Goal: Task Accomplishment & Management: Manage account settings

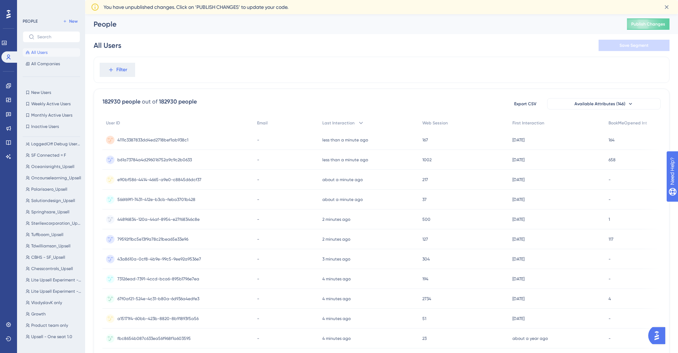
scroll to position [243, 0]
click at [49, 278] on span "Lite Upsell Experiment - 3rd Batch" at bounding box center [56, 281] width 50 height 6
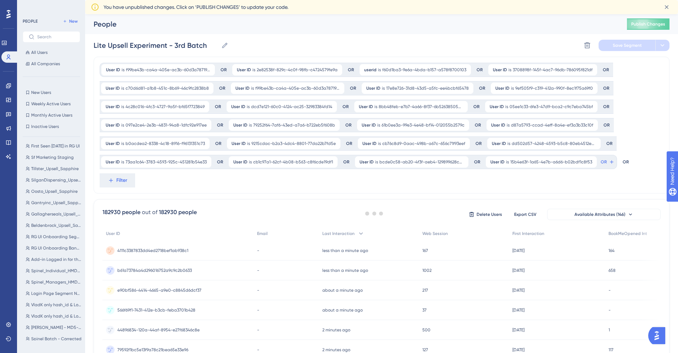
scroll to position [0, 0]
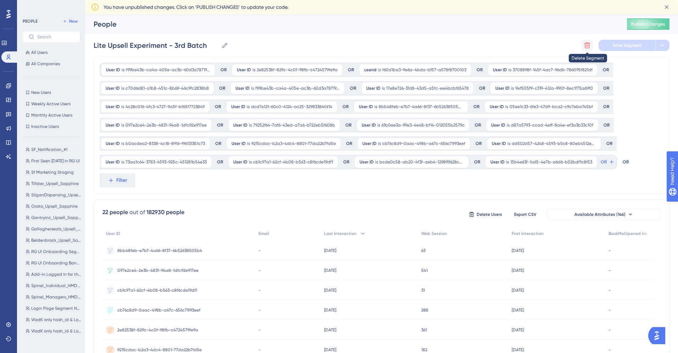
click at [584, 49] on icon at bounding box center [587, 45] width 7 height 7
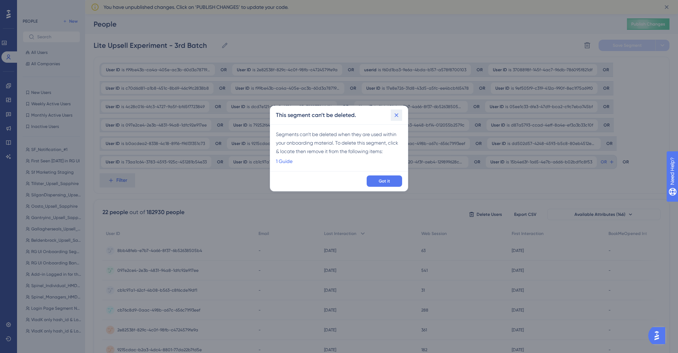
click at [396, 116] on icon at bounding box center [397, 116] width 4 height 4
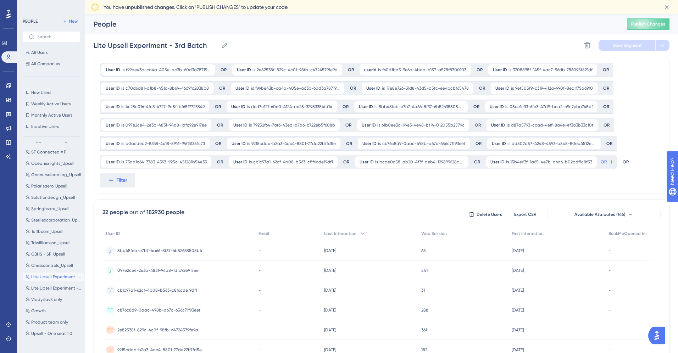
scroll to position [247, 0]
click at [40, 300] on span "VladyslavK only" at bounding box center [46, 300] width 31 height 6
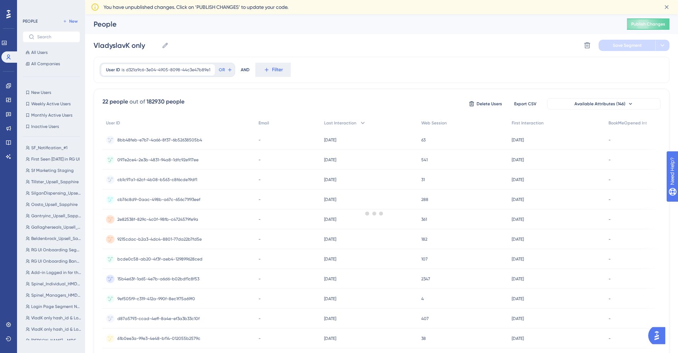
scroll to position [0, 0]
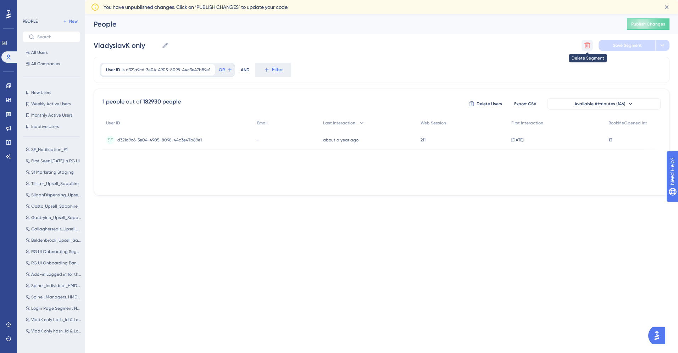
click at [586, 44] on icon at bounding box center [587, 45] width 7 height 7
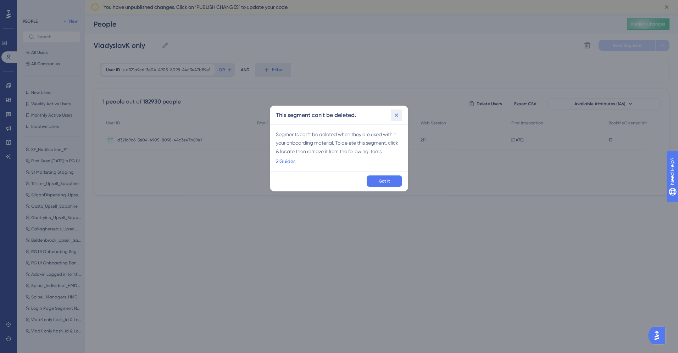
click at [395, 114] on icon at bounding box center [397, 116] width 4 height 4
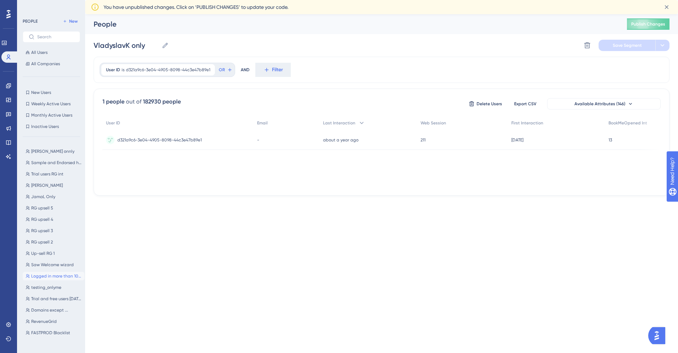
click at [50, 274] on span "Logged in more than 100 times" at bounding box center [56, 276] width 50 height 6
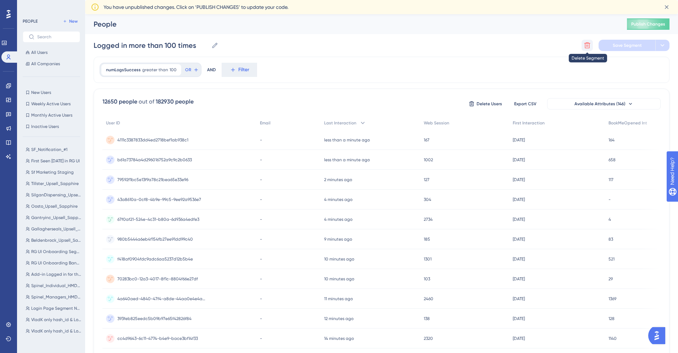
click at [585, 47] on icon at bounding box center [587, 45] width 7 height 7
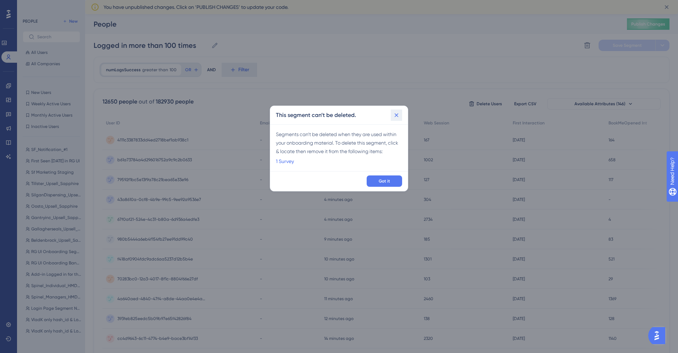
click at [397, 118] on icon at bounding box center [396, 115] width 7 height 7
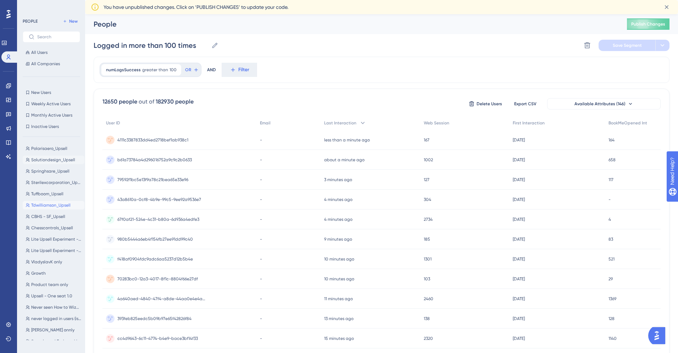
scroll to position [284, 0]
click at [39, 264] on span "VladyslavK only" at bounding box center [46, 263] width 31 height 6
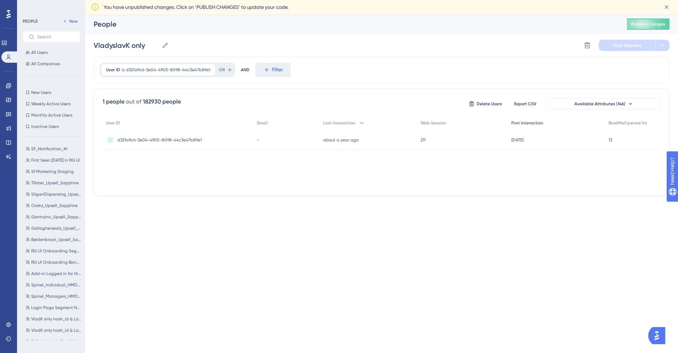
scroll to position [0, 0]
click at [591, 47] on button at bounding box center [587, 45] width 11 height 11
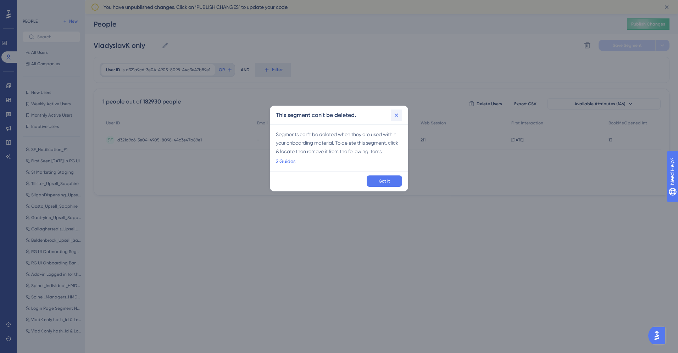
click at [397, 118] on icon at bounding box center [396, 115] width 7 height 7
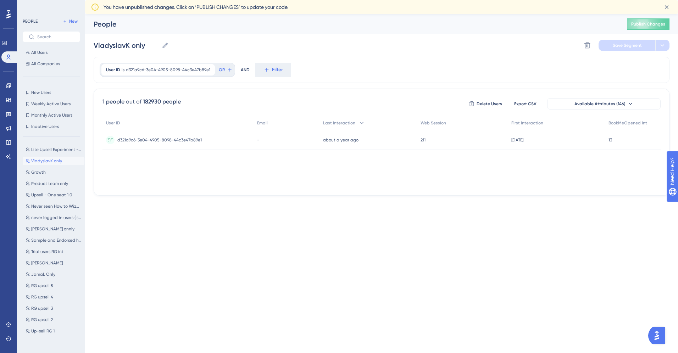
scroll to position [483, 0]
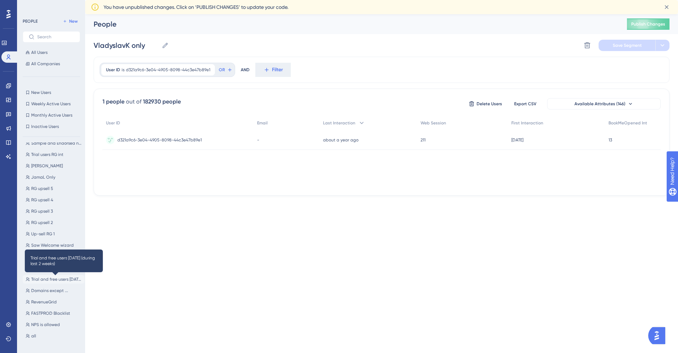
click at [46, 281] on span "Trial and free users [DATE] (during last 2 weeks)" at bounding box center [56, 280] width 50 height 6
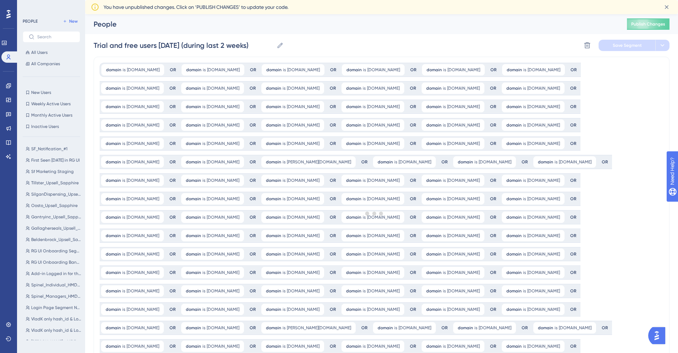
scroll to position [0, 0]
click at [585, 51] on button at bounding box center [587, 45] width 11 height 11
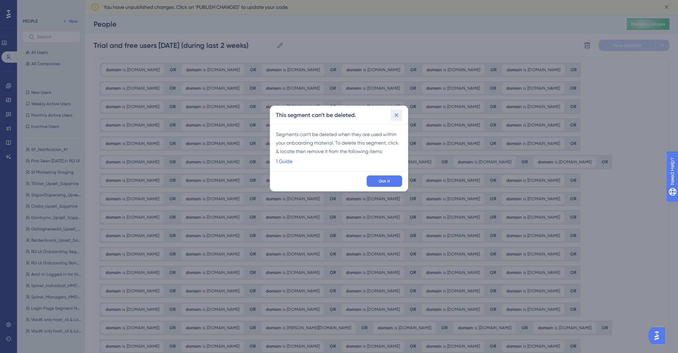
click at [397, 114] on icon at bounding box center [396, 115] width 7 height 7
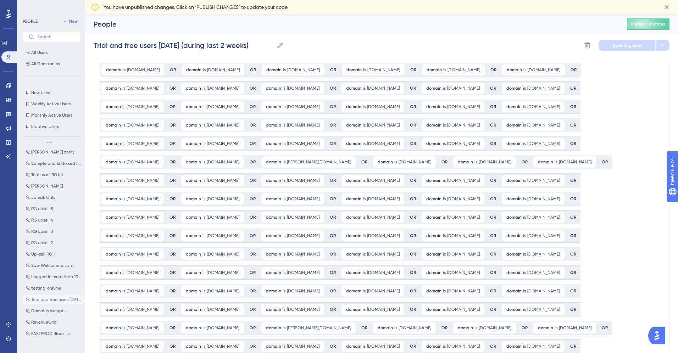
scroll to position [483, 0]
click at [40, 326] on span "NPS is allowed" at bounding box center [45, 325] width 29 height 6
type input "NPS is allowed"
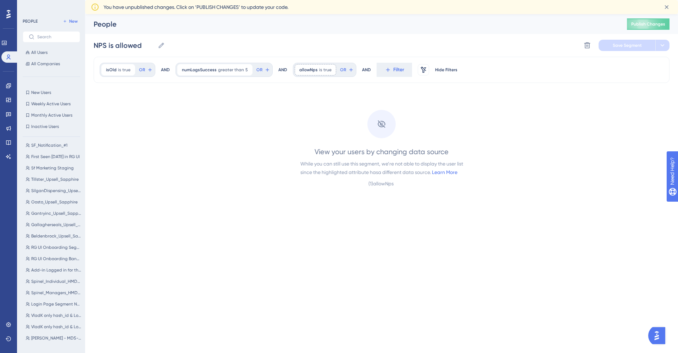
scroll to position [0, 0]
click at [588, 47] on icon at bounding box center [587, 45] width 7 height 7
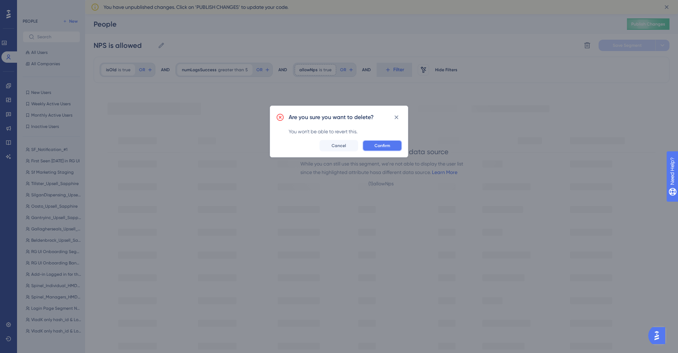
click at [383, 146] on span "Confirm" at bounding box center [383, 146] width 16 height 6
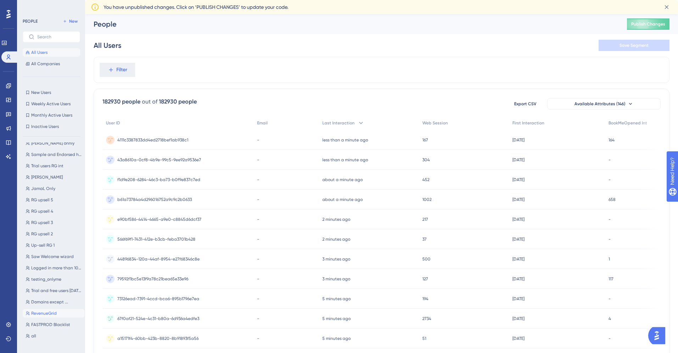
click at [40, 312] on span "RevenueGrid" at bounding box center [44, 314] width 26 height 6
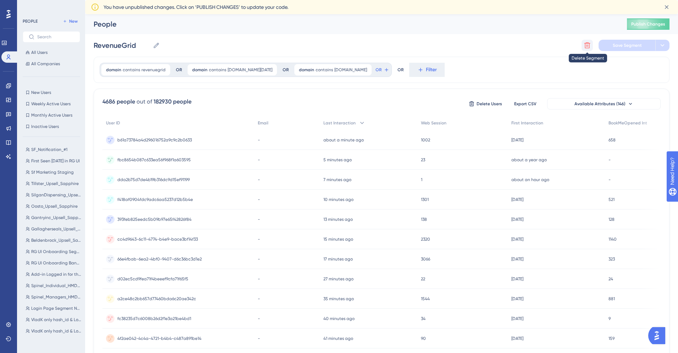
click at [583, 47] on button at bounding box center [587, 45] width 11 height 11
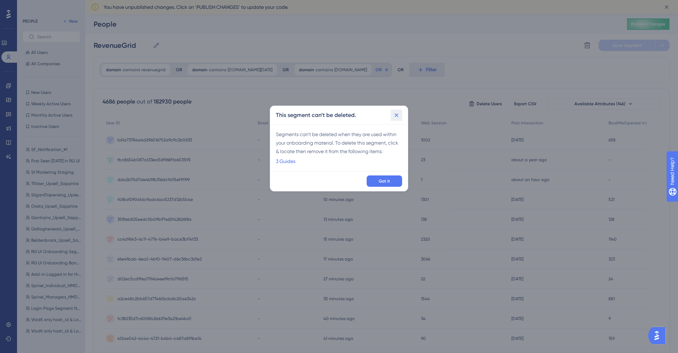
click at [396, 117] on icon at bounding box center [396, 115] width 7 height 7
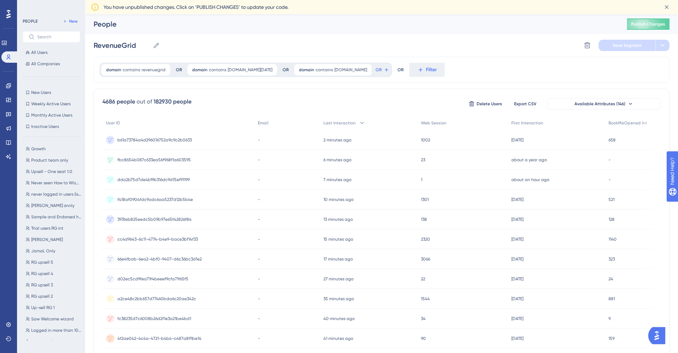
scroll to position [472, 0]
click at [44, 39] on label at bounding box center [51, 36] width 57 height 11
click at [44, 39] on input "text" at bounding box center [55, 36] width 37 height 5
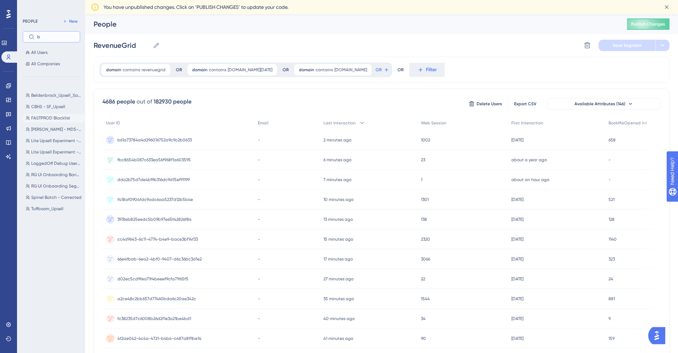
type input "b"
click at [49, 117] on span "FASTPROD Blacklist" at bounding box center [50, 118] width 39 height 6
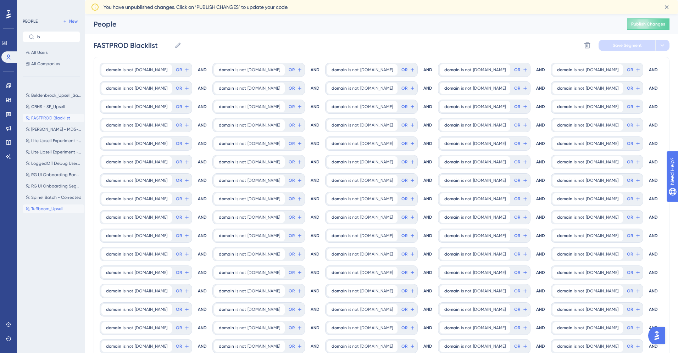
click at [42, 211] on span "Tuffboom_Upsell" at bounding box center [47, 209] width 32 height 6
type input "Tuffboom_Upsell"
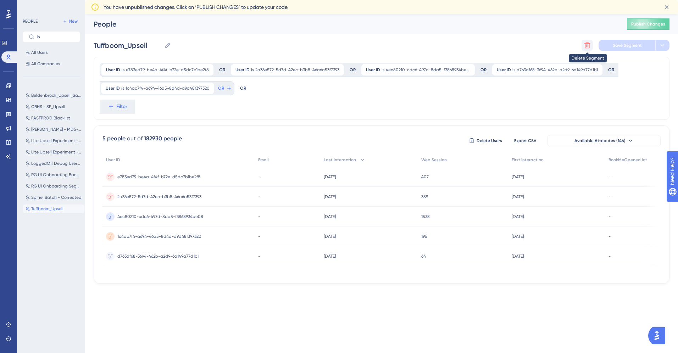
click at [588, 46] on icon at bounding box center [588, 46] width 6 height 6
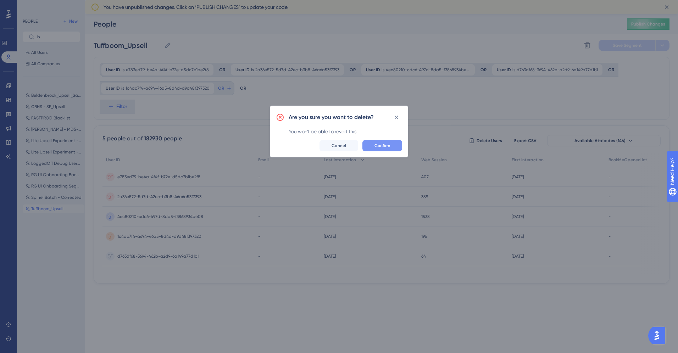
click at [379, 147] on span "Confirm" at bounding box center [383, 146] width 16 height 6
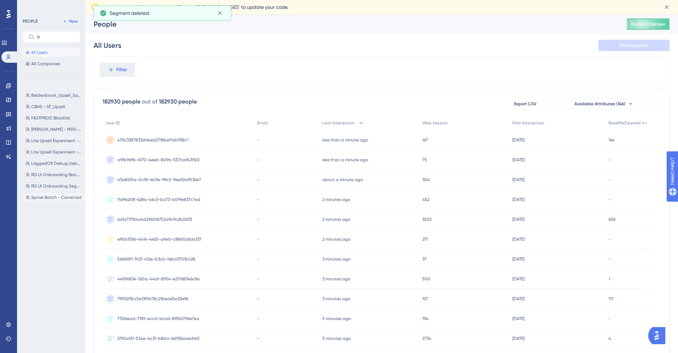
click at [48, 200] on button "Spinel Batch - Corrected Spinel Batch - Corrected" at bounding box center [54, 197] width 62 height 9
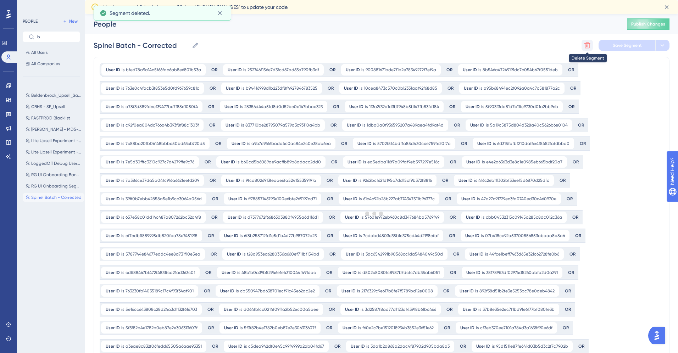
click at [589, 45] on icon at bounding box center [588, 46] width 6 height 6
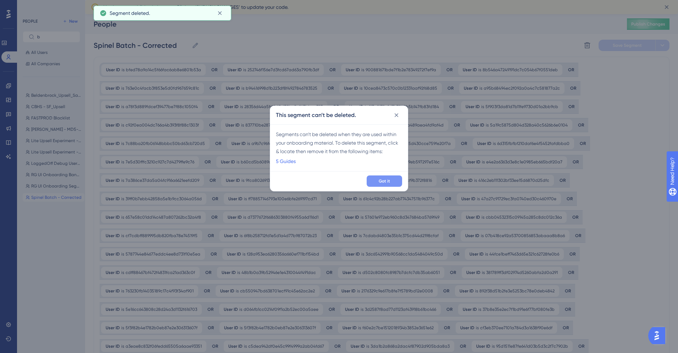
click at [386, 184] on span "Got it" at bounding box center [384, 181] width 11 height 6
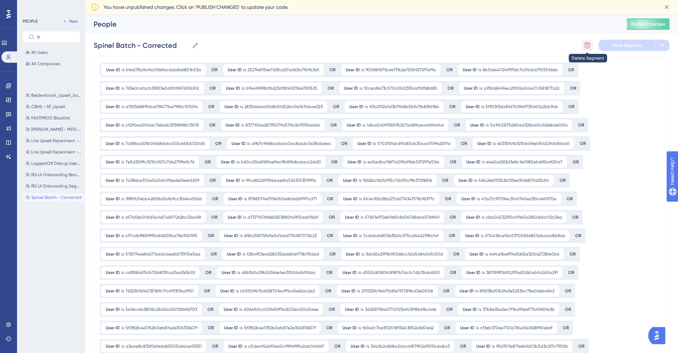
click at [586, 44] on icon at bounding box center [587, 45] width 7 height 7
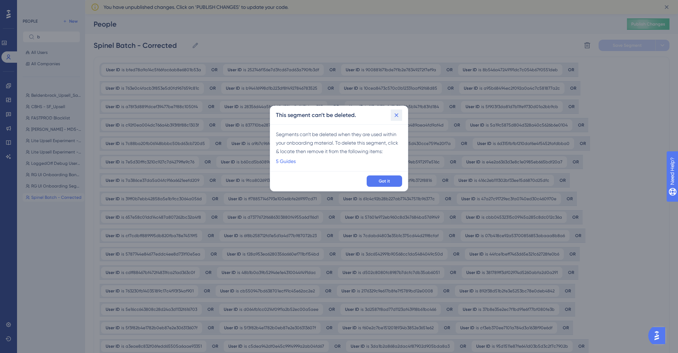
click at [396, 118] on icon at bounding box center [396, 115] width 7 height 7
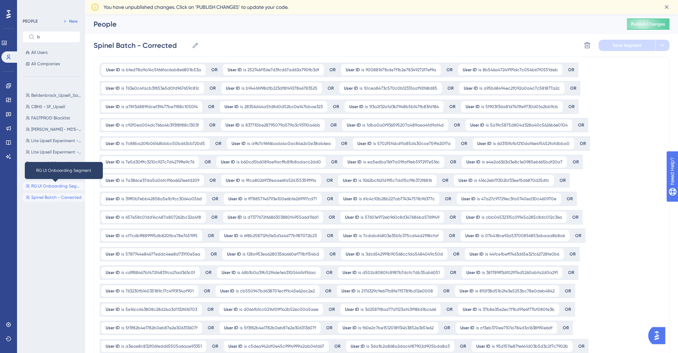
click at [46, 186] on span "RG UI Onboarding Segment" at bounding box center [56, 186] width 50 height 6
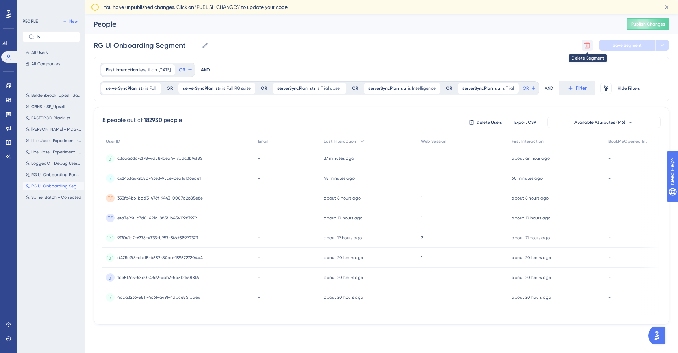
click at [588, 48] on icon at bounding box center [588, 46] width 6 height 6
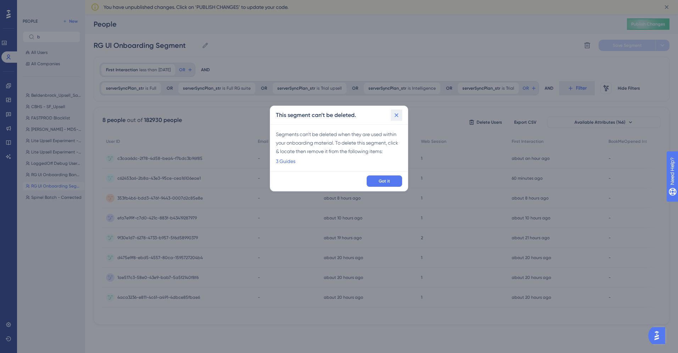
click at [400, 117] on icon at bounding box center [396, 115] width 7 height 7
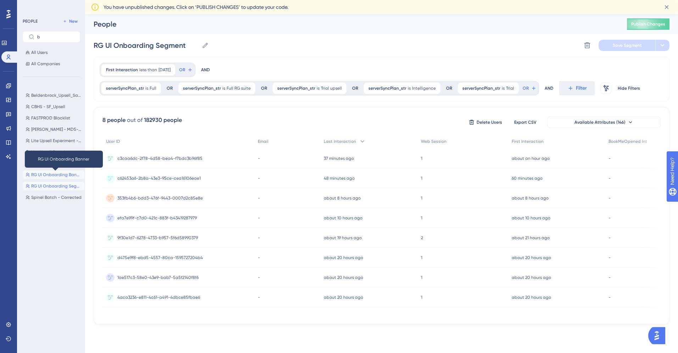
click at [51, 175] on span "RG UI Onboarding Banner" at bounding box center [56, 175] width 50 height 6
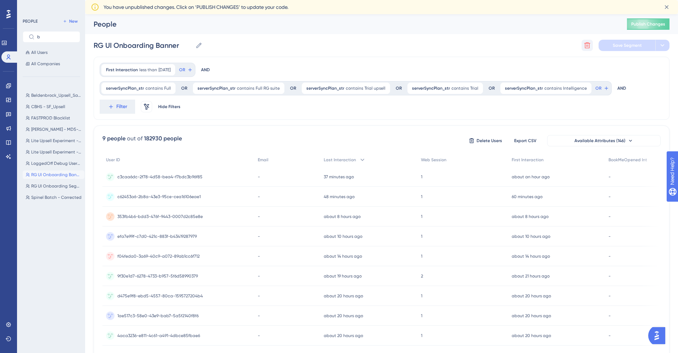
click at [591, 43] on button at bounding box center [587, 45] width 11 height 11
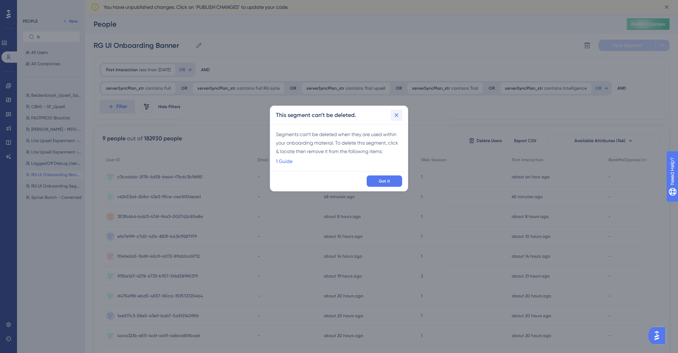
click at [397, 114] on icon at bounding box center [396, 115] width 7 height 7
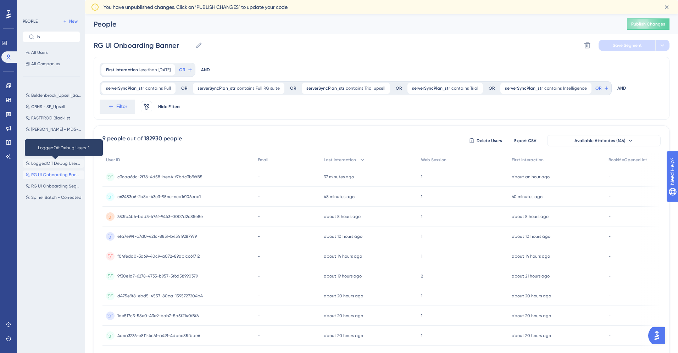
click at [58, 164] on span "LoggedOff Debug Users-1" at bounding box center [56, 164] width 50 height 6
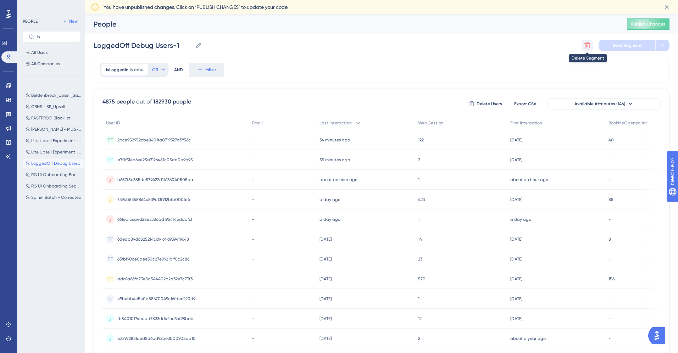
click at [588, 46] on icon at bounding box center [588, 46] width 6 height 6
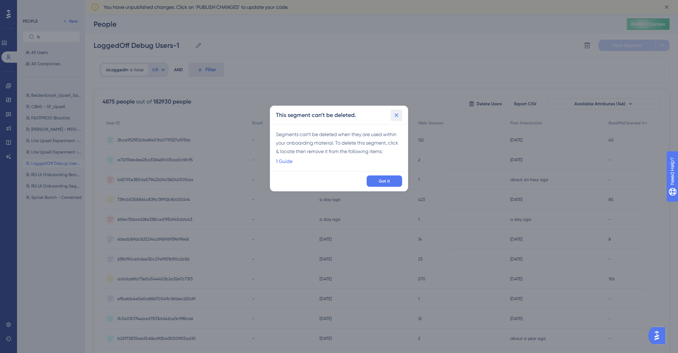
click at [400, 118] on button at bounding box center [396, 115] width 11 height 11
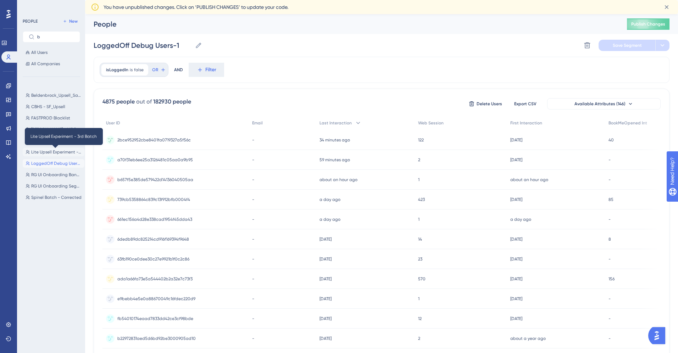
click at [50, 153] on span "Lite Upsell Experiment - 3rd Batch" at bounding box center [56, 152] width 50 height 6
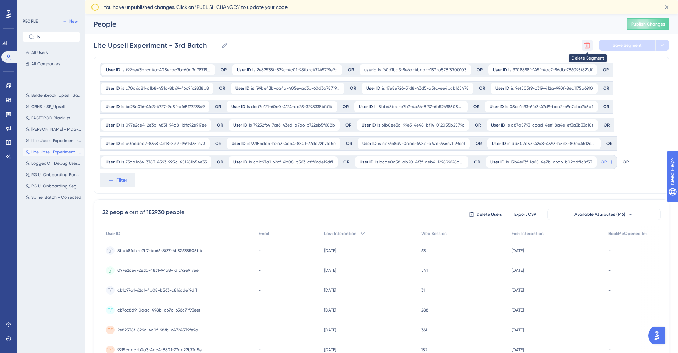
click at [585, 46] on icon at bounding box center [588, 46] width 6 height 6
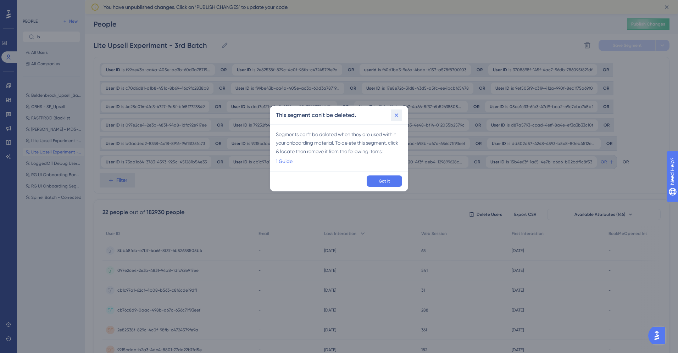
click at [395, 120] on button at bounding box center [396, 115] width 11 height 11
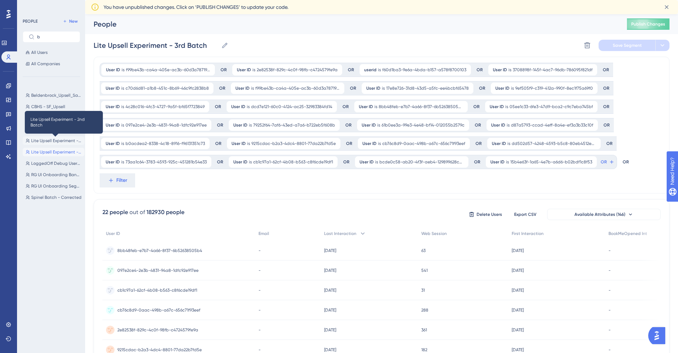
click at [55, 140] on span "Lite Upsell Experiment - 2nd Batch" at bounding box center [56, 141] width 50 height 6
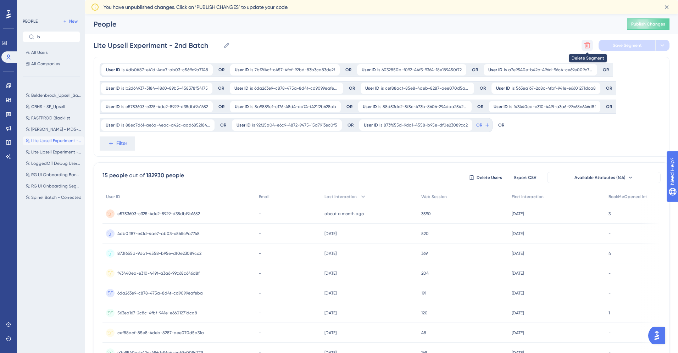
click at [586, 46] on icon at bounding box center [587, 45] width 7 height 7
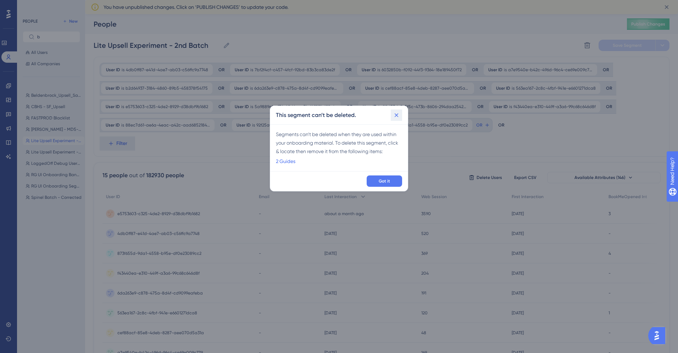
click at [395, 115] on icon at bounding box center [396, 115] width 7 height 7
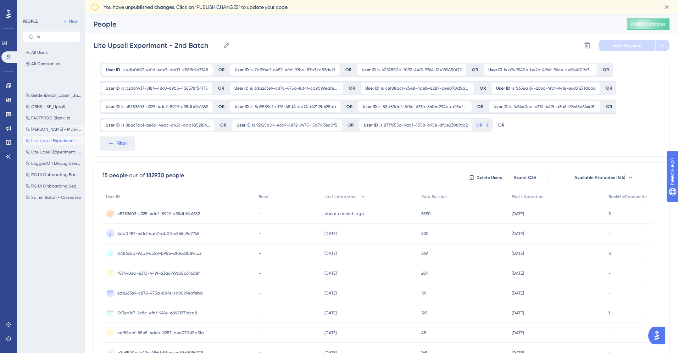
click at [46, 128] on span "[PERSON_NAME] - MD5-6-57" at bounding box center [56, 130] width 50 height 6
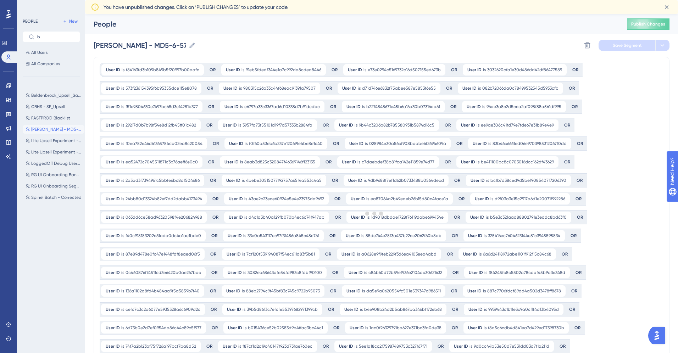
click at [597, 46] on div "Delete Segment Save Segment" at bounding box center [626, 45] width 88 height 11
click at [590, 45] on icon at bounding box center [587, 45] width 7 height 7
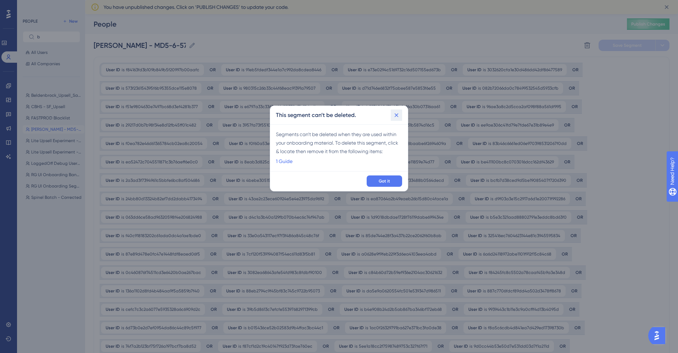
click at [396, 117] on icon at bounding box center [396, 115] width 7 height 7
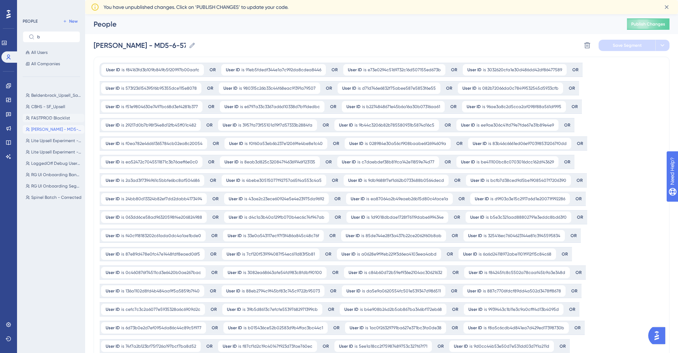
click at [55, 118] on span "FASTPROD Blacklist" at bounding box center [50, 118] width 39 height 6
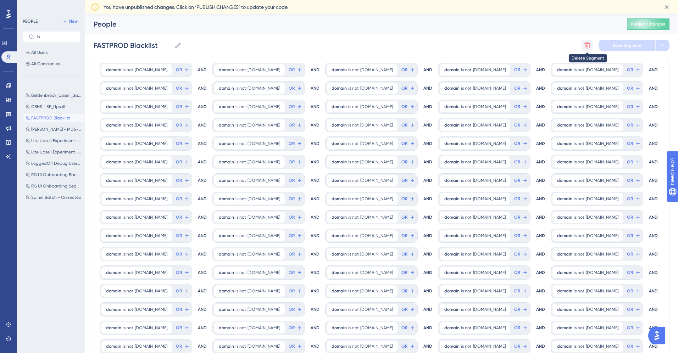
click at [590, 45] on icon at bounding box center [587, 45] width 7 height 7
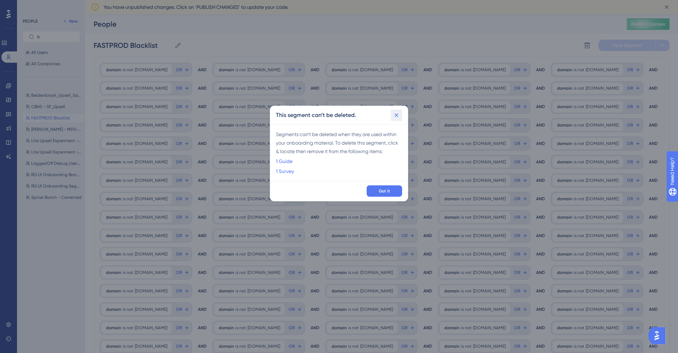
click at [397, 119] on button at bounding box center [396, 115] width 11 height 11
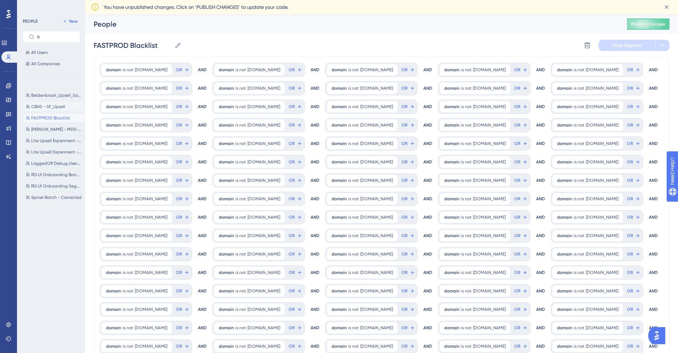
click at [43, 105] on span "CBHS - SF_Upsell" at bounding box center [48, 107] width 34 height 6
type input "CBHS - SF_Upsell"
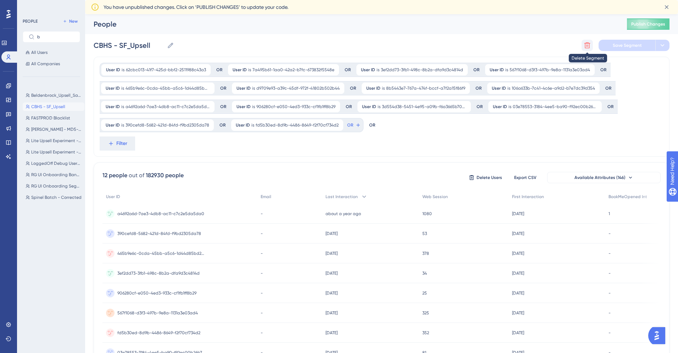
click at [585, 45] on icon at bounding box center [588, 46] width 6 height 6
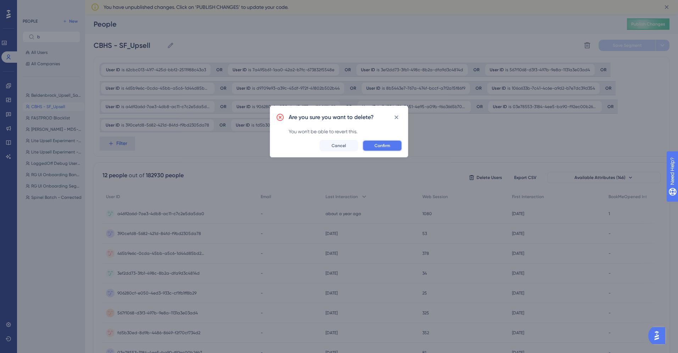
click at [383, 142] on button "Confirm" at bounding box center [383, 145] width 40 height 11
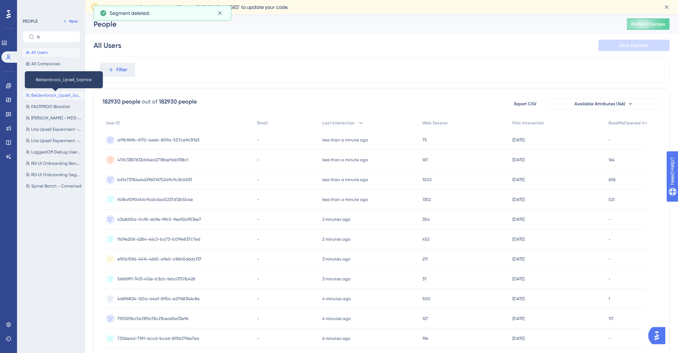
click at [52, 93] on span "Beldenbrock_Upsell_Saphire" at bounding box center [56, 96] width 50 height 6
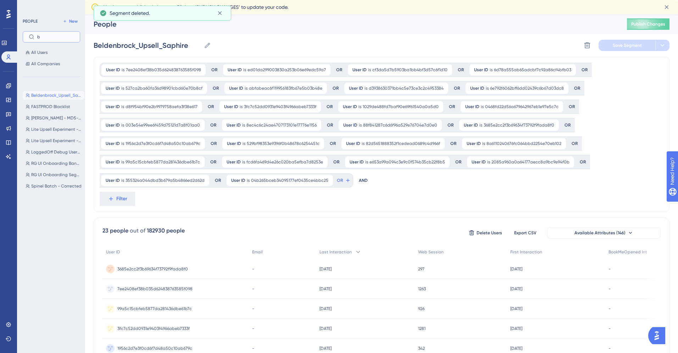
click at [50, 37] on input "b" at bounding box center [55, 36] width 37 height 5
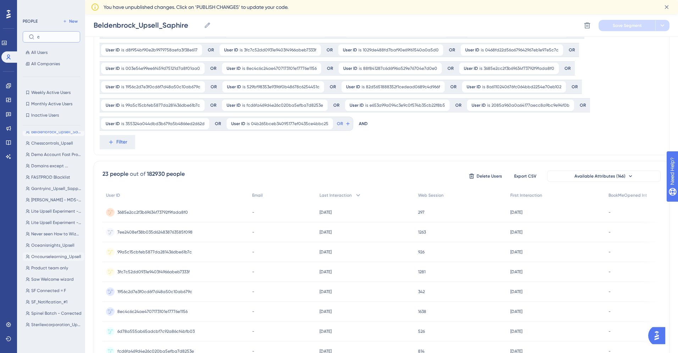
scroll to position [86, 0]
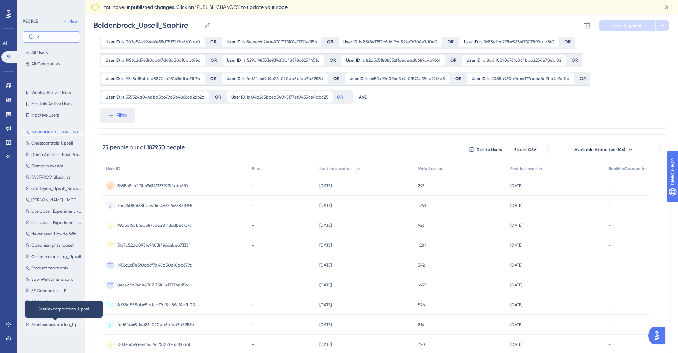
type input "c"
click at [42, 322] on span "Sterilexcorporation_Upsell" at bounding box center [56, 325] width 50 height 6
type input "Sterilexcorporation_Upsell"
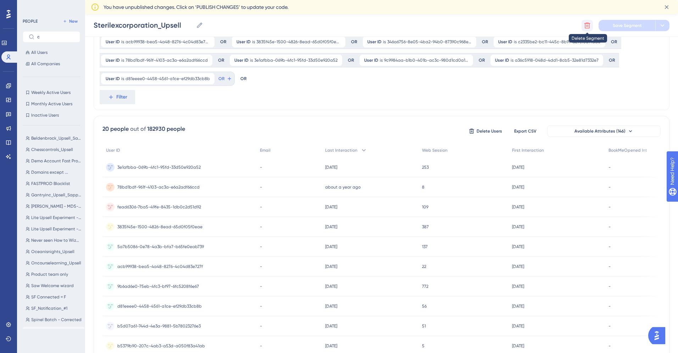
click at [587, 28] on icon at bounding box center [588, 25] width 6 height 6
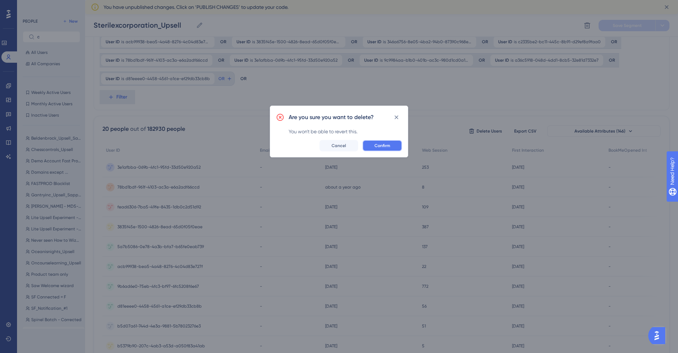
click at [385, 144] on span "Confirm" at bounding box center [383, 146] width 16 height 6
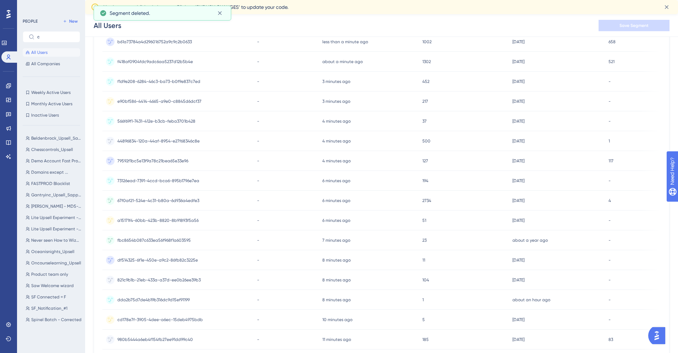
scroll to position [198, 0]
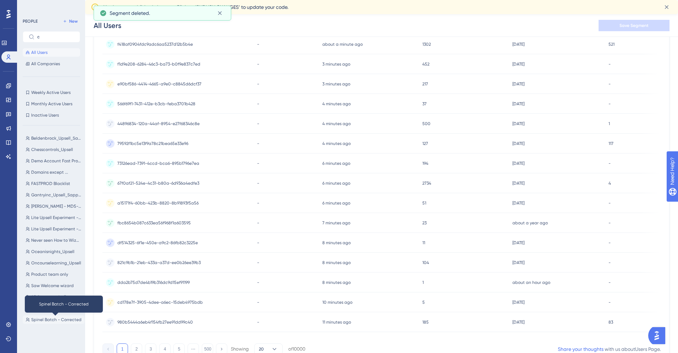
click at [44, 319] on span "Spinel Batch - Corrected" at bounding box center [56, 320] width 50 height 6
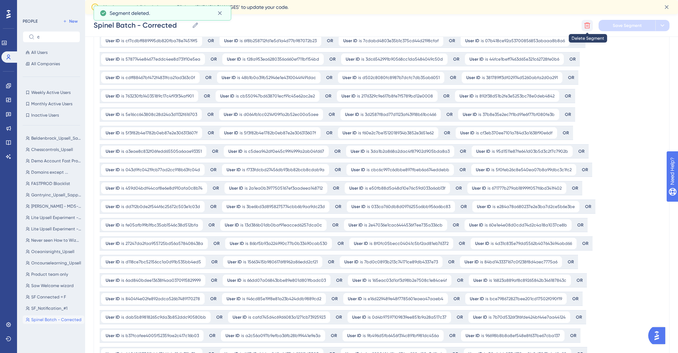
click at [589, 27] on icon at bounding box center [587, 25] width 7 height 7
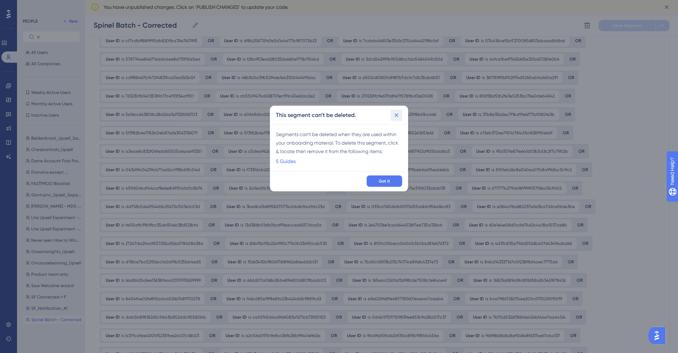
click at [400, 120] on button at bounding box center [396, 115] width 11 height 11
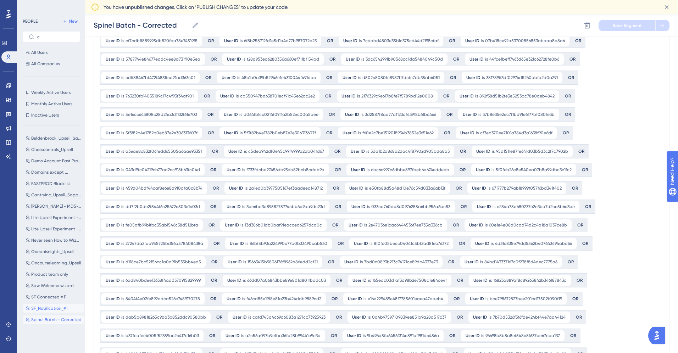
click at [43, 309] on span "SF_Notification_#1" at bounding box center [49, 309] width 36 height 6
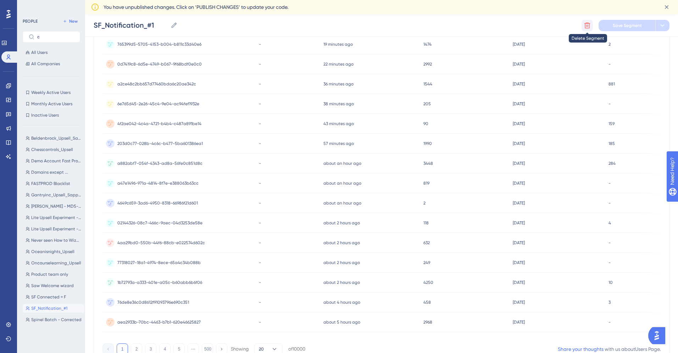
click at [587, 30] on button at bounding box center [587, 25] width 11 height 11
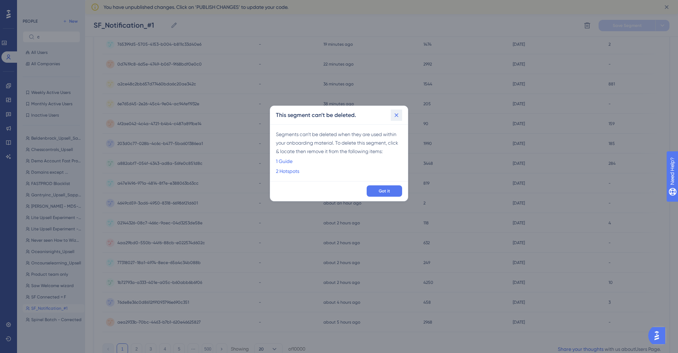
click at [397, 119] on button at bounding box center [396, 115] width 11 height 11
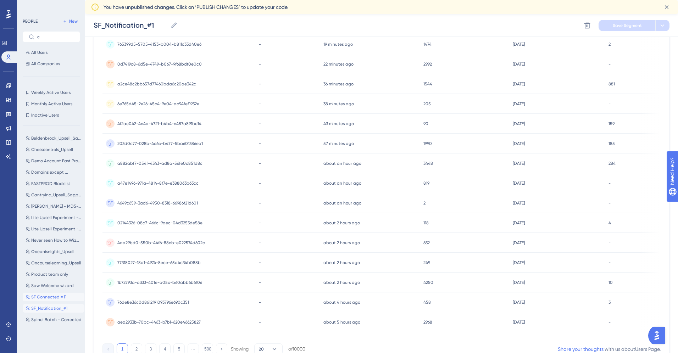
click at [48, 298] on span "SF Connected = F" at bounding box center [48, 297] width 35 height 6
click at [590, 24] on icon at bounding box center [587, 25] width 7 height 7
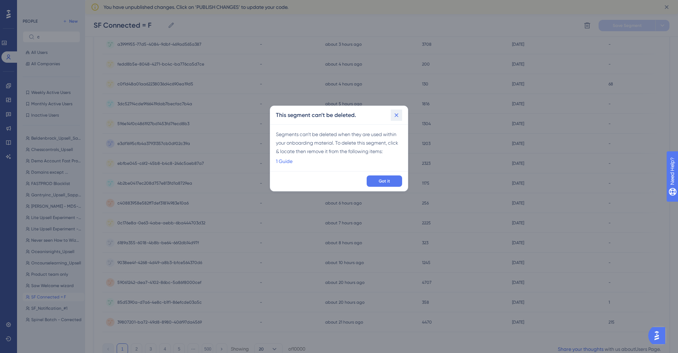
click at [393, 118] on icon at bounding box center [396, 115] width 7 height 7
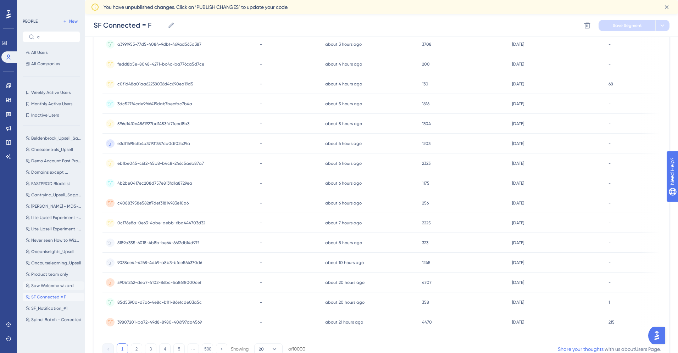
click at [48, 285] on span "Saw Welcome wizard" at bounding box center [52, 286] width 43 height 6
type input "Saw Welcome wizard"
click at [584, 28] on icon at bounding box center [587, 25] width 7 height 7
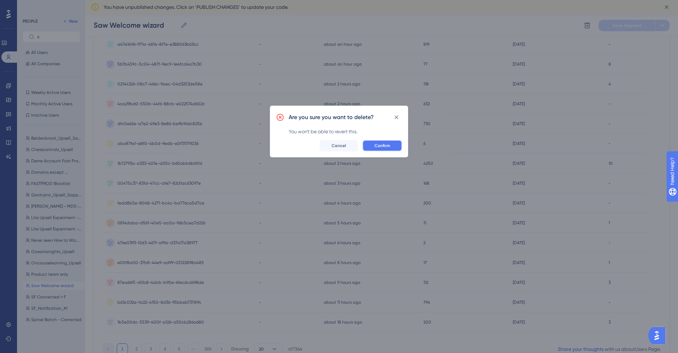
click at [386, 141] on button "Confirm" at bounding box center [383, 145] width 40 height 11
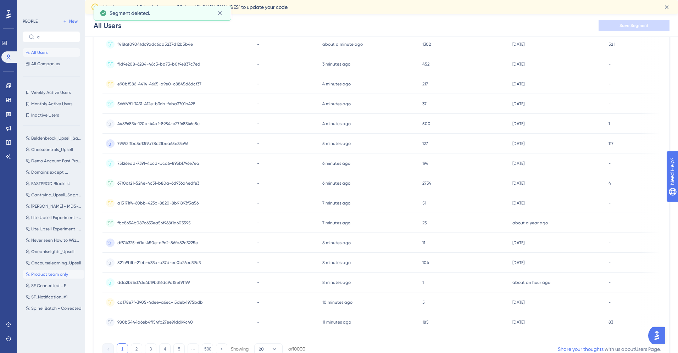
click at [46, 273] on span "Product team only" at bounding box center [49, 275] width 37 height 6
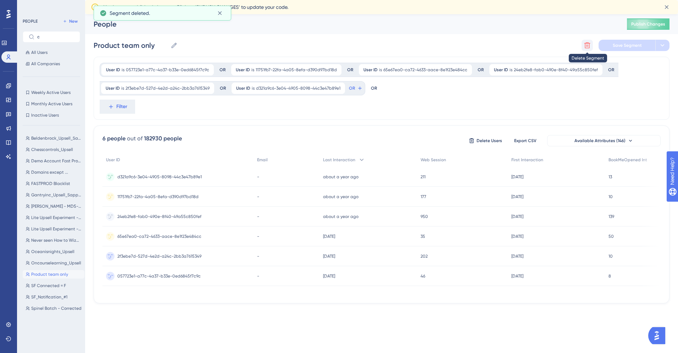
click at [586, 46] on icon at bounding box center [587, 45] width 7 height 7
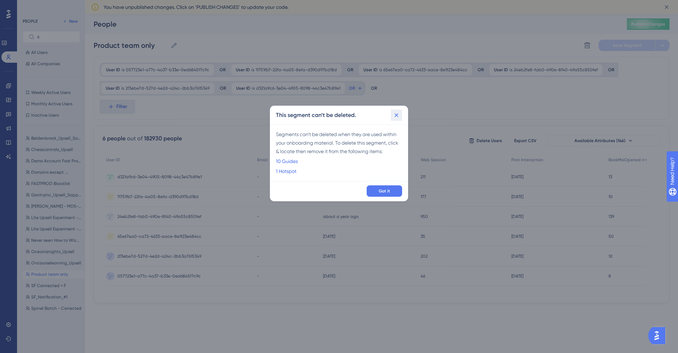
click at [394, 116] on icon at bounding box center [396, 115] width 7 height 7
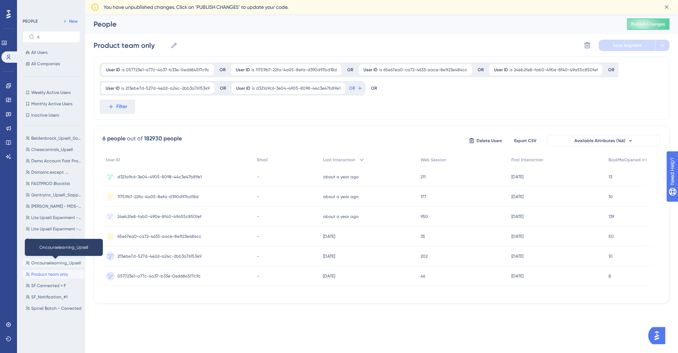
click at [40, 262] on span "Oncourselearning_Upsell" at bounding box center [56, 263] width 50 height 6
type input "Oncourselearning_Upsell"
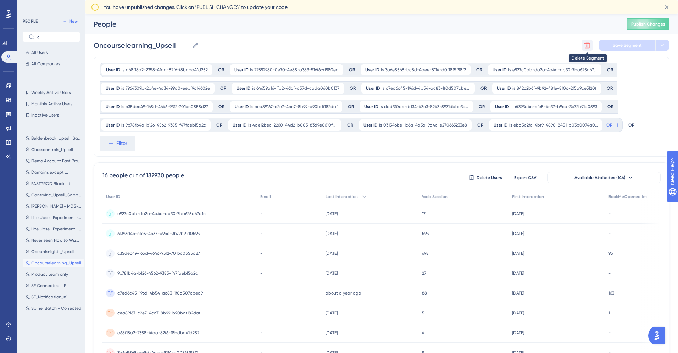
click at [585, 47] on icon at bounding box center [588, 46] width 6 height 6
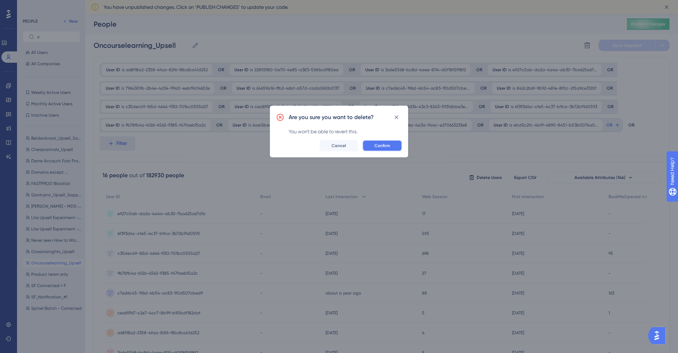
click at [378, 143] on span "Confirm" at bounding box center [383, 146] width 16 height 6
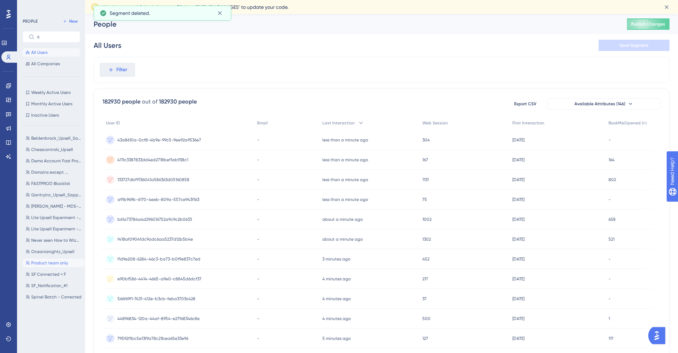
click at [44, 260] on span "Product team only" at bounding box center [49, 263] width 37 height 6
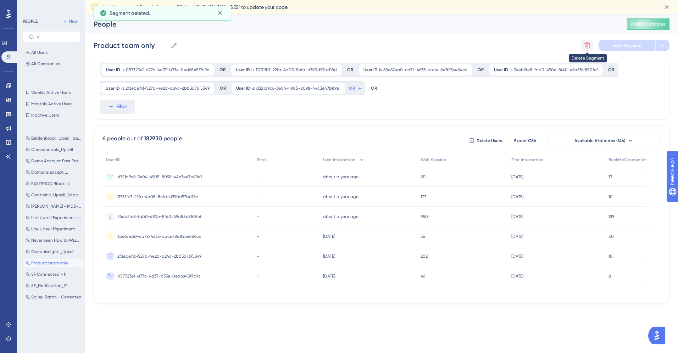
click at [585, 49] on button at bounding box center [587, 45] width 11 height 11
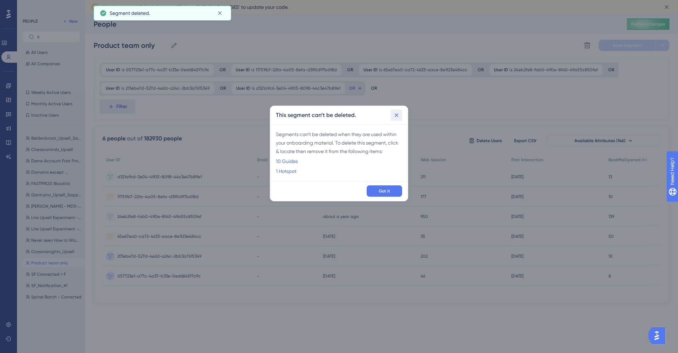
click at [396, 117] on icon at bounding box center [396, 115] width 7 height 7
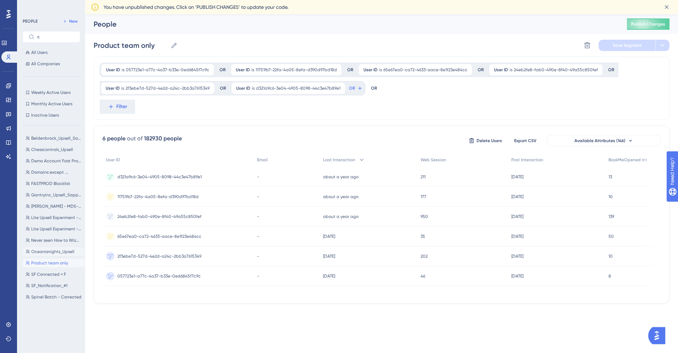
click at [48, 251] on span "Oceanisnights_Upsell" at bounding box center [52, 252] width 43 height 6
type input "Oceanisnights_Upsell"
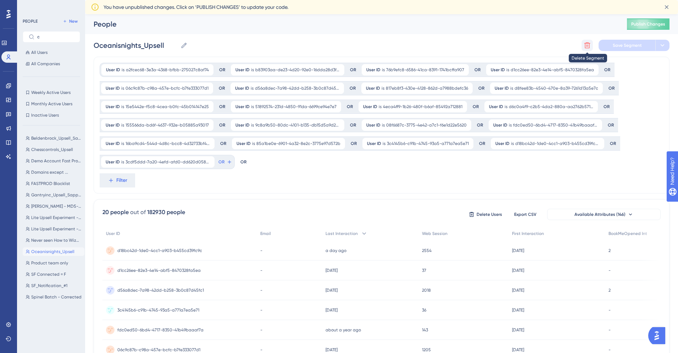
click at [582, 46] on button at bounding box center [587, 45] width 11 height 11
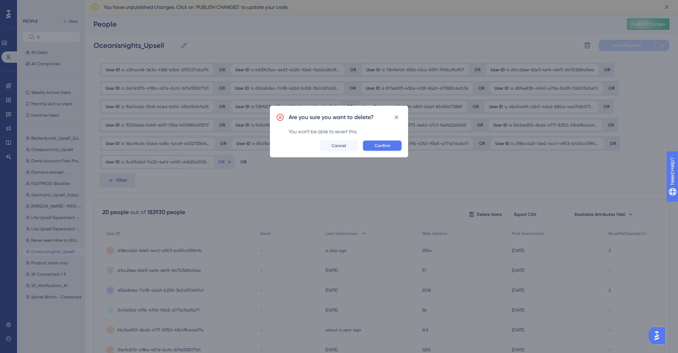
click at [386, 143] on span "Confirm" at bounding box center [383, 146] width 16 height 6
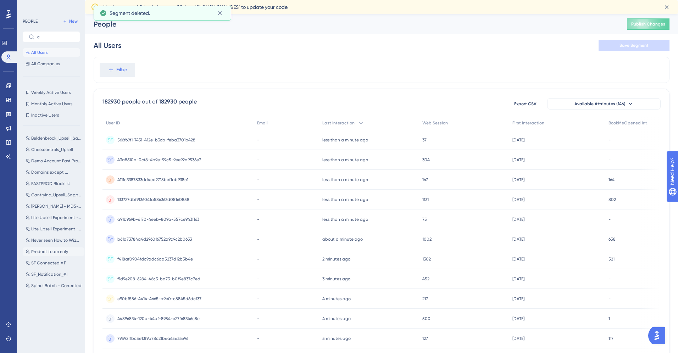
click at [48, 253] on span "Product team only" at bounding box center [49, 252] width 37 height 6
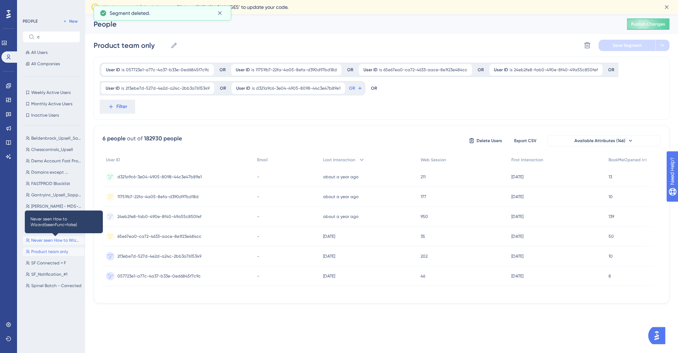
click at [47, 238] on span "Never seen How to Wizard(seenFunc=false)" at bounding box center [56, 241] width 50 height 6
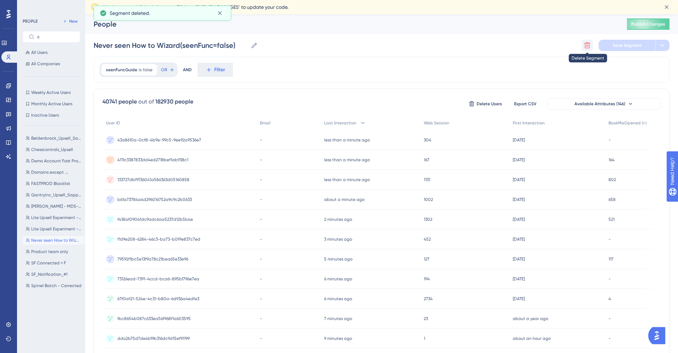
click at [584, 47] on icon at bounding box center [587, 45] width 7 height 7
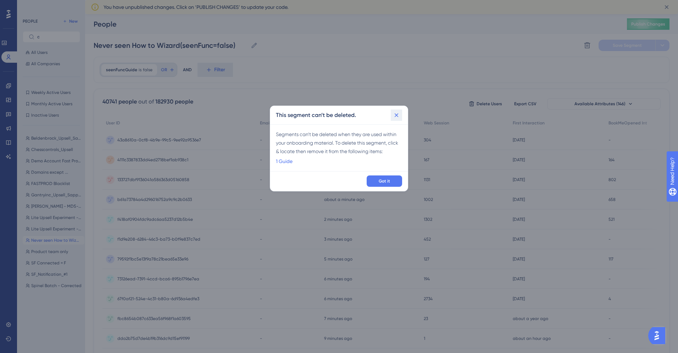
click at [395, 118] on icon at bounding box center [396, 115] width 7 height 7
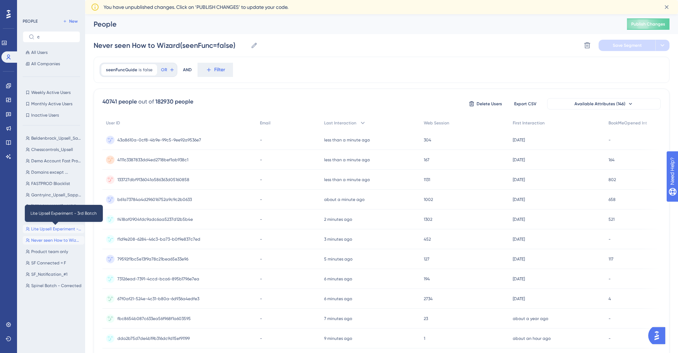
click at [43, 231] on span "Lite Upsell Experiment - 3rd Batch" at bounding box center [56, 229] width 50 height 6
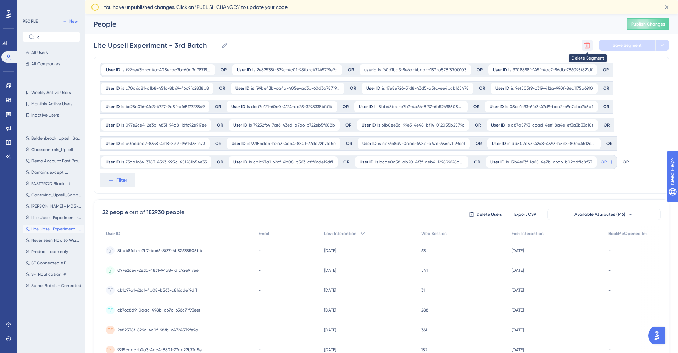
click at [588, 45] on icon at bounding box center [588, 46] width 6 height 6
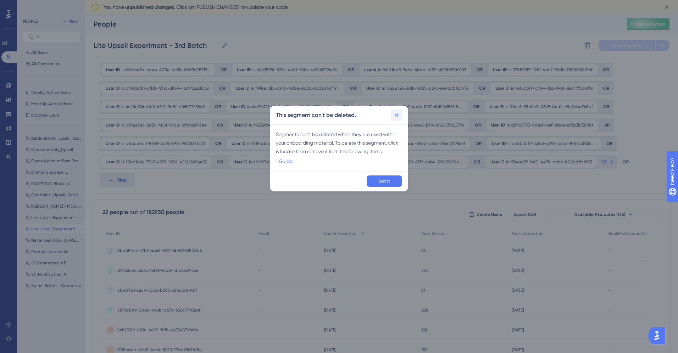
click at [396, 120] on button at bounding box center [396, 115] width 11 height 11
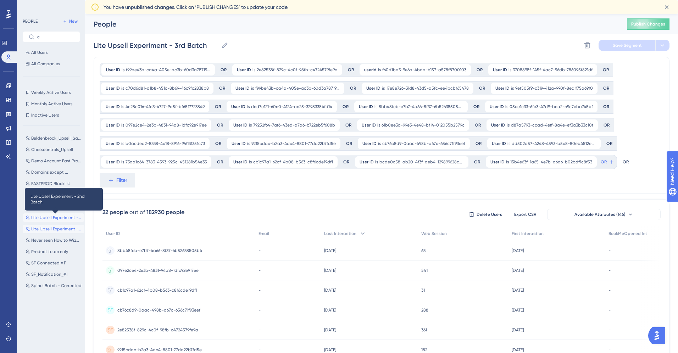
click at [49, 216] on span "Lite Upsell Experiment - 2nd Batch" at bounding box center [56, 218] width 50 height 6
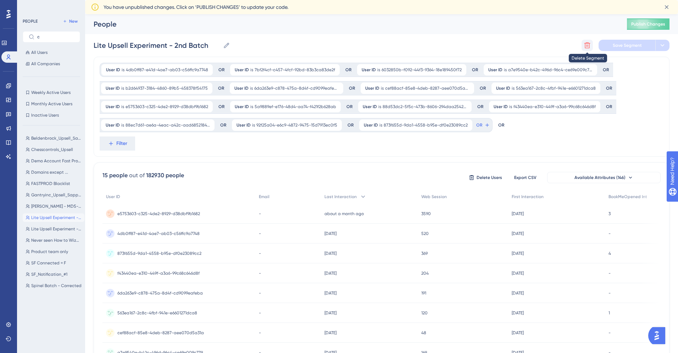
click at [587, 46] on icon at bounding box center [588, 46] width 6 height 6
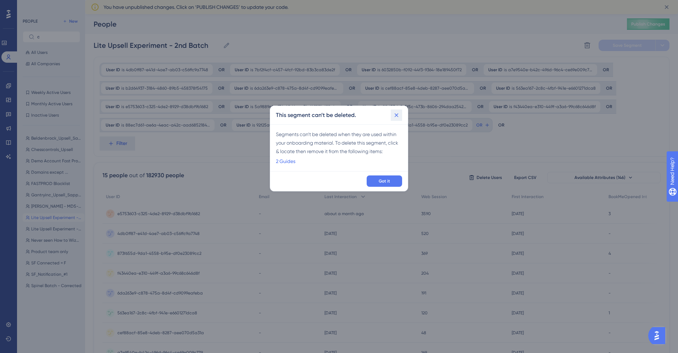
click at [399, 115] on icon at bounding box center [396, 115] width 7 height 7
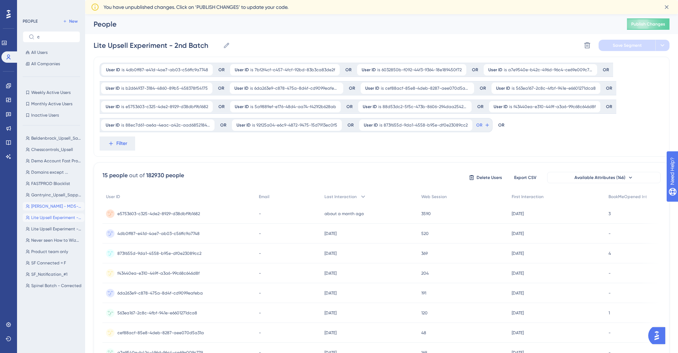
click at [45, 205] on span "[PERSON_NAME] - MD5-6-57" at bounding box center [56, 207] width 50 height 6
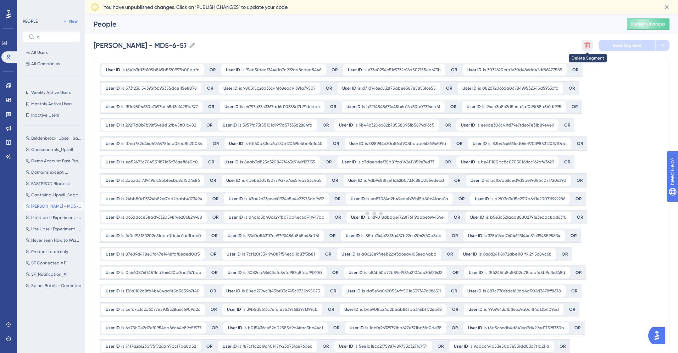
click at [588, 45] on icon at bounding box center [588, 46] width 6 height 6
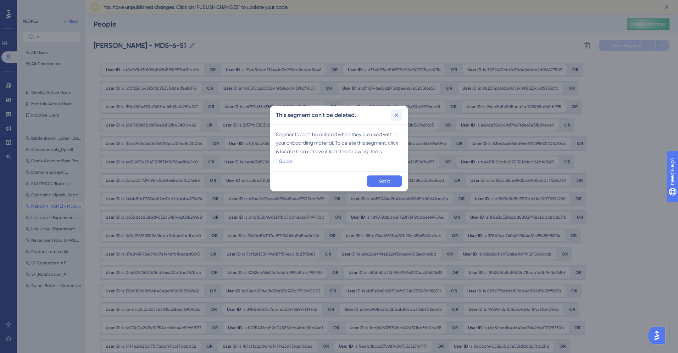
click at [397, 117] on icon at bounding box center [396, 115] width 7 height 7
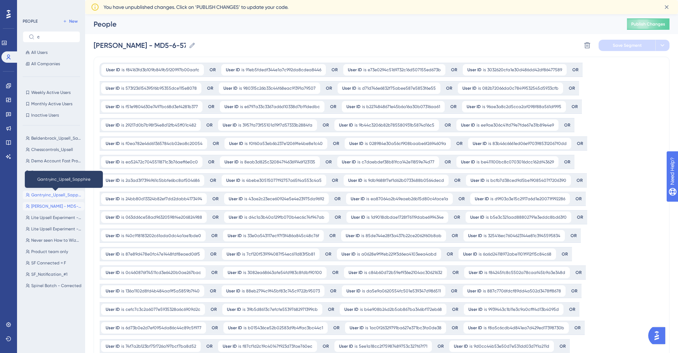
click at [51, 195] on span "Gantryinc_Upsell_Sapphire" at bounding box center [56, 195] width 50 height 6
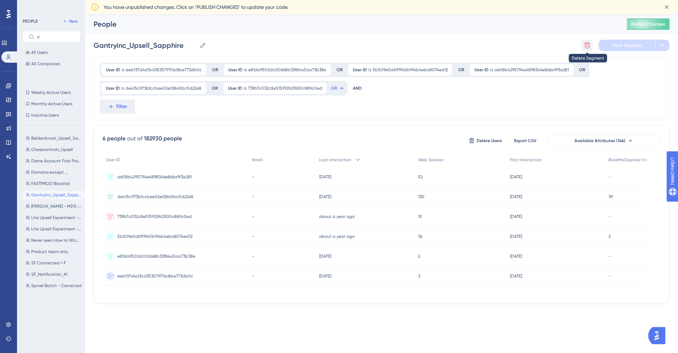
click at [584, 51] on button at bounding box center [587, 45] width 11 height 11
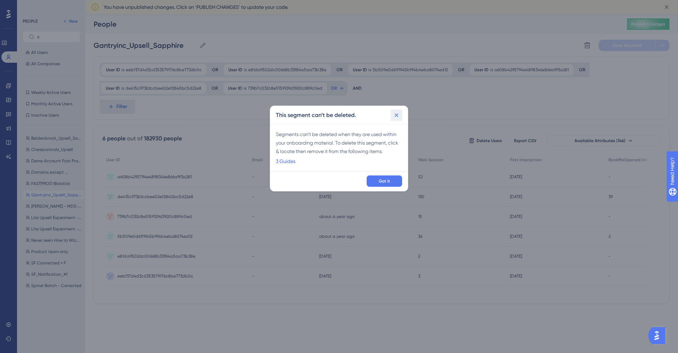
click at [396, 120] on button at bounding box center [396, 115] width 11 height 11
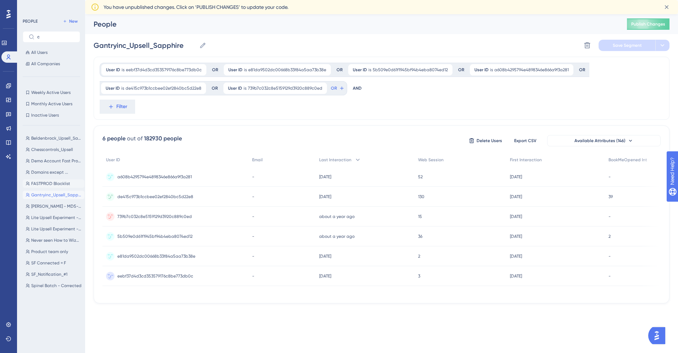
click at [49, 180] on button "FASTPROD Blacklist FASTPROD Blacklist" at bounding box center [54, 183] width 62 height 9
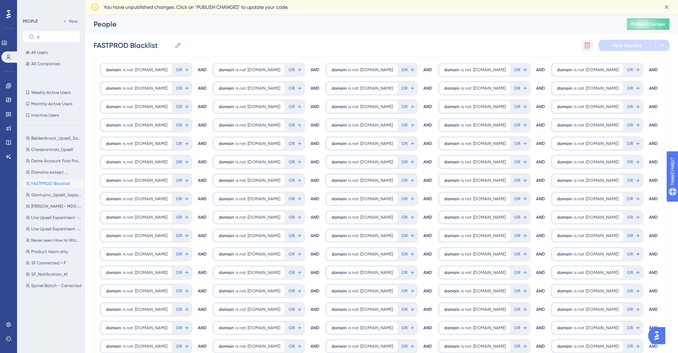
click at [589, 44] on icon at bounding box center [588, 46] width 6 height 6
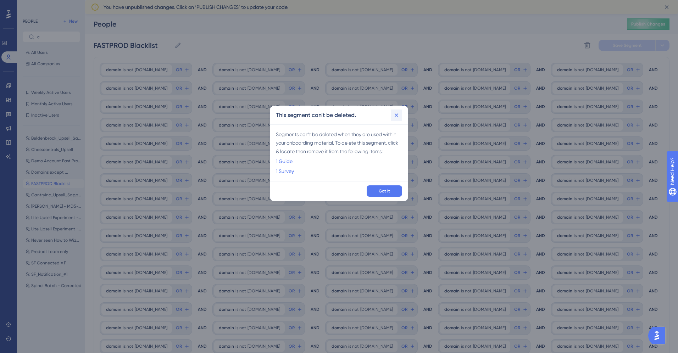
click at [398, 117] on icon at bounding box center [396, 115] width 7 height 7
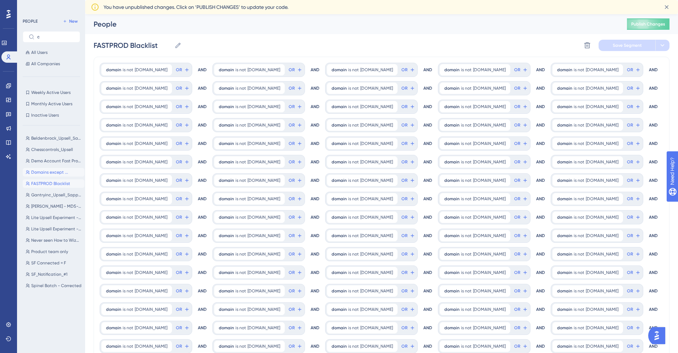
click at [49, 174] on span "Domains except ..." at bounding box center [49, 173] width 37 height 6
type input "Domains except ..."
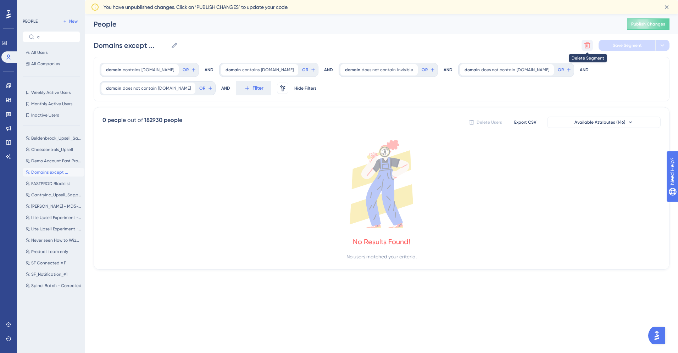
click at [588, 43] on icon at bounding box center [588, 46] width 6 height 6
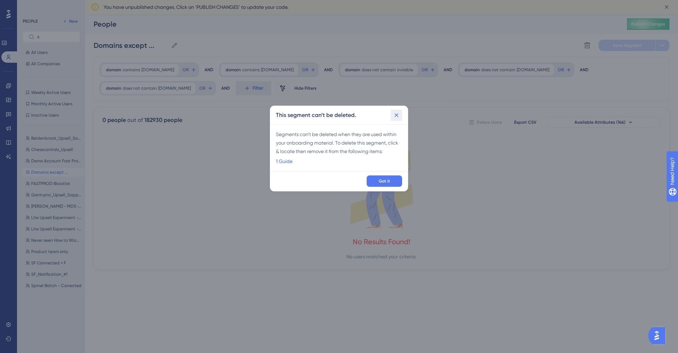
click at [398, 116] on icon at bounding box center [397, 116] width 4 height 4
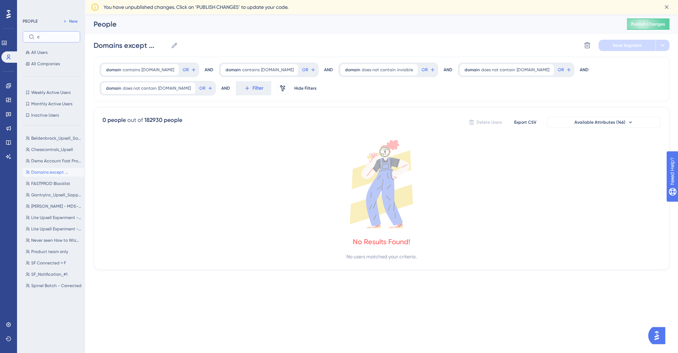
click at [49, 37] on input "c" at bounding box center [55, 36] width 37 height 5
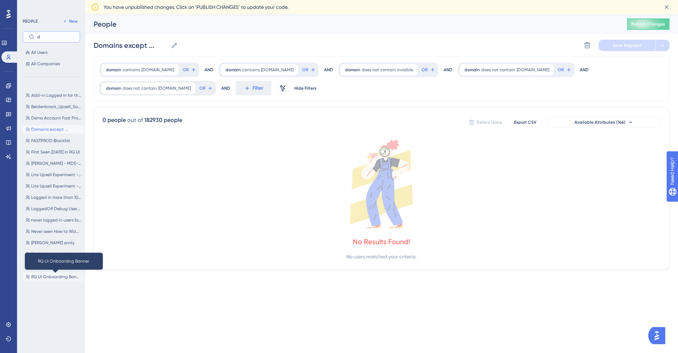
type input "d"
click at [40, 277] on span "RG UI Onboarding Banner" at bounding box center [56, 277] width 50 height 6
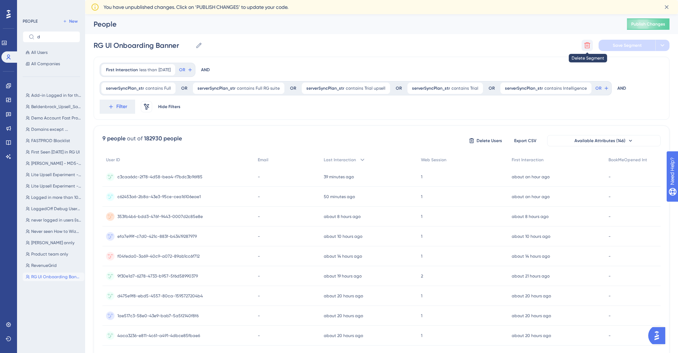
click at [584, 45] on icon at bounding box center [587, 45] width 7 height 7
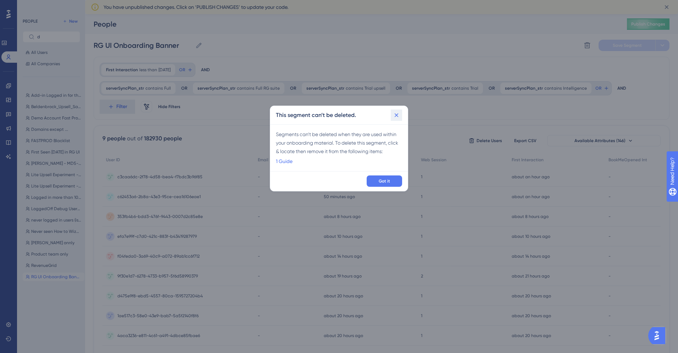
click at [397, 114] on icon at bounding box center [396, 115] width 7 height 7
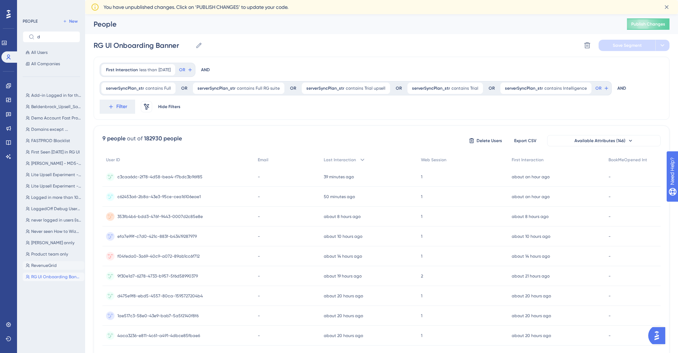
click at [38, 268] on span "RevenueGrid" at bounding box center [44, 266] width 26 height 6
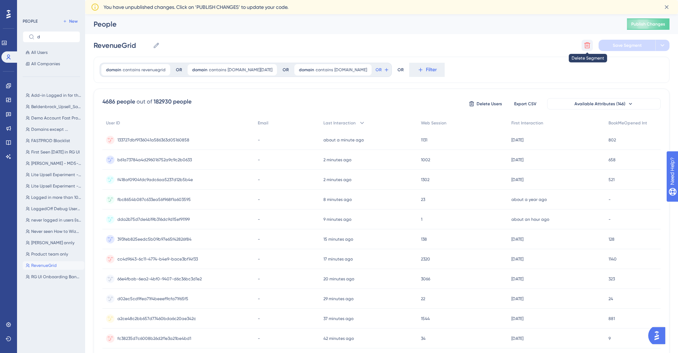
click at [589, 44] on icon at bounding box center [587, 45] width 7 height 7
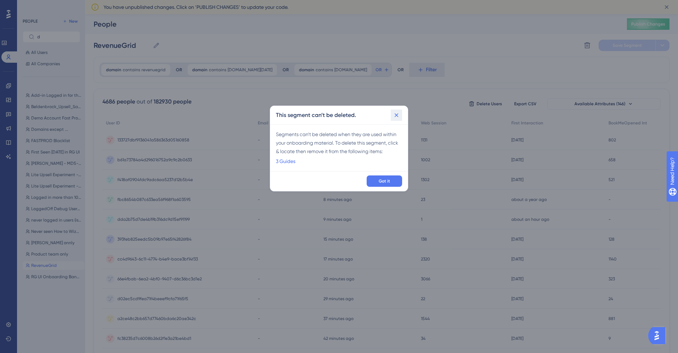
click at [397, 113] on icon at bounding box center [396, 115] width 7 height 7
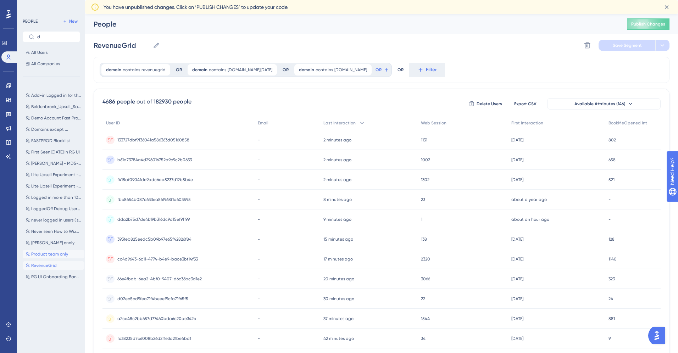
click at [48, 253] on span "Product team only" at bounding box center [49, 254] width 37 height 6
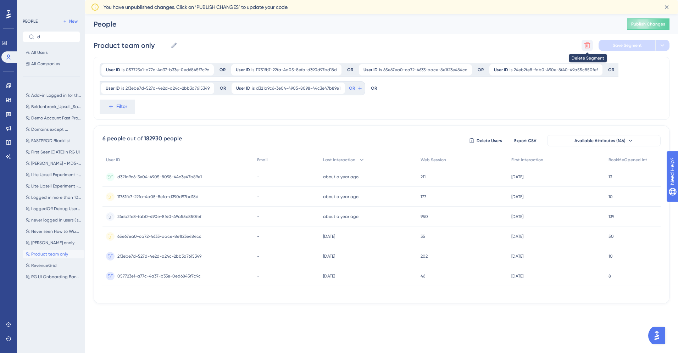
click at [587, 44] on icon at bounding box center [587, 45] width 7 height 7
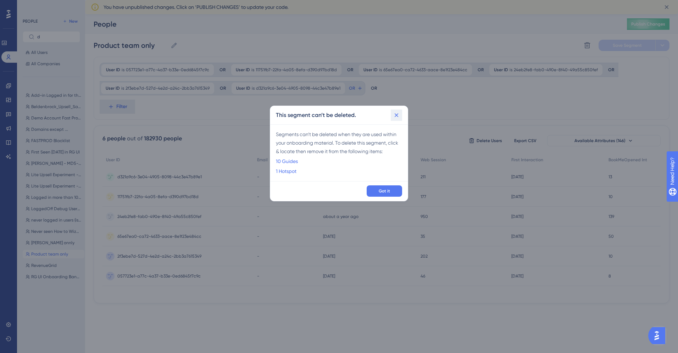
click at [400, 115] on icon at bounding box center [396, 115] width 7 height 7
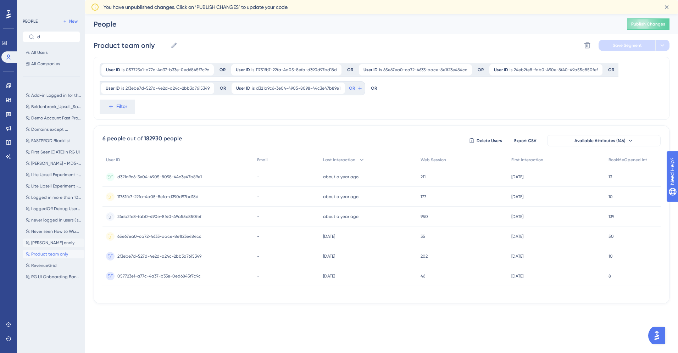
click at [38, 243] on span "[PERSON_NAME] onnly" at bounding box center [52, 243] width 43 height 6
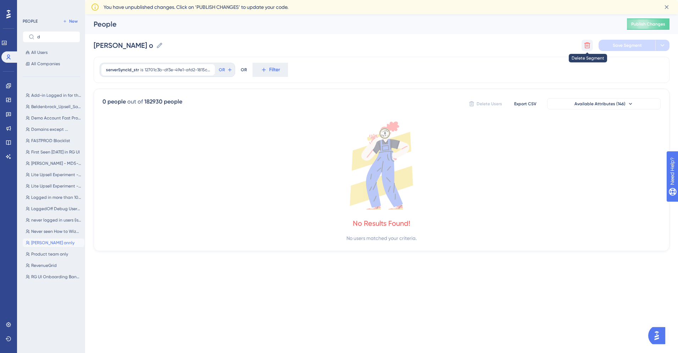
click at [584, 44] on icon at bounding box center [587, 45] width 7 height 7
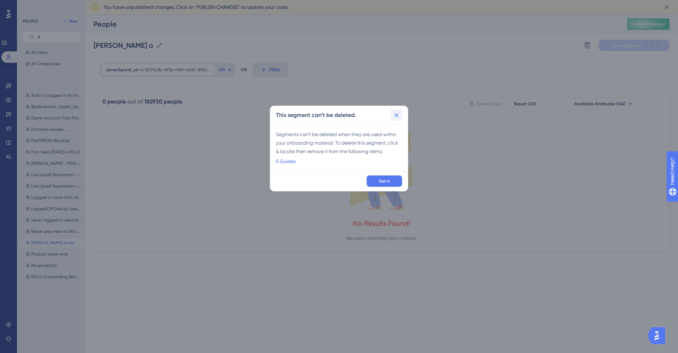
click at [397, 119] on button at bounding box center [396, 115] width 11 height 11
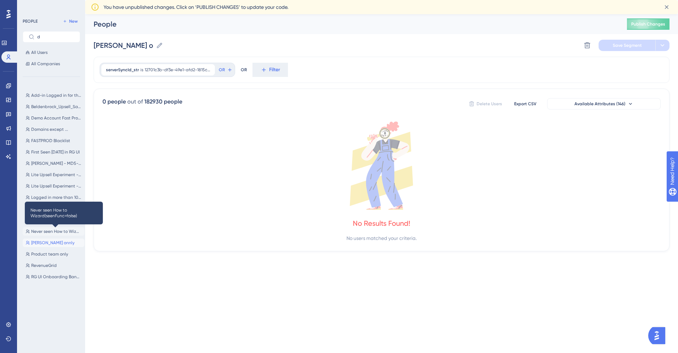
click at [55, 229] on span "Never seen How to Wizard(seenFunc=false)" at bounding box center [56, 232] width 50 height 6
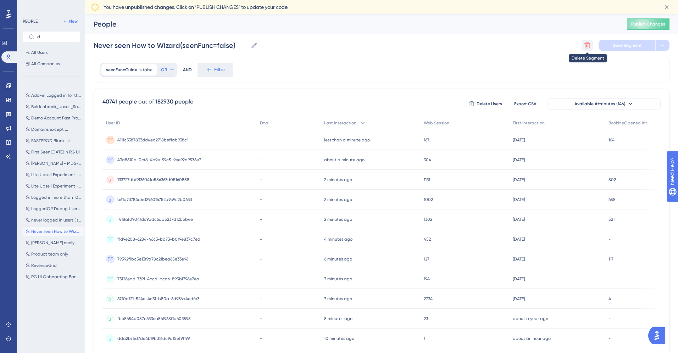
click at [591, 42] on button at bounding box center [587, 45] width 11 height 11
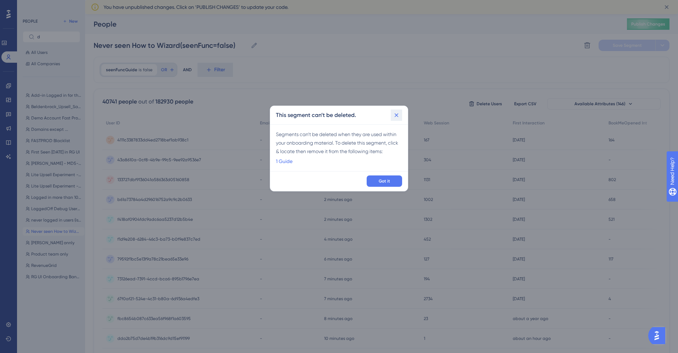
click at [397, 112] on icon at bounding box center [396, 115] width 7 height 7
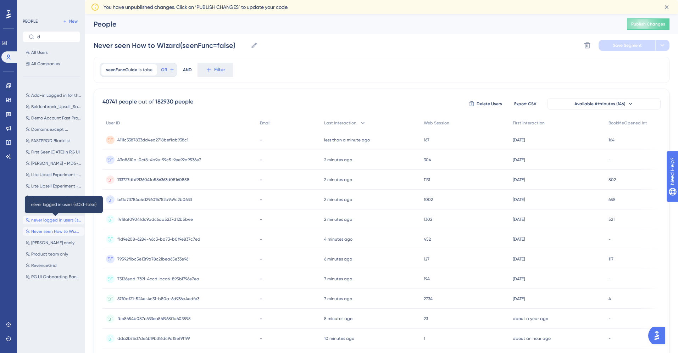
click at [45, 222] on span "never logged in users (isOld=false)" at bounding box center [56, 220] width 50 height 6
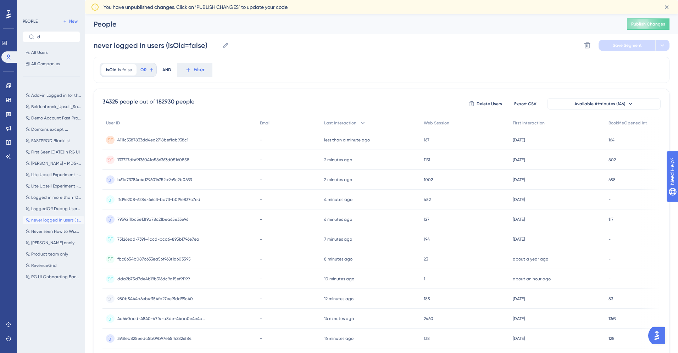
click at [597, 42] on div "Delete Segment Save Segment" at bounding box center [626, 45] width 88 height 11
click at [588, 43] on icon at bounding box center [588, 46] width 6 height 6
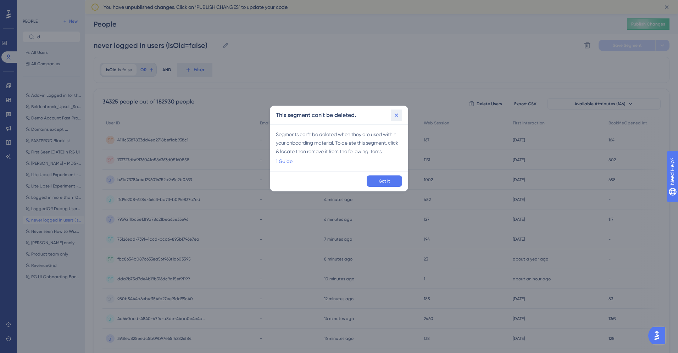
click at [396, 120] on button at bounding box center [396, 115] width 11 height 11
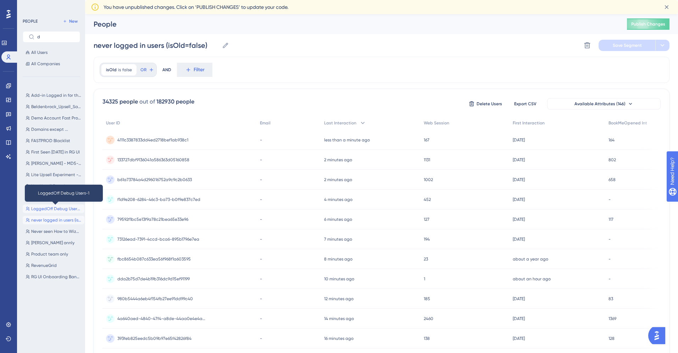
click at [47, 208] on span "LoggedOff Debug Users-1" at bounding box center [56, 209] width 50 height 6
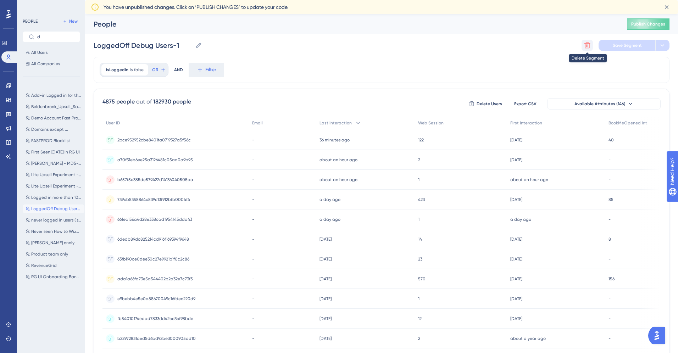
click at [586, 42] on icon at bounding box center [587, 45] width 7 height 7
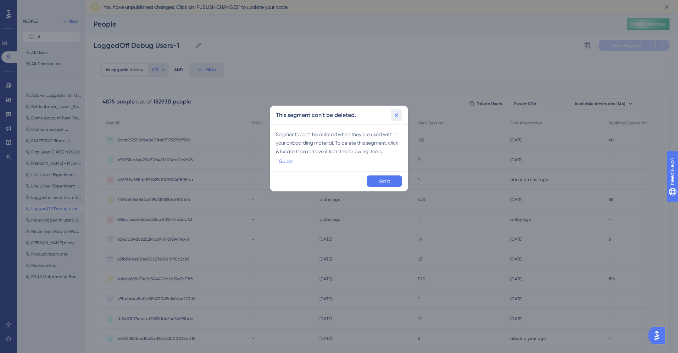
click at [395, 117] on icon at bounding box center [396, 115] width 7 height 7
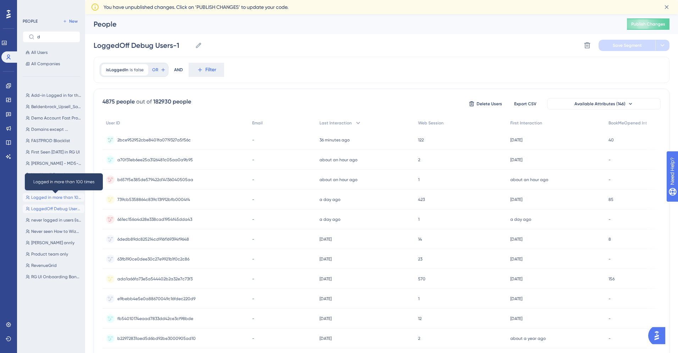
click at [38, 199] on span "Logged in more than 100 times" at bounding box center [56, 198] width 50 height 6
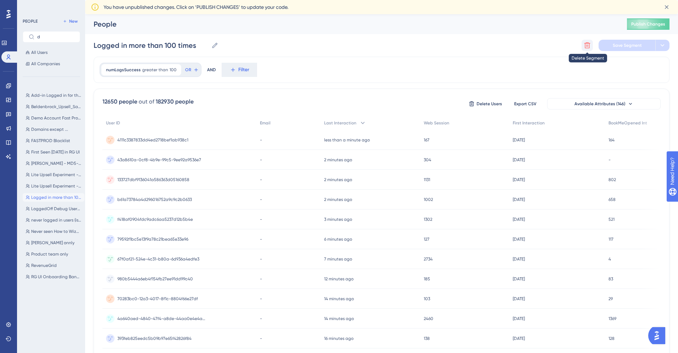
click at [587, 48] on icon at bounding box center [587, 45] width 7 height 7
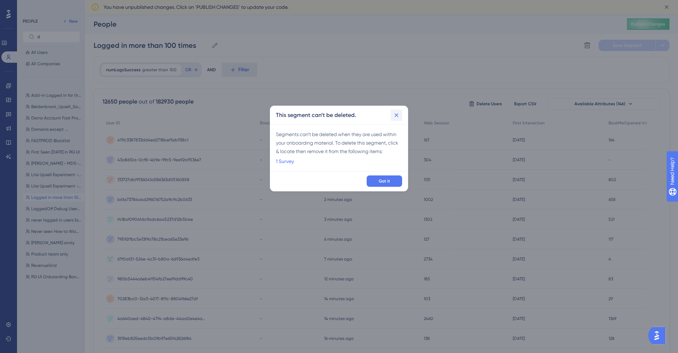
click at [396, 113] on icon at bounding box center [396, 115] width 7 height 7
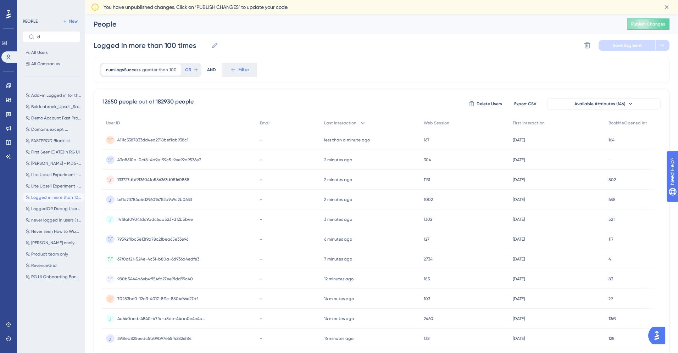
click at [45, 181] on div "Add-in Logged in for the first time Add-in Logged in for the first time Beldenb…" at bounding box center [54, 187] width 62 height 198
click at [45, 185] on span "Lite Upsell Experiment - 3rd Batch" at bounding box center [56, 186] width 50 height 6
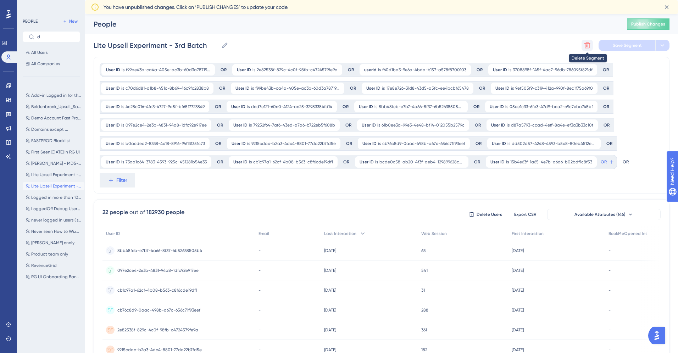
click at [589, 40] on button at bounding box center [587, 45] width 11 height 11
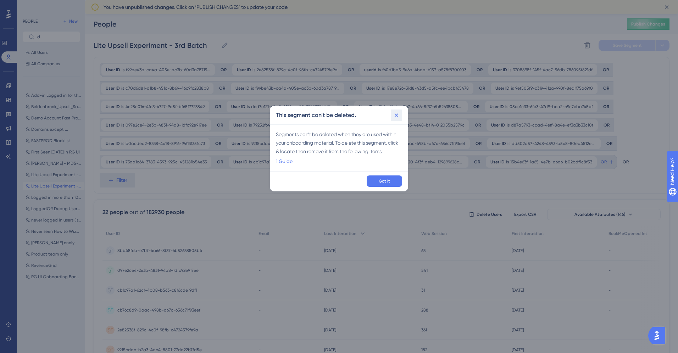
click at [399, 117] on icon at bounding box center [396, 115] width 7 height 7
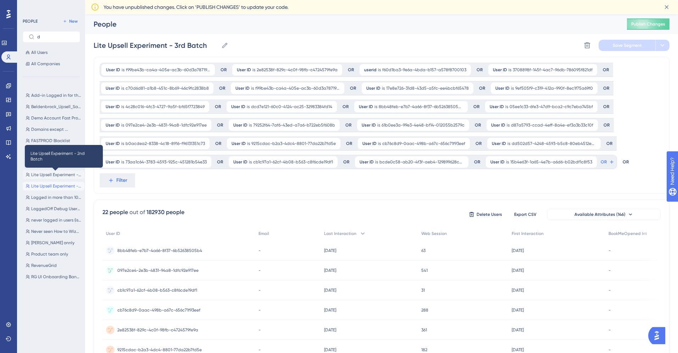
click at [44, 173] on span "Lite Upsell Experiment - 2nd Batch" at bounding box center [56, 175] width 50 height 6
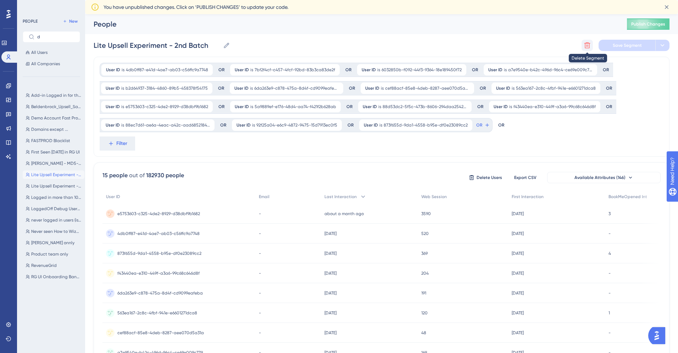
click at [589, 51] on button at bounding box center [587, 45] width 11 height 11
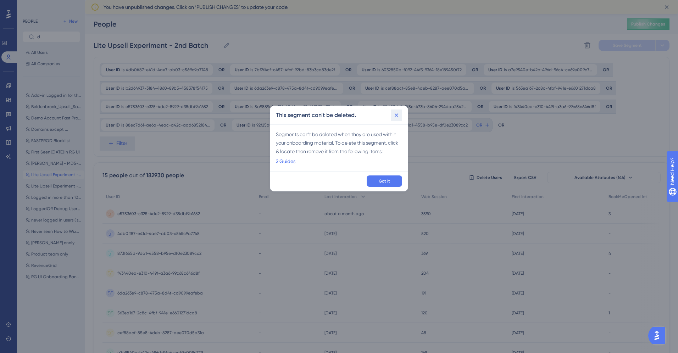
click at [397, 113] on icon at bounding box center [396, 115] width 7 height 7
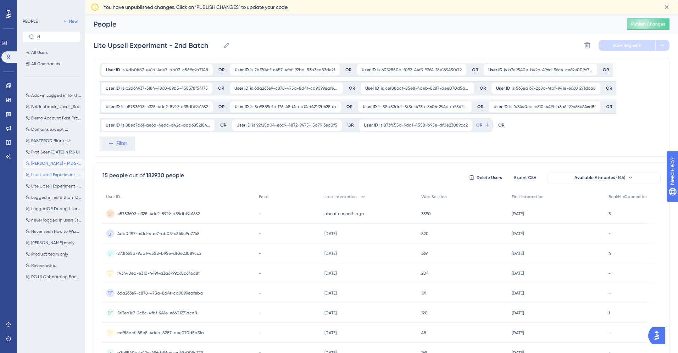
click at [52, 164] on span "[PERSON_NAME] - MD5-6-57" at bounding box center [56, 164] width 50 height 6
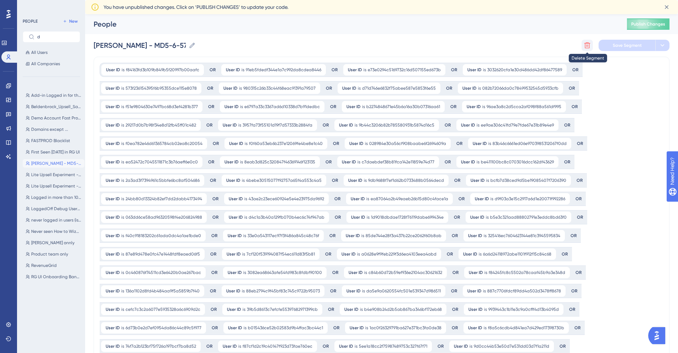
click at [589, 46] on icon at bounding box center [587, 45] width 7 height 7
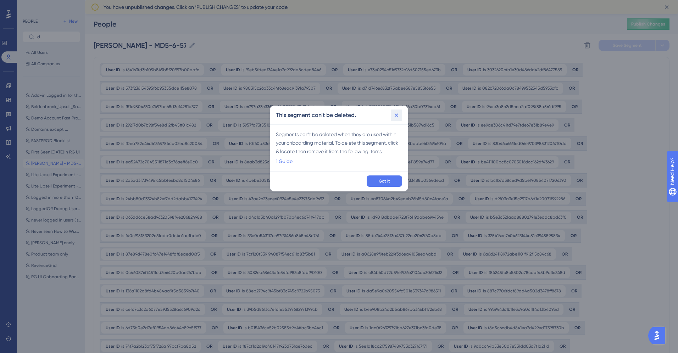
click at [399, 115] on icon at bounding box center [396, 115] width 7 height 7
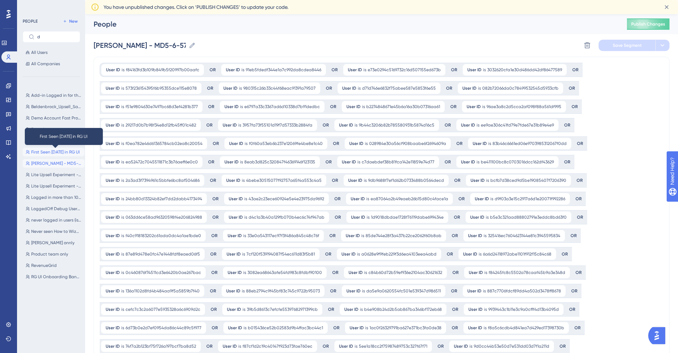
click at [39, 153] on span "First Seen [DATE] in RG UI" at bounding box center [55, 152] width 49 height 6
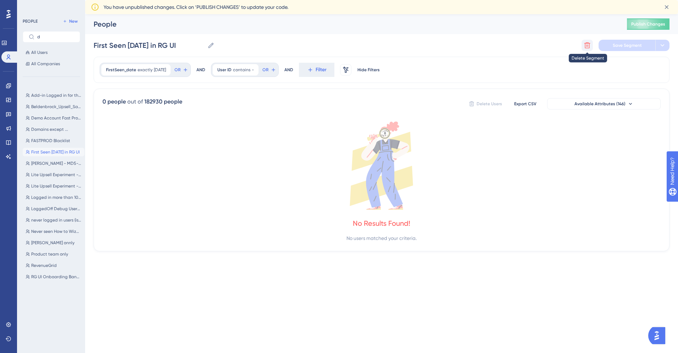
click at [587, 46] on icon at bounding box center [588, 46] width 6 height 6
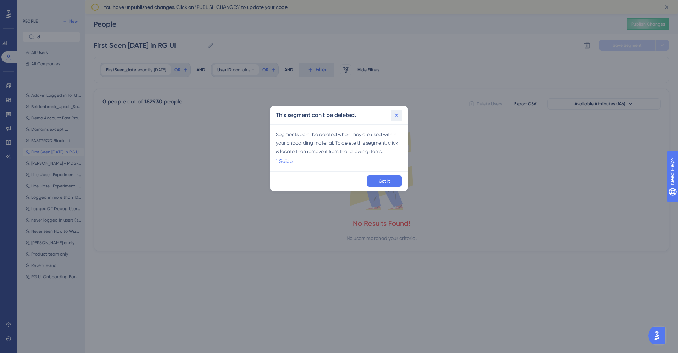
click at [398, 115] on icon at bounding box center [396, 115] width 7 height 7
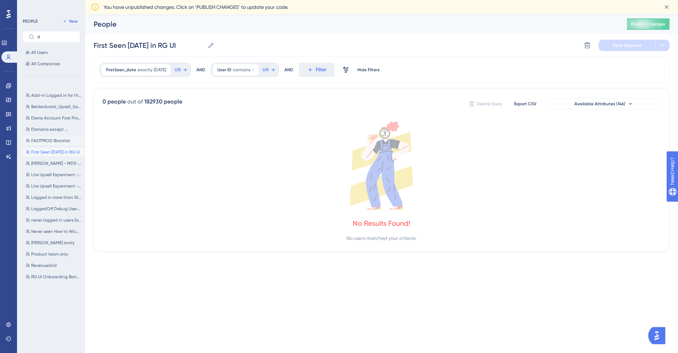
click at [50, 139] on span "FASTPROD Blacklist" at bounding box center [50, 141] width 39 height 6
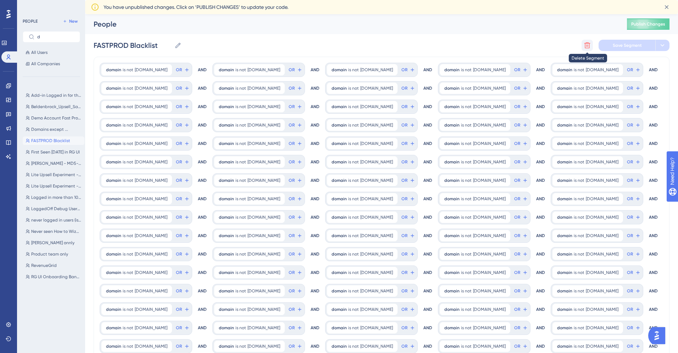
click at [589, 45] on icon at bounding box center [587, 45] width 7 height 7
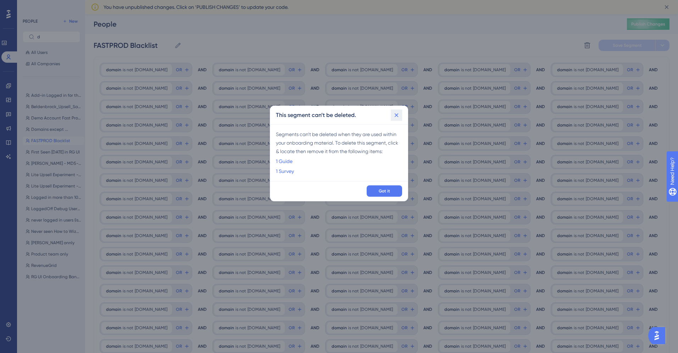
click at [400, 115] on button at bounding box center [396, 115] width 11 height 11
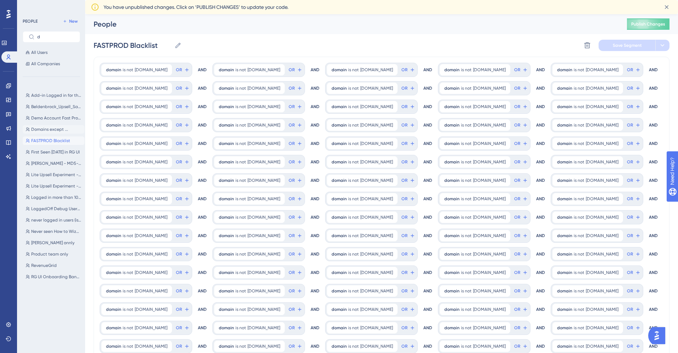
click at [38, 132] on span "Domains except ..." at bounding box center [49, 130] width 37 height 6
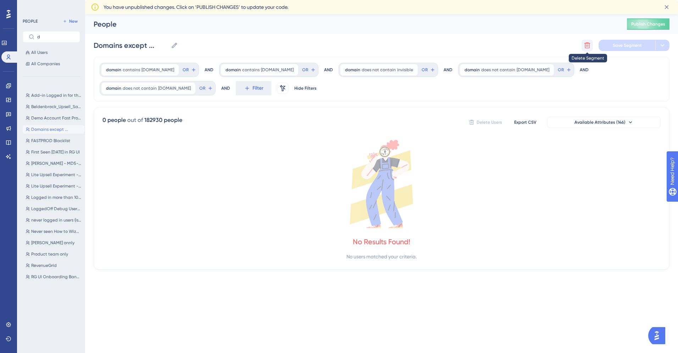
click at [586, 48] on icon at bounding box center [587, 45] width 7 height 7
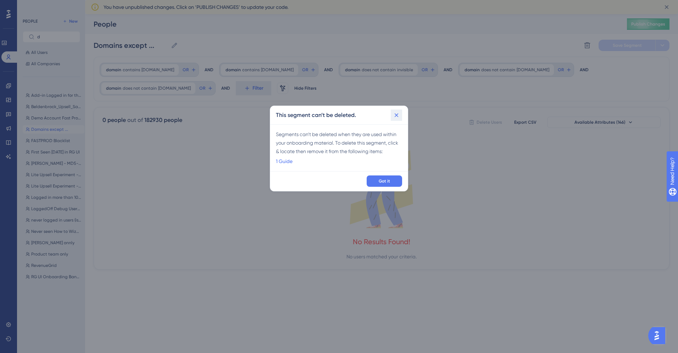
click at [397, 120] on button at bounding box center [396, 115] width 11 height 11
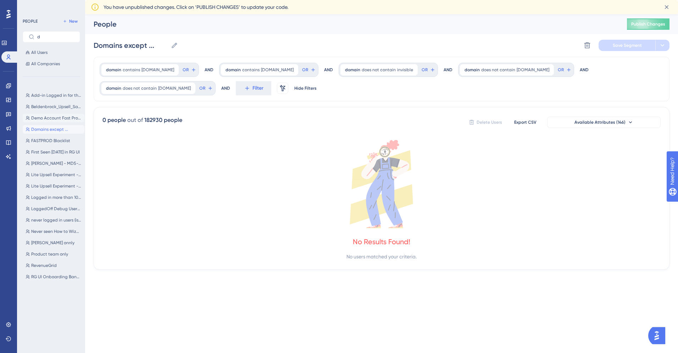
click at [60, 117] on span "Demo Account Fast Prod Sync ID-1" at bounding box center [56, 118] width 50 height 6
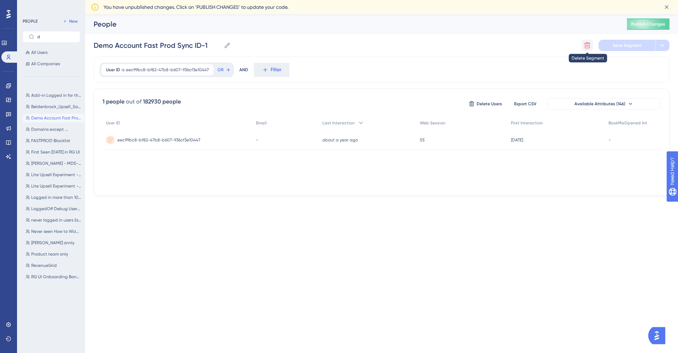
click at [589, 48] on icon at bounding box center [588, 46] width 6 height 6
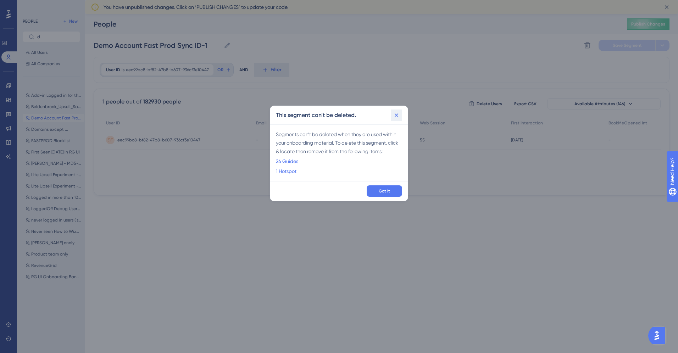
click at [393, 117] on icon at bounding box center [396, 115] width 7 height 7
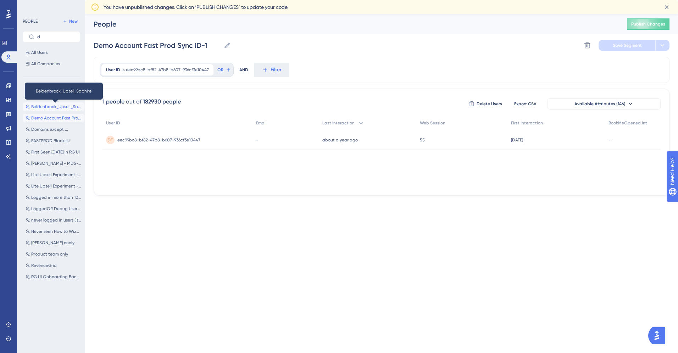
click at [56, 106] on span "Beldenbrock_Upsell_Saphire" at bounding box center [56, 107] width 50 height 6
type input "Beldenbrock_Upsell_Saphire"
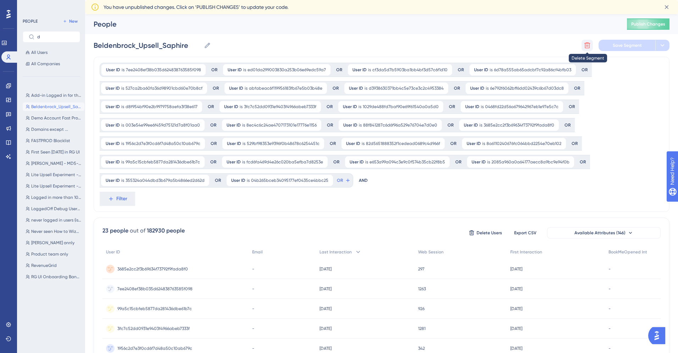
click at [591, 44] on icon at bounding box center [587, 45] width 7 height 7
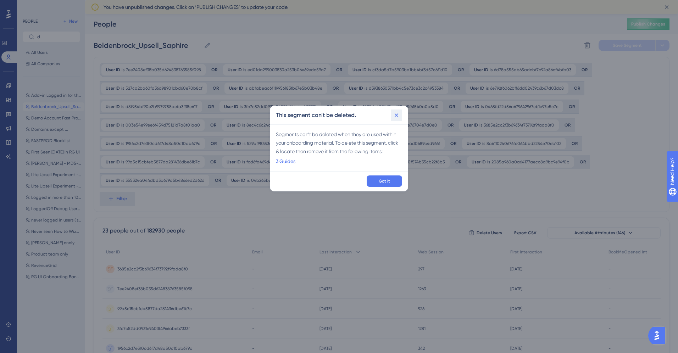
click at [399, 119] on button at bounding box center [396, 115] width 11 height 11
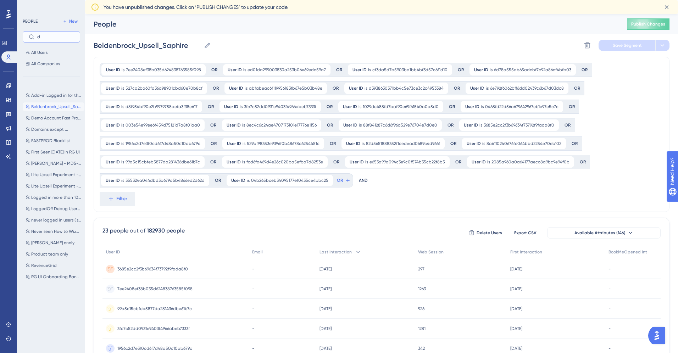
click at [47, 36] on input "d" at bounding box center [55, 36] width 37 height 5
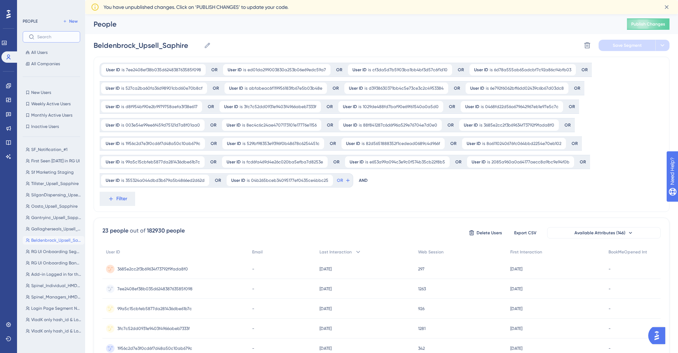
type input "e"
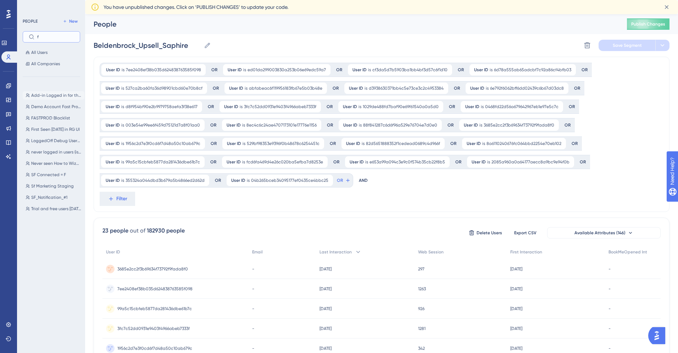
type input "f"
click at [52, 99] on button "Add-in Logged in for the first time Add-in Logged in for the first time" at bounding box center [54, 95] width 62 height 9
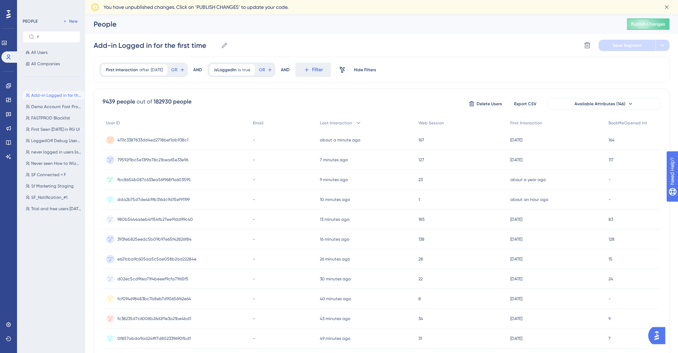
click at [584, 51] on div "Add-in Logged in for the first time Add-in Logged in for the first time Delete …" at bounding box center [382, 45] width 576 height 23
click at [587, 48] on icon at bounding box center [587, 45] width 7 height 7
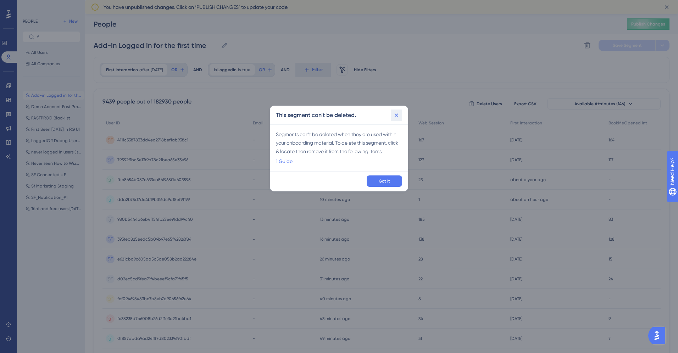
click at [394, 120] on button at bounding box center [396, 115] width 11 height 11
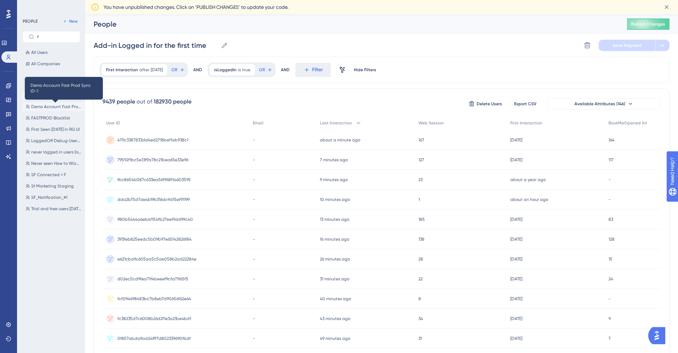
click at [51, 110] on button "Demo Account Fast Prod Sync ID-1 Demo Account Fast Prod Sync ID-1" at bounding box center [54, 107] width 62 height 9
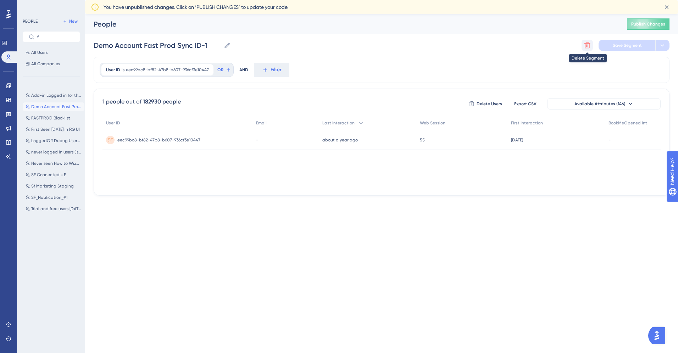
click at [586, 45] on icon at bounding box center [587, 45] width 7 height 7
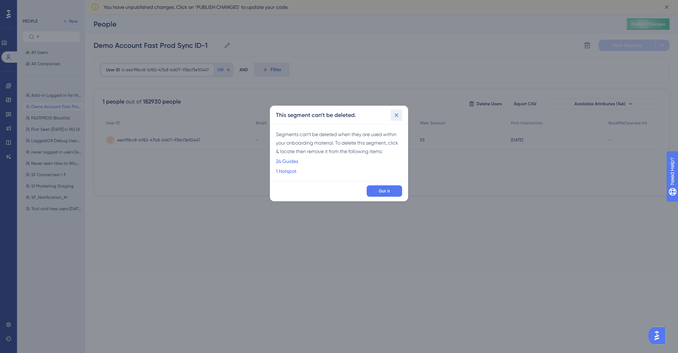
click at [395, 118] on icon at bounding box center [396, 115] width 7 height 7
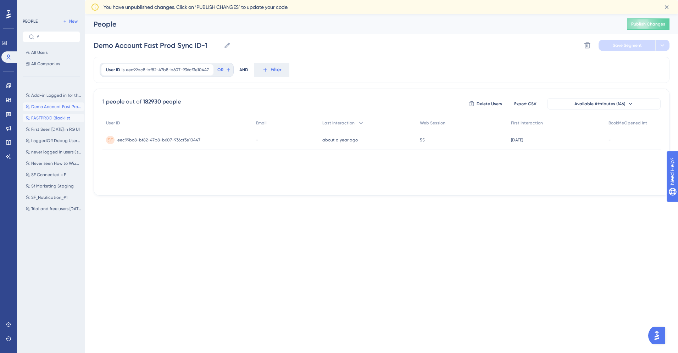
click at [42, 120] on span "FASTPROD Blacklist" at bounding box center [50, 118] width 39 height 6
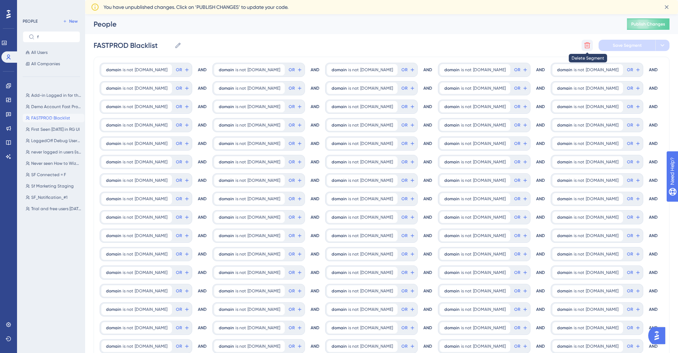
click at [588, 44] on icon at bounding box center [587, 45] width 7 height 7
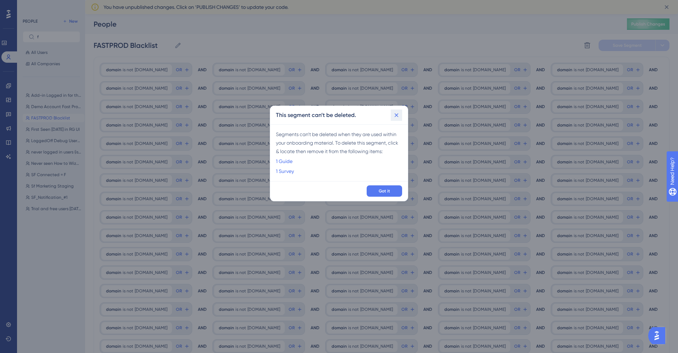
click at [397, 116] on icon at bounding box center [396, 115] width 7 height 7
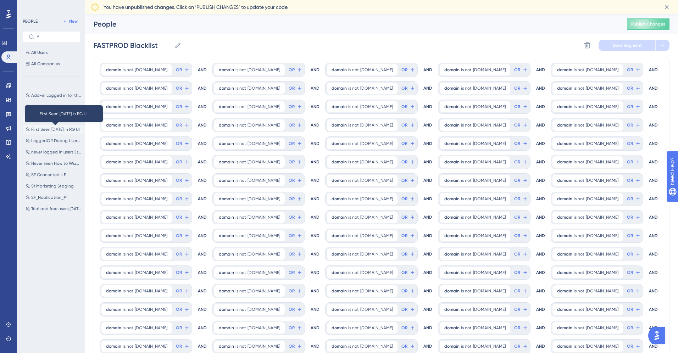
click at [50, 128] on span "First Seen [DATE] in RG UI" at bounding box center [55, 130] width 49 height 6
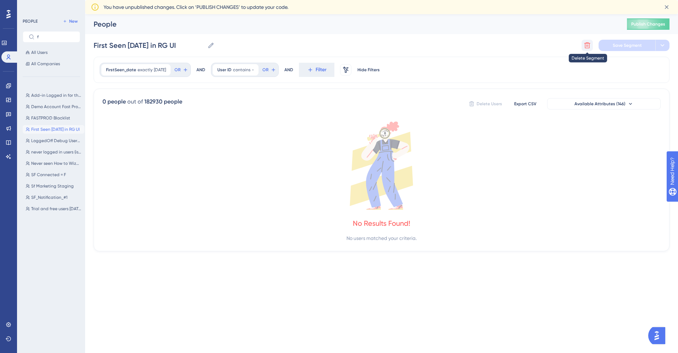
click at [587, 44] on icon at bounding box center [587, 45] width 7 height 7
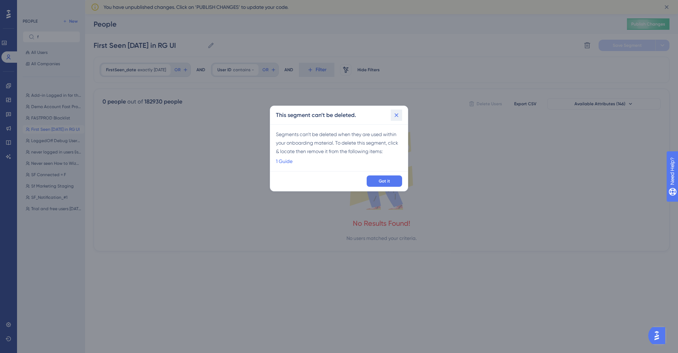
click at [398, 118] on icon at bounding box center [396, 115] width 7 height 7
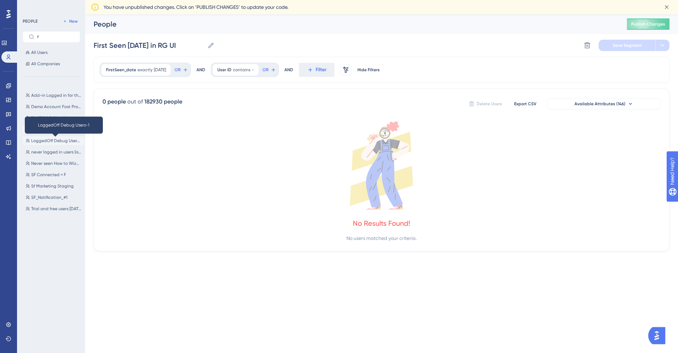
click at [41, 143] on span "LoggedOff Debug Users-1" at bounding box center [56, 141] width 50 height 6
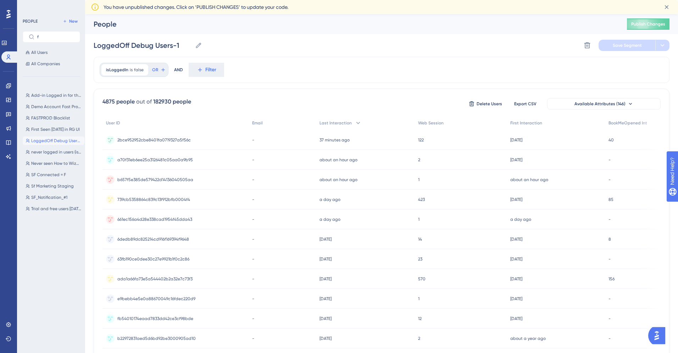
click at [593, 50] on div "Delete Segment Save Segment" at bounding box center [626, 45] width 88 height 11
click at [586, 46] on icon at bounding box center [587, 45] width 7 height 7
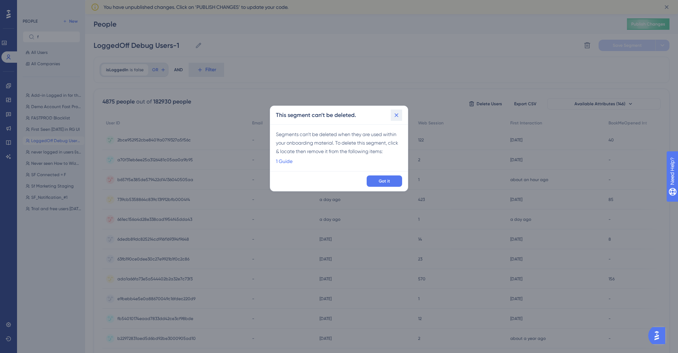
click at [395, 115] on icon at bounding box center [396, 115] width 7 height 7
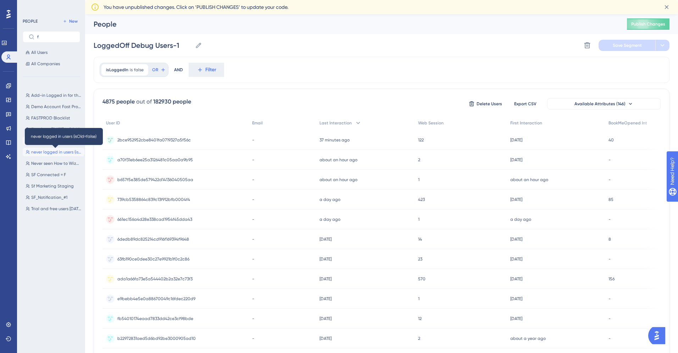
click at [60, 150] on span "never logged in users (isOld=false)" at bounding box center [56, 152] width 50 height 6
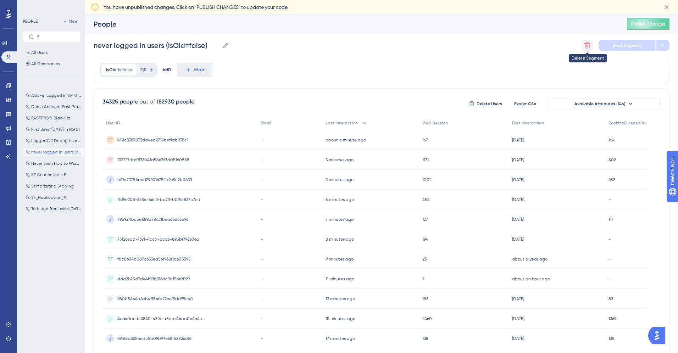
click at [586, 49] on button at bounding box center [587, 45] width 11 height 11
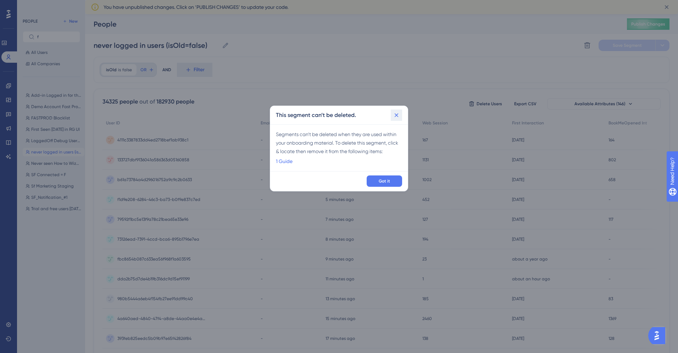
click at [399, 118] on icon at bounding box center [396, 115] width 7 height 7
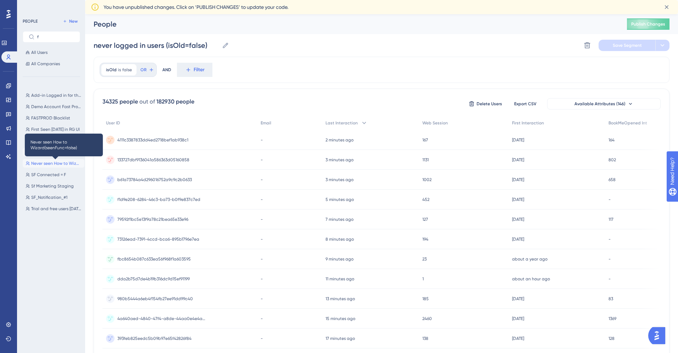
click at [50, 165] on span "Never seen How to Wizard(seenFunc=false)" at bounding box center [56, 164] width 50 height 6
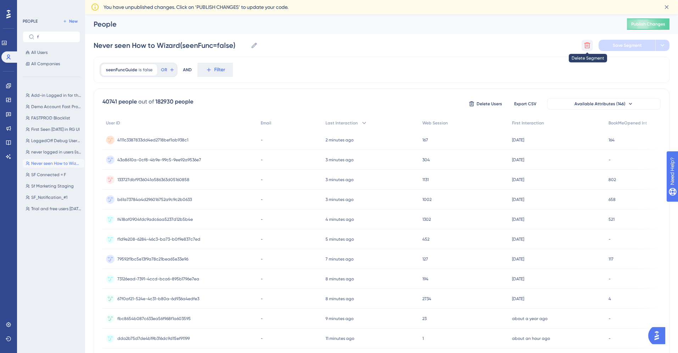
click at [587, 42] on icon at bounding box center [587, 45] width 7 height 7
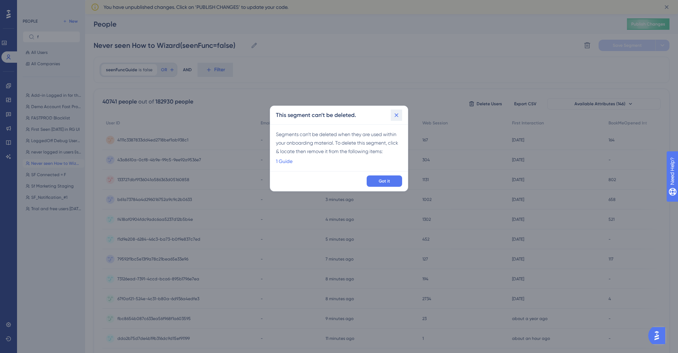
click at [393, 116] on icon at bounding box center [396, 115] width 7 height 7
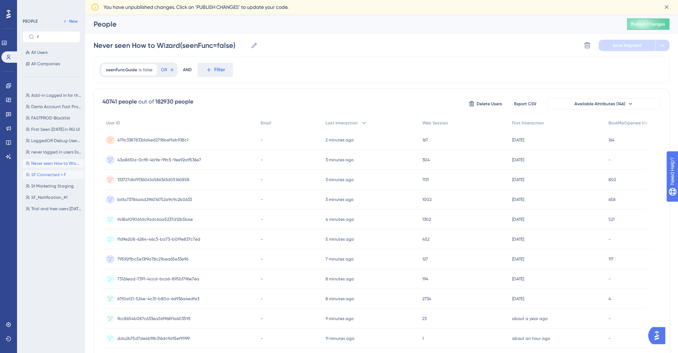
click at [39, 179] on button "SF Connected = F SF Connected = F" at bounding box center [54, 175] width 62 height 9
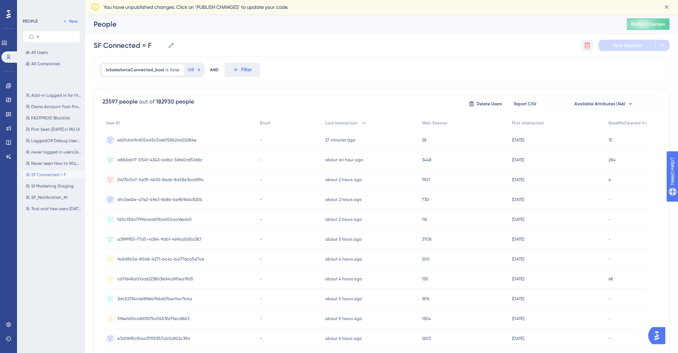
click at [591, 43] on button at bounding box center [587, 45] width 11 height 11
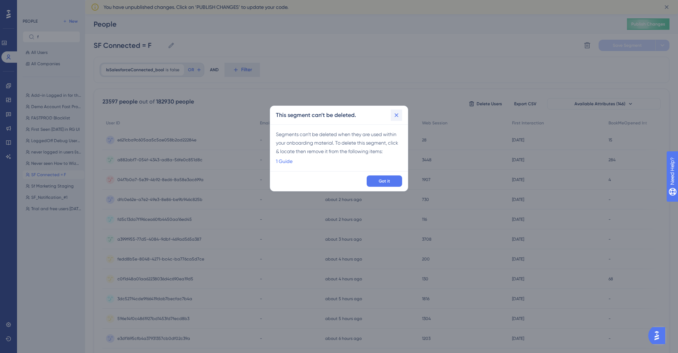
click at [395, 118] on icon at bounding box center [396, 115] width 7 height 7
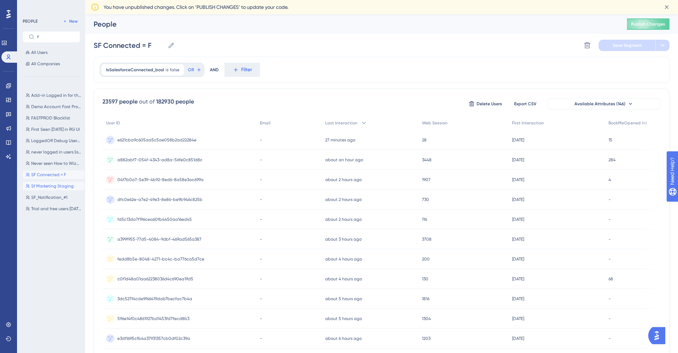
click at [46, 186] on span "Sf Marketing Staging" at bounding box center [52, 186] width 43 height 6
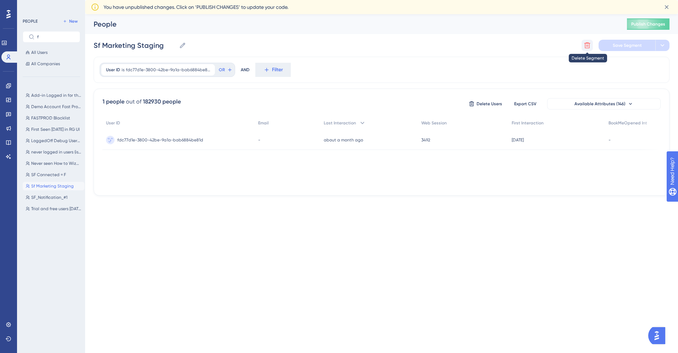
click at [586, 43] on icon at bounding box center [588, 46] width 6 height 6
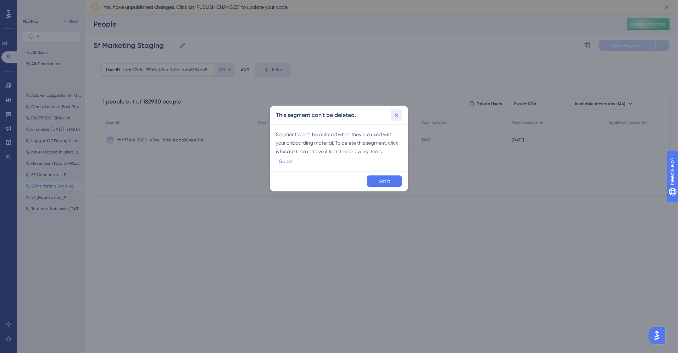
click at [394, 113] on icon at bounding box center [396, 115] width 7 height 7
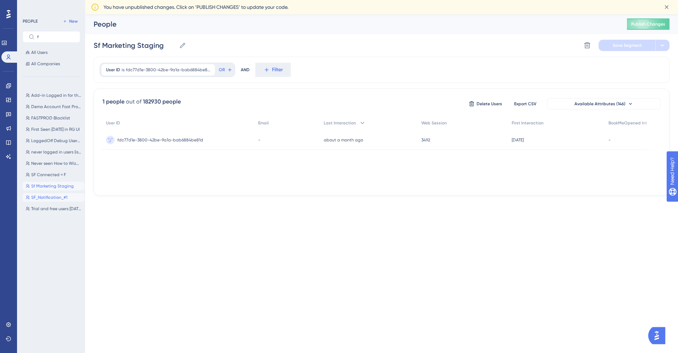
click at [46, 198] on span "SF_Notification_#1" at bounding box center [49, 198] width 36 height 6
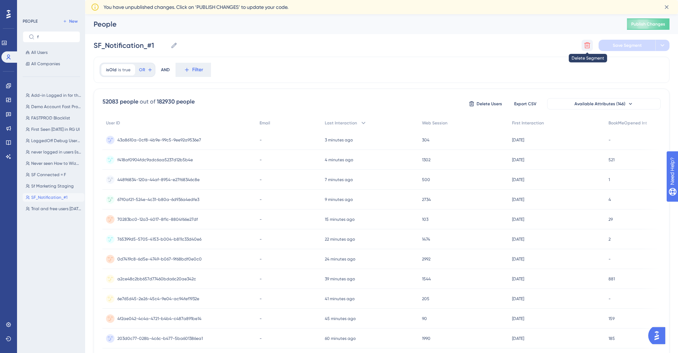
click at [590, 46] on icon at bounding box center [587, 45] width 7 height 7
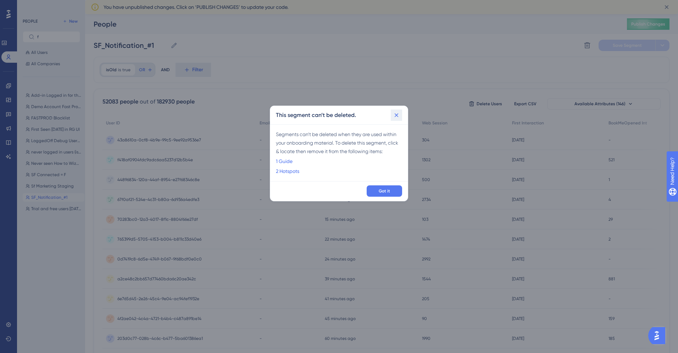
click at [395, 117] on icon at bounding box center [396, 115] width 7 height 7
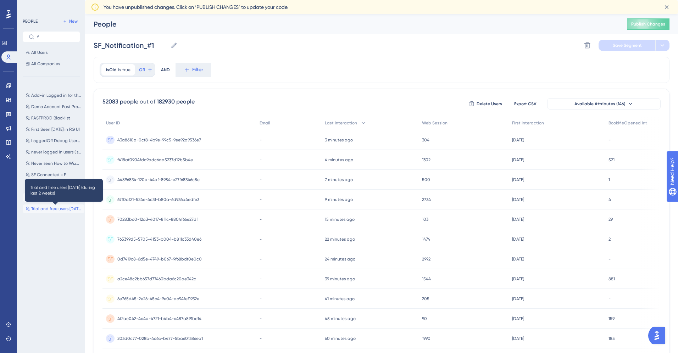
click at [45, 209] on span "Trial and free users [DATE] (during last 2 weeks)" at bounding box center [56, 209] width 50 height 6
type input "Trial and free users [DATE] (during last 2 weeks)"
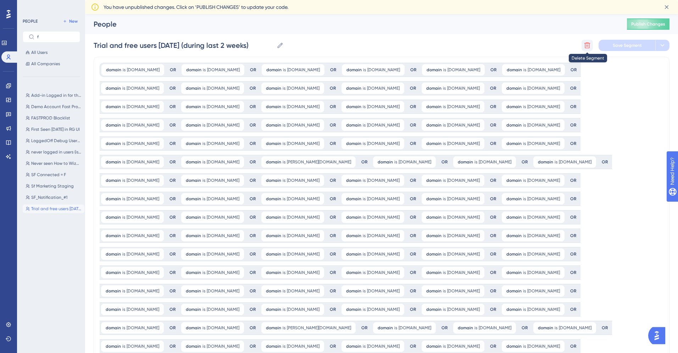
click at [582, 44] on button at bounding box center [587, 45] width 11 height 11
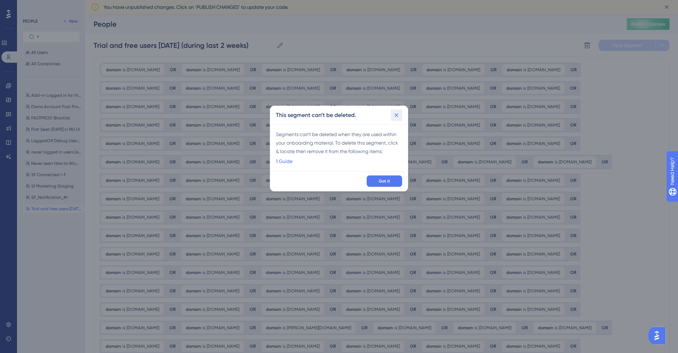
click at [399, 115] on icon at bounding box center [396, 115] width 7 height 7
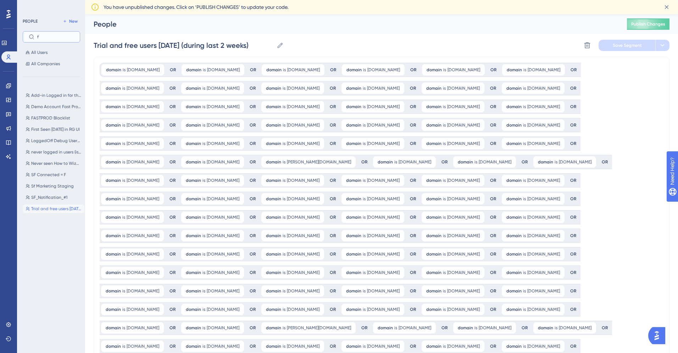
click at [43, 36] on input "f" at bounding box center [55, 36] width 37 height 5
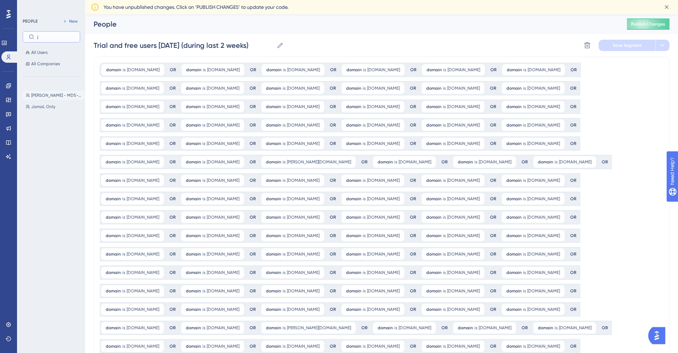
type input "j"
click at [50, 96] on span "[PERSON_NAME] - MD5-6-57" at bounding box center [56, 96] width 50 height 6
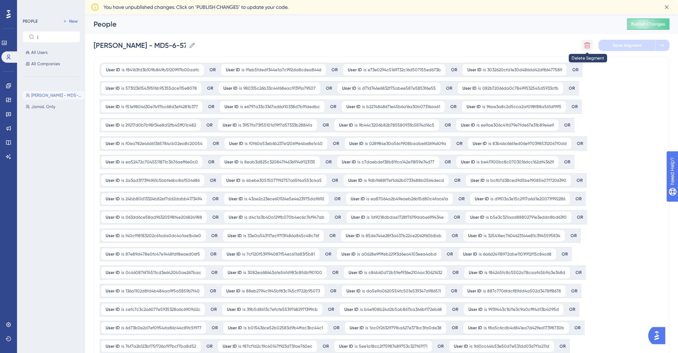
click at [587, 46] on icon at bounding box center [587, 45] width 7 height 7
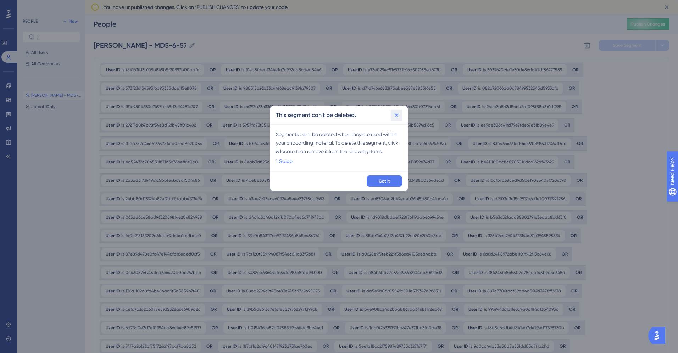
click at [396, 120] on button at bounding box center [396, 115] width 11 height 11
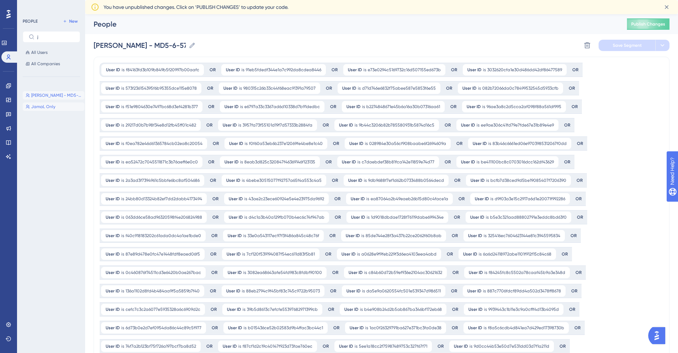
click at [43, 105] on span "JamaL Only" at bounding box center [43, 107] width 24 height 6
type input "JamaL Only"
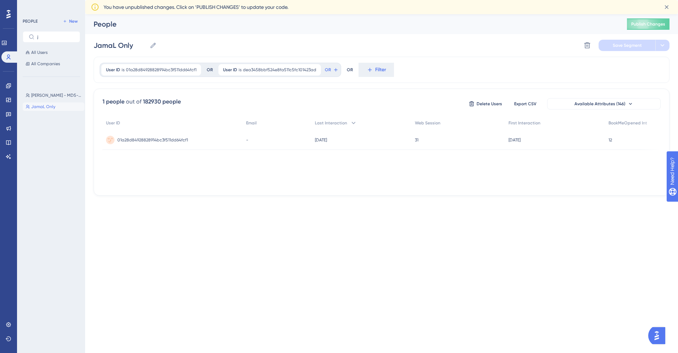
click at [595, 46] on div "Delete Segment Save Segment" at bounding box center [626, 45] width 88 height 11
click at [588, 48] on icon at bounding box center [588, 46] width 6 height 6
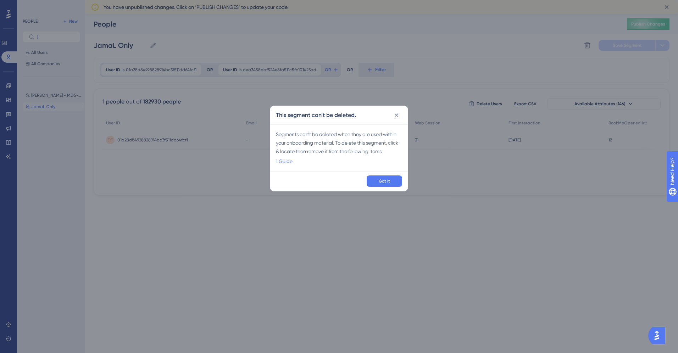
click at [288, 161] on link "1 Guide" at bounding box center [284, 161] width 17 height 9
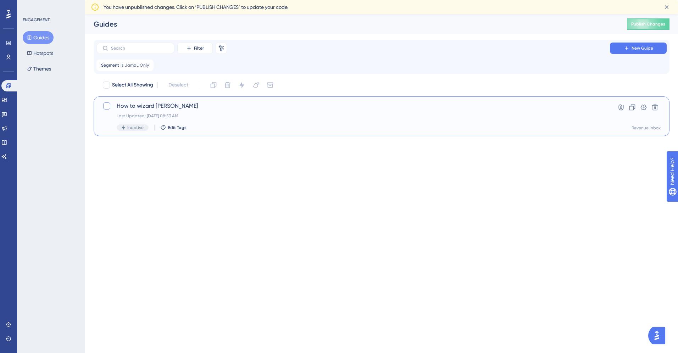
click at [104, 107] on div at bounding box center [106, 106] width 7 height 7
checkbox input "true"
click at [651, 109] on button at bounding box center [654, 107] width 11 height 11
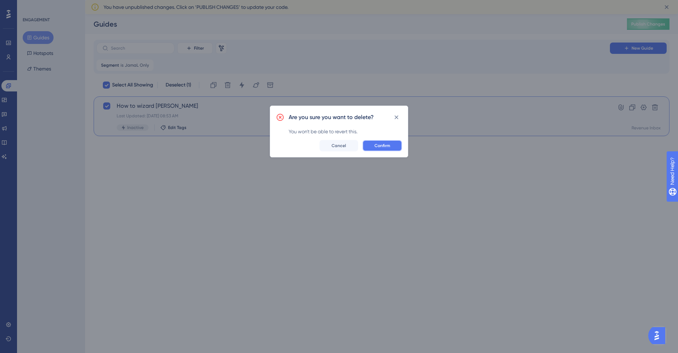
click at [382, 142] on button "Confirm" at bounding box center [383, 145] width 40 height 11
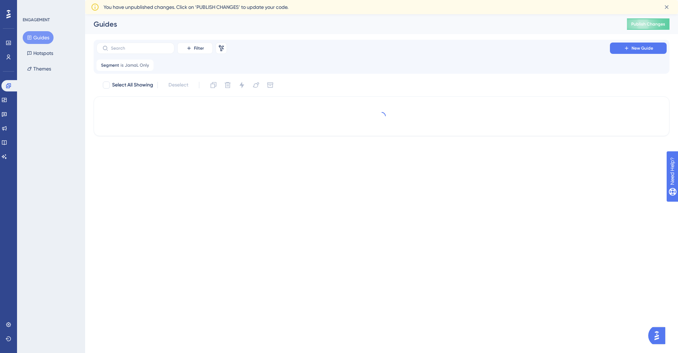
checkbox input "true"
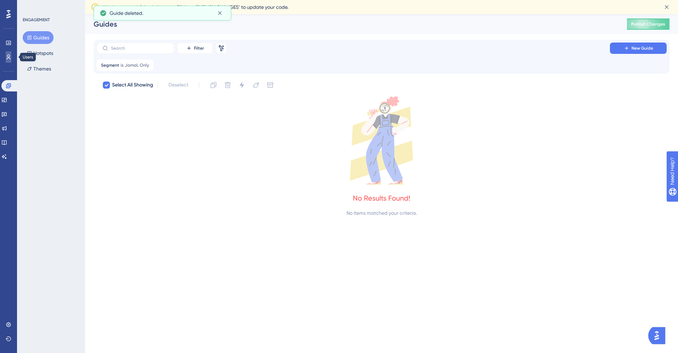
click at [8, 57] on icon at bounding box center [9, 57] width 6 height 6
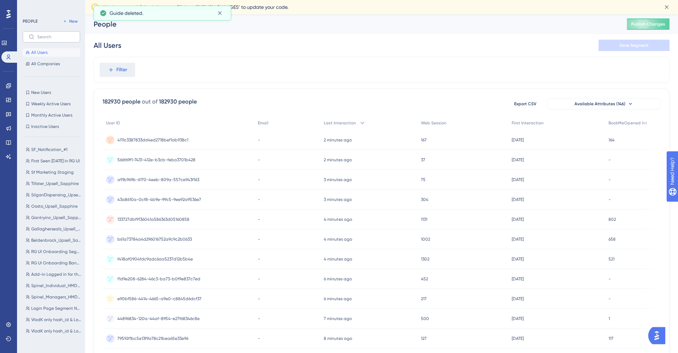
click at [54, 32] on label at bounding box center [51, 36] width 57 height 11
click at [54, 34] on input "text" at bounding box center [55, 36] width 37 height 5
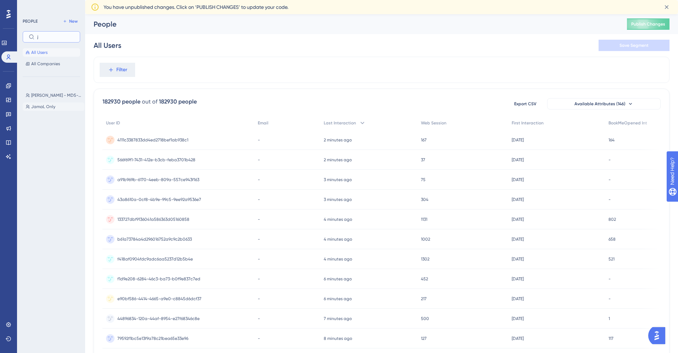
type input "j"
click at [46, 107] on span "JamaL Only" at bounding box center [43, 107] width 24 height 6
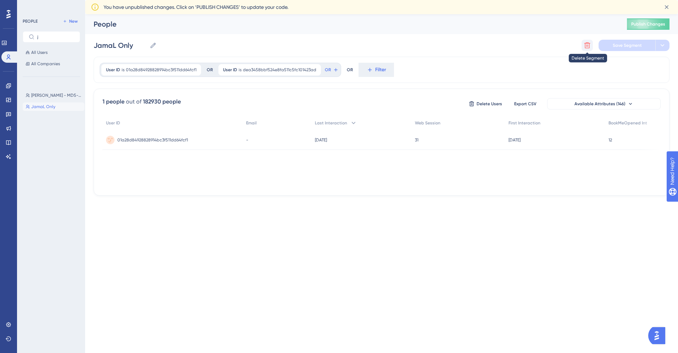
click at [588, 42] on icon at bounding box center [587, 45] width 7 height 7
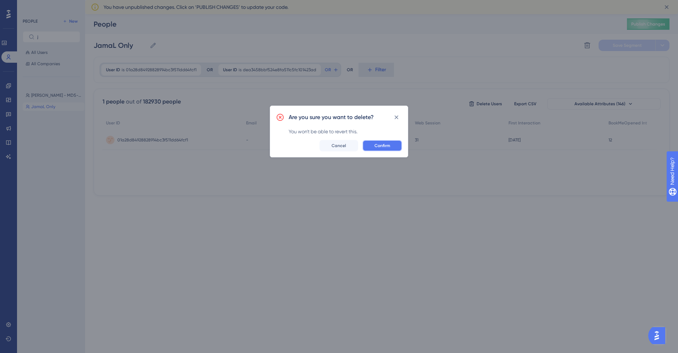
click at [384, 146] on span "Confirm" at bounding box center [383, 146] width 16 height 6
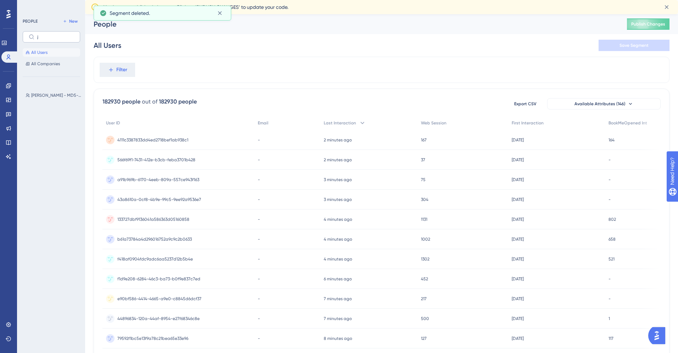
click at [48, 40] on label "j" at bounding box center [51, 36] width 57 height 11
click at [48, 39] on input "j" at bounding box center [55, 36] width 37 height 5
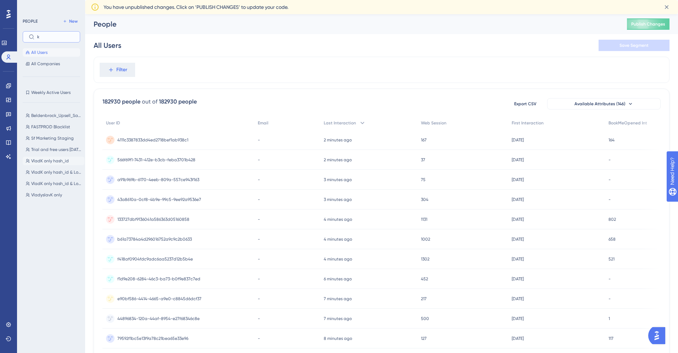
type input "k"
click at [44, 161] on span "VladK only hash_id" at bounding box center [50, 161] width 38 height 6
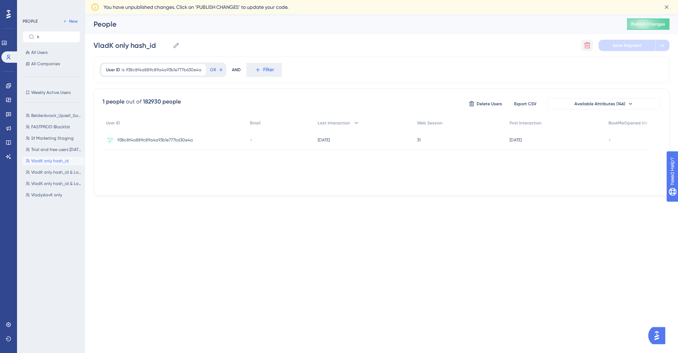
click at [587, 48] on icon at bounding box center [587, 45] width 7 height 7
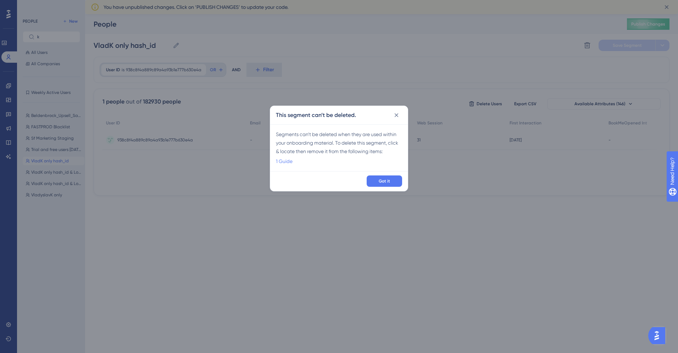
click at [291, 164] on link "1 Guide" at bounding box center [284, 161] width 17 height 9
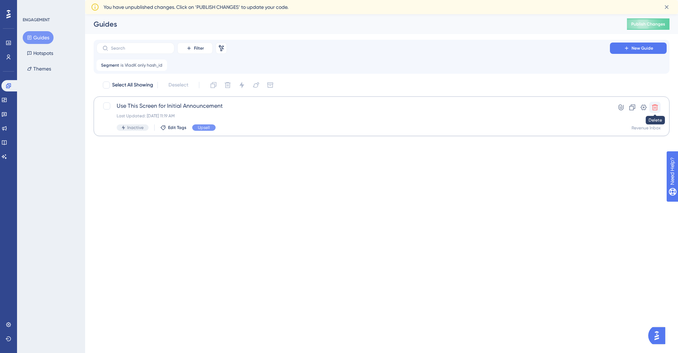
click at [659, 109] on button at bounding box center [654, 107] width 11 height 11
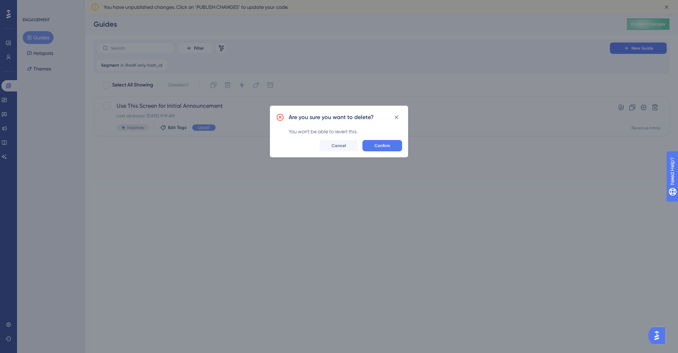
click at [384, 154] on div "Are you sure you want to delete? You won't be able to revert this. Confirm Canc…" at bounding box center [339, 132] width 138 height 52
click at [384, 143] on span "Confirm" at bounding box center [383, 146] width 16 height 6
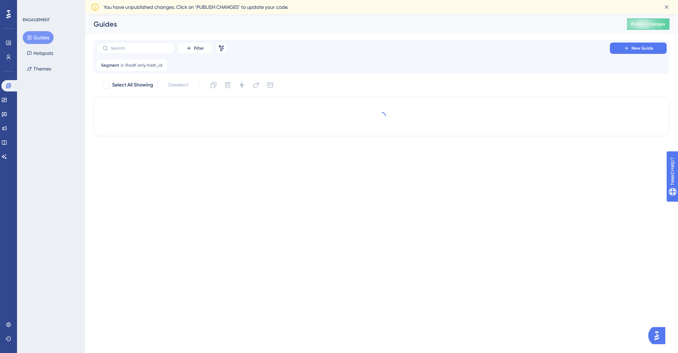
checkbox input "true"
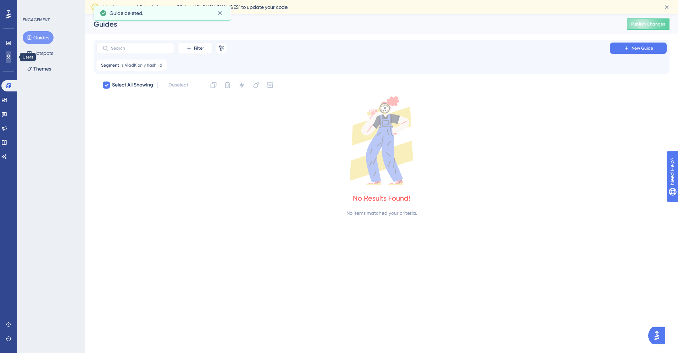
click at [8, 58] on icon at bounding box center [9, 57] width 6 height 6
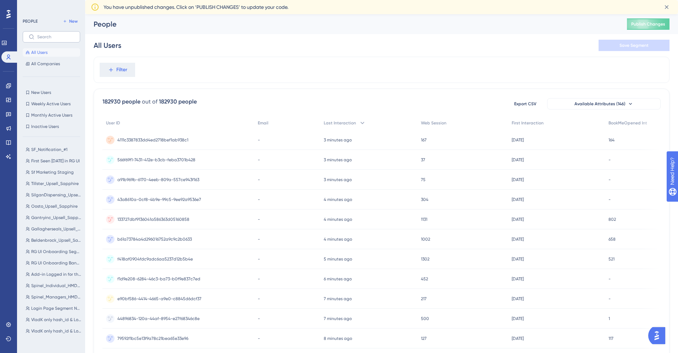
click at [51, 40] on label at bounding box center [51, 36] width 57 height 11
click at [51, 39] on input "text" at bounding box center [55, 36] width 37 height 5
type input "l"
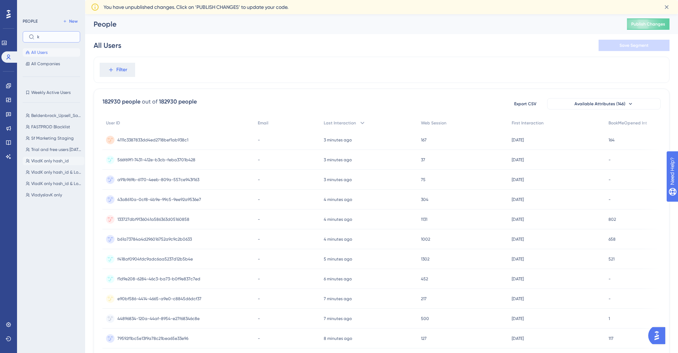
type input "k"
click at [51, 162] on span "VladK only hash_id" at bounding box center [50, 161] width 38 height 6
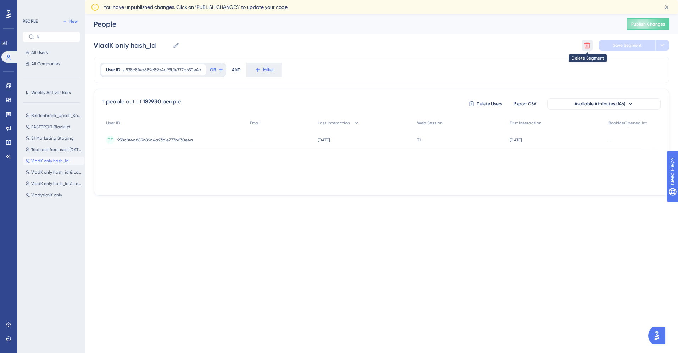
click at [588, 50] on button at bounding box center [587, 45] width 11 height 11
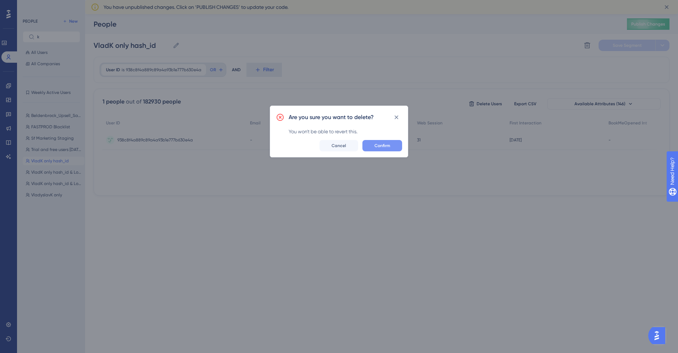
click at [380, 146] on span "Confirm" at bounding box center [383, 146] width 16 height 6
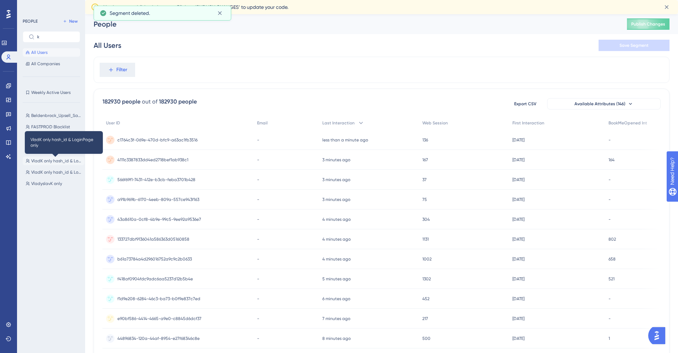
click at [50, 162] on span "VladK only hash_id & LoginPage only" at bounding box center [56, 161] width 50 height 6
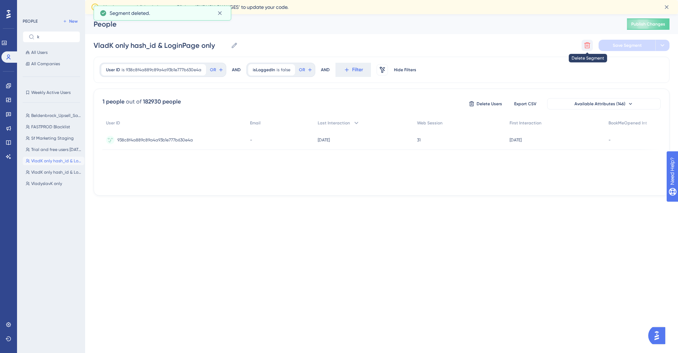
click at [591, 49] on button at bounding box center [587, 45] width 11 height 11
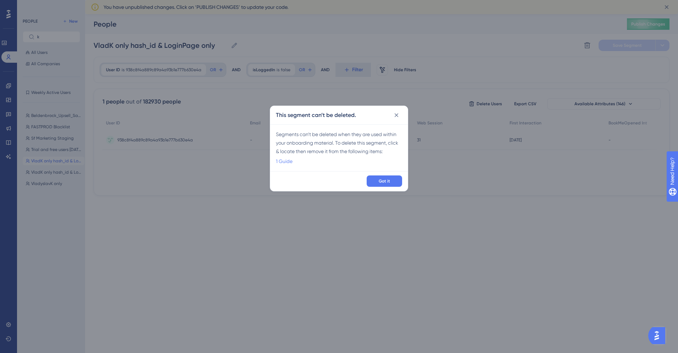
click at [289, 161] on link "1 Guide" at bounding box center [284, 161] width 17 height 9
click at [289, 0] on html "Performance Users Engagement Widgets Feedback Product Updates Knowledge Base AI…" at bounding box center [339, 0] width 678 height 0
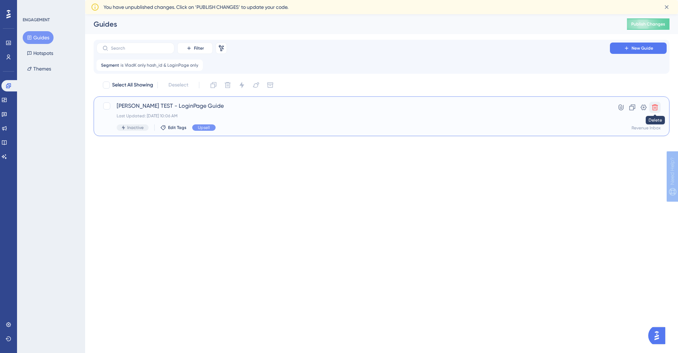
click at [654, 105] on icon at bounding box center [655, 108] width 6 height 6
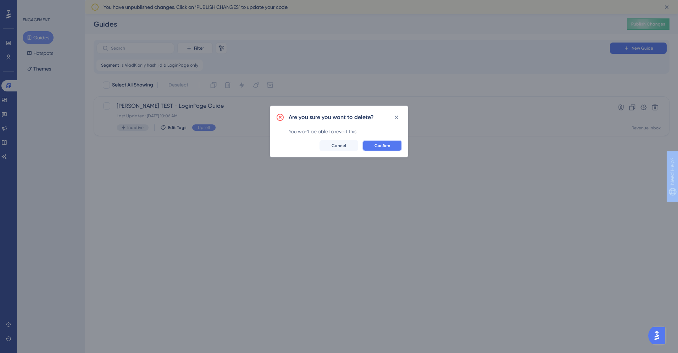
click at [380, 146] on span "Confirm" at bounding box center [383, 146] width 16 height 6
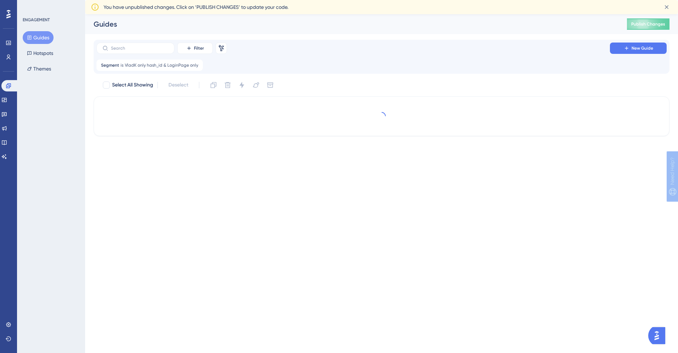
checkbox input "true"
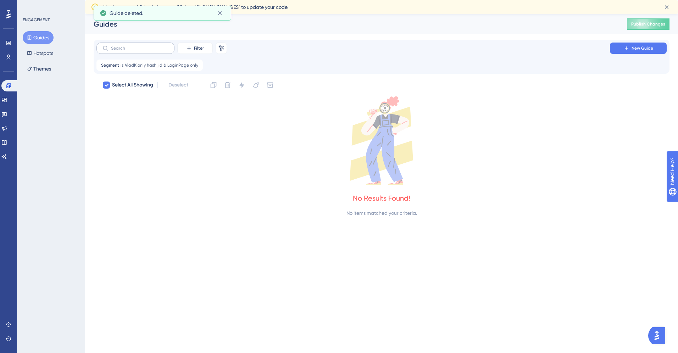
click at [144, 51] on label at bounding box center [135, 48] width 78 height 11
click at [144, 51] on input "text" at bounding box center [139, 48] width 57 height 5
type input "test"
click at [108, 87] on icon at bounding box center [106, 85] width 4 height 6
click at [40, 38] on button "Guides" at bounding box center [38, 37] width 31 height 13
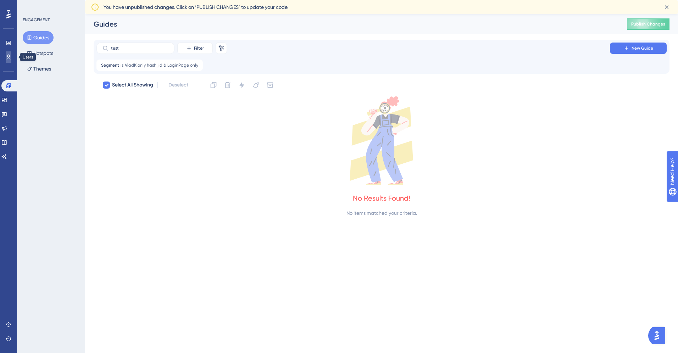
click at [11, 57] on link at bounding box center [9, 56] width 6 height 11
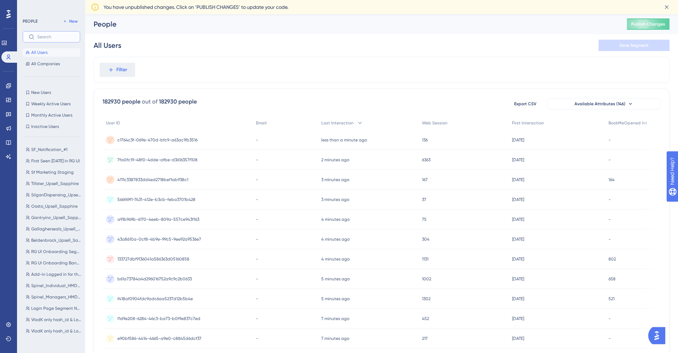
click at [51, 36] on input "text" at bounding box center [55, 36] width 37 height 5
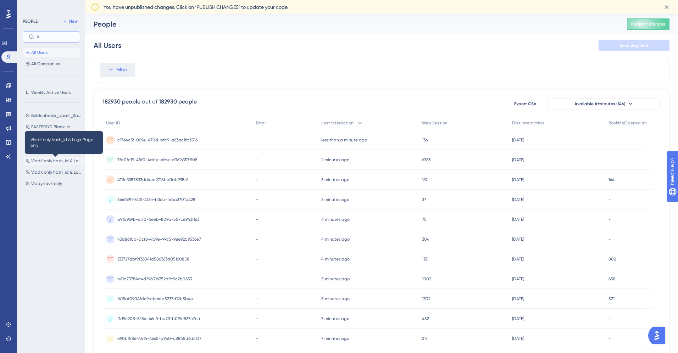
type input "k"
click at [49, 160] on span "VladK only hash_id & LoginPage only" at bounding box center [56, 161] width 50 height 6
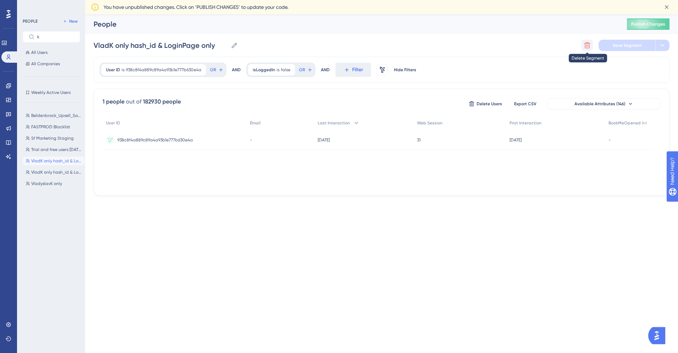
click at [591, 45] on button at bounding box center [587, 45] width 11 height 11
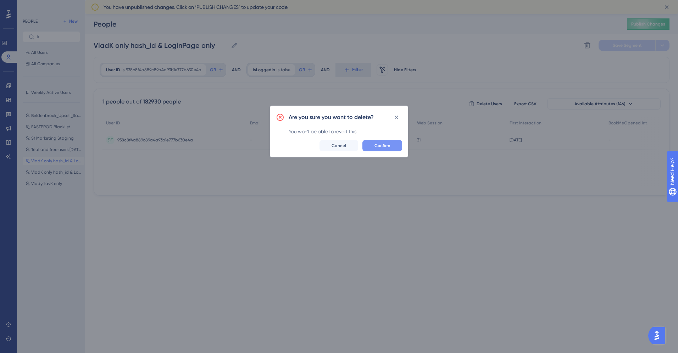
click at [388, 150] on button "Confirm" at bounding box center [383, 145] width 40 height 11
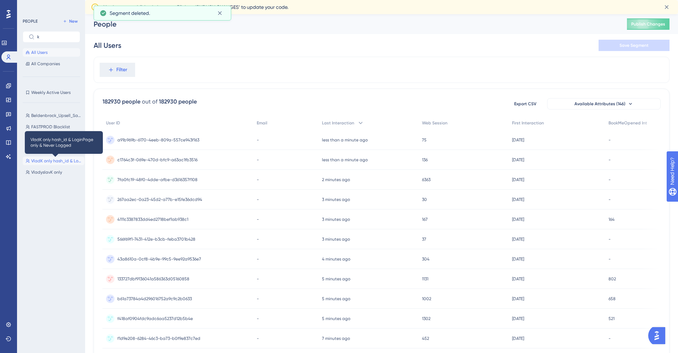
click at [45, 160] on span "VladK only hash_id & LoginPage only & Never Logged" at bounding box center [56, 161] width 50 height 6
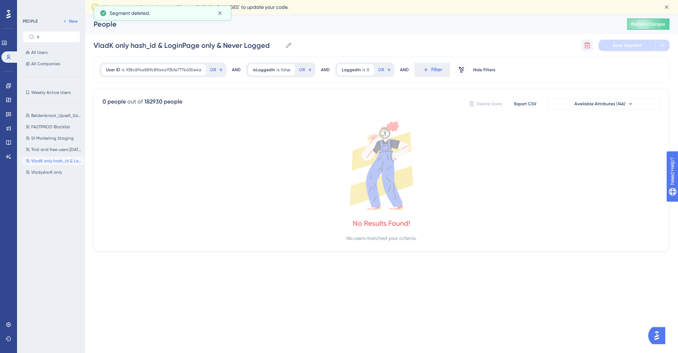
click at [584, 47] on icon at bounding box center [587, 45] width 7 height 7
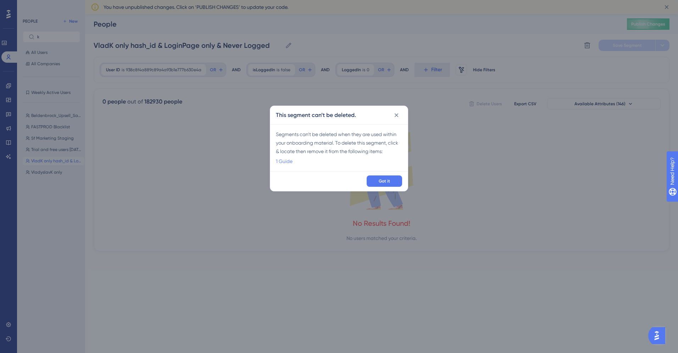
click at [285, 163] on link "1 Guide" at bounding box center [284, 161] width 17 height 9
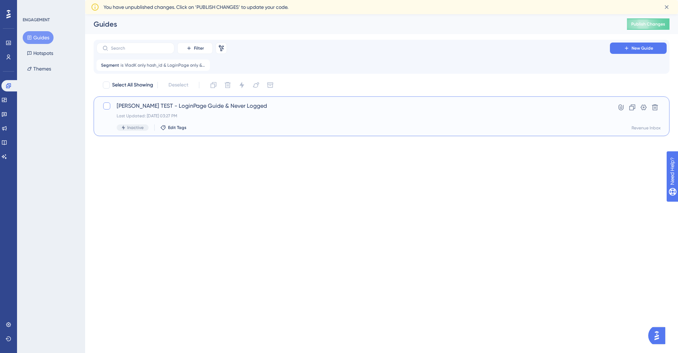
click at [107, 105] on div at bounding box center [106, 106] width 7 height 7
checkbox input "true"
click at [655, 107] on icon at bounding box center [655, 107] width 7 height 7
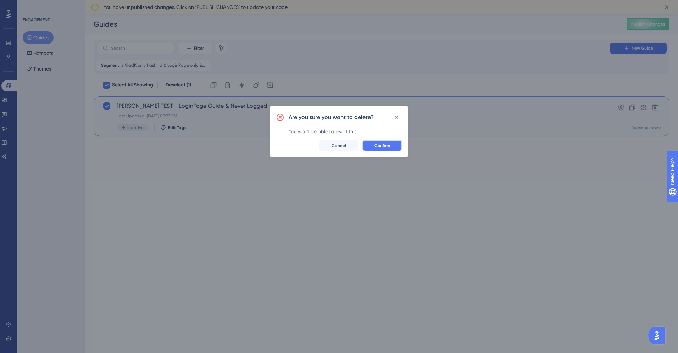
click at [387, 145] on span "Confirm" at bounding box center [383, 146] width 16 height 6
checkbox input "true"
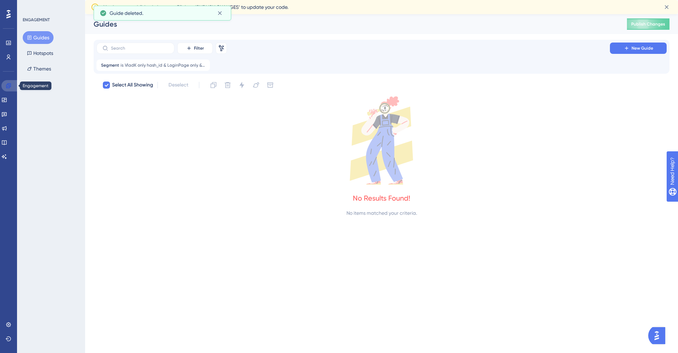
click at [10, 87] on icon at bounding box center [8, 85] width 5 height 5
click at [7, 96] on link at bounding box center [4, 99] width 6 height 11
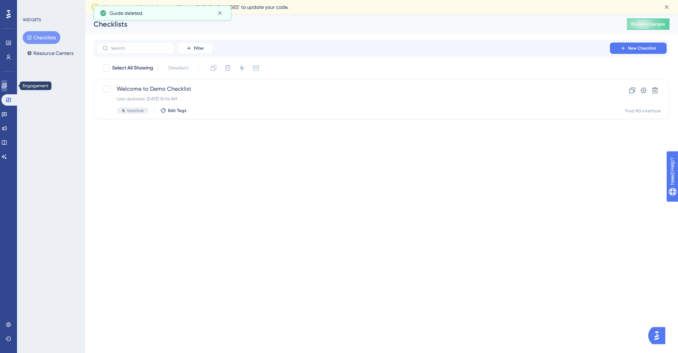
click at [7, 89] on link at bounding box center [4, 85] width 6 height 11
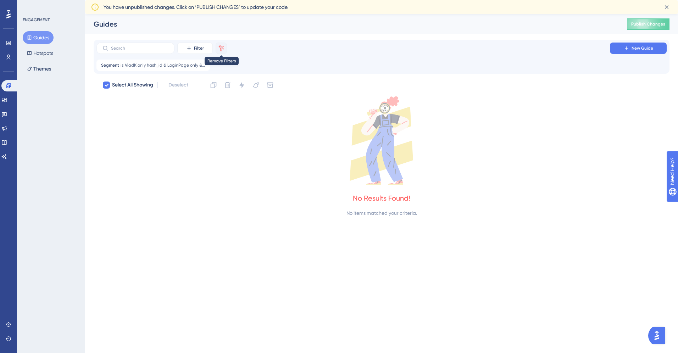
click at [223, 49] on icon at bounding box center [221, 48] width 5 height 6
checkbox input "false"
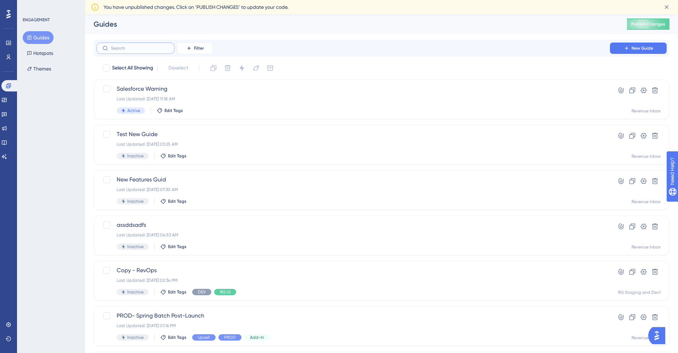
click at [131, 47] on input "text" at bounding box center [139, 48] width 57 height 5
type input "test"
click at [106, 67] on div at bounding box center [106, 68] width 7 height 7
checkbox input "true"
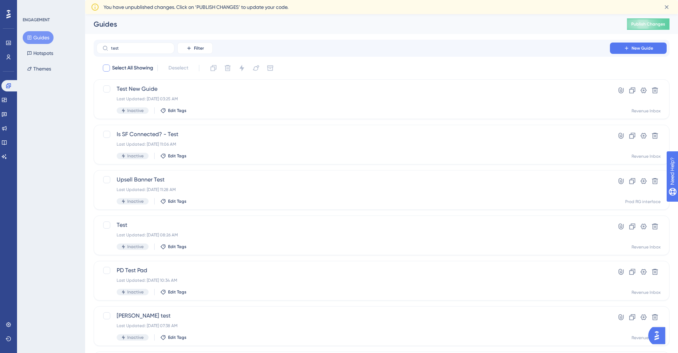
checkbox input "true"
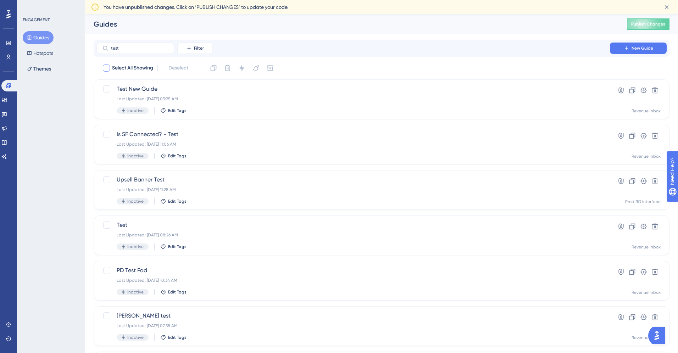
checkbox input "true"
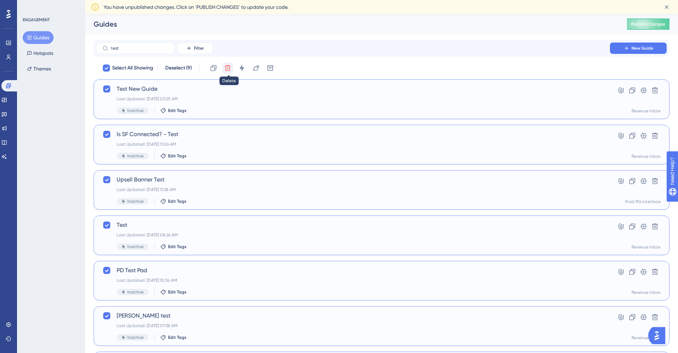
click at [229, 71] on icon at bounding box center [228, 68] width 6 height 6
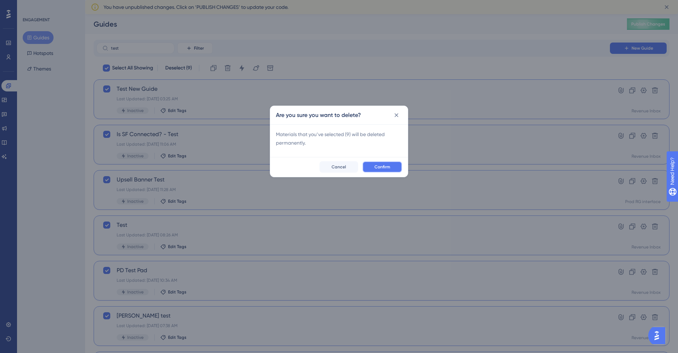
click at [398, 165] on button "Confirm" at bounding box center [383, 166] width 40 height 11
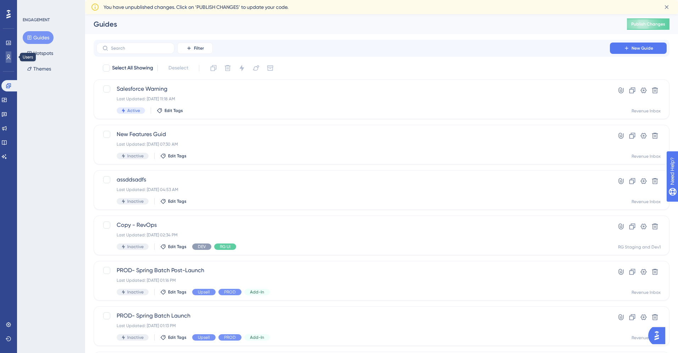
click at [9, 57] on icon at bounding box center [9, 57] width 4 height 5
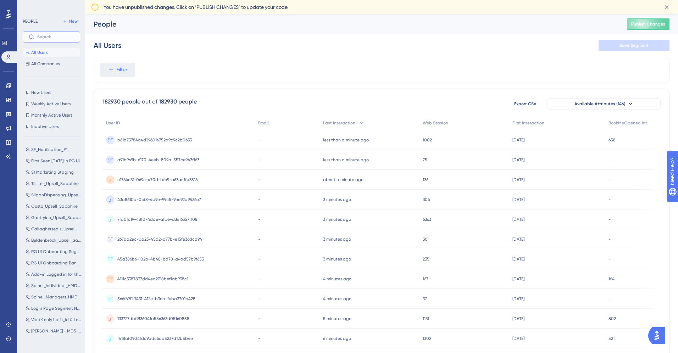
click at [49, 34] on input "text" at bounding box center [55, 36] width 37 height 5
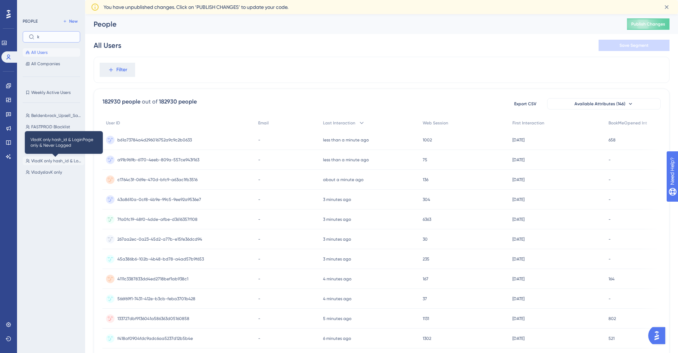
type input "k"
click at [52, 163] on span "VladK only hash_id & LoginPage only & Never Logged" at bounding box center [56, 161] width 50 height 6
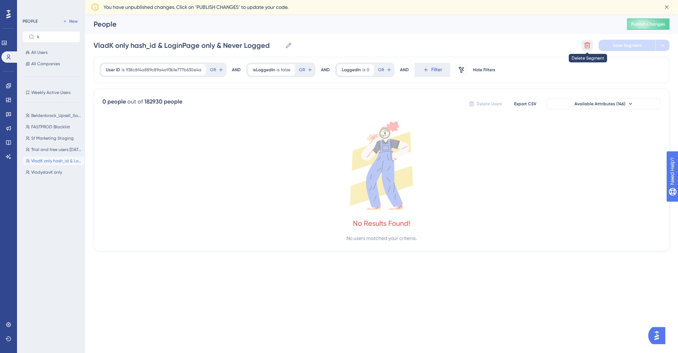
click at [590, 45] on icon at bounding box center [588, 46] width 6 height 6
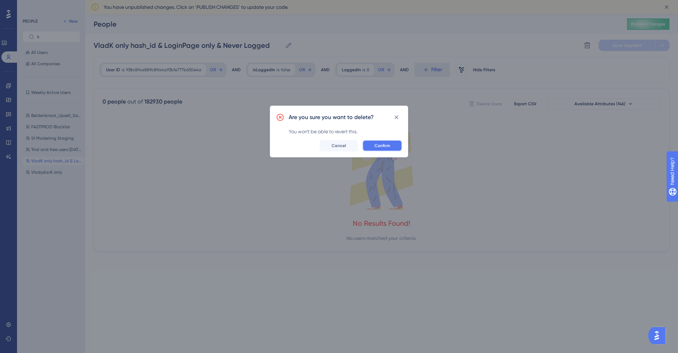
click at [383, 144] on span "Confirm" at bounding box center [383, 146] width 16 height 6
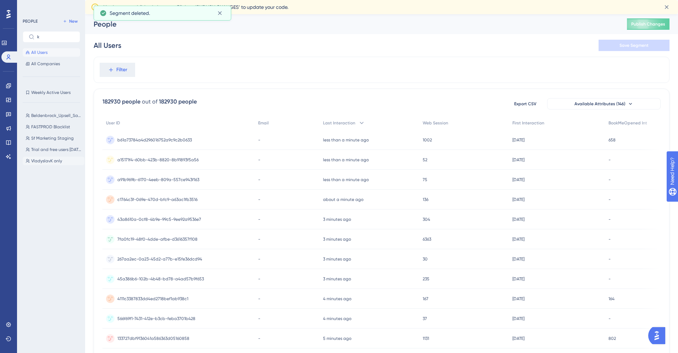
click at [35, 161] on span "VladyslavK only" at bounding box center [46, 161] width 31 height 6
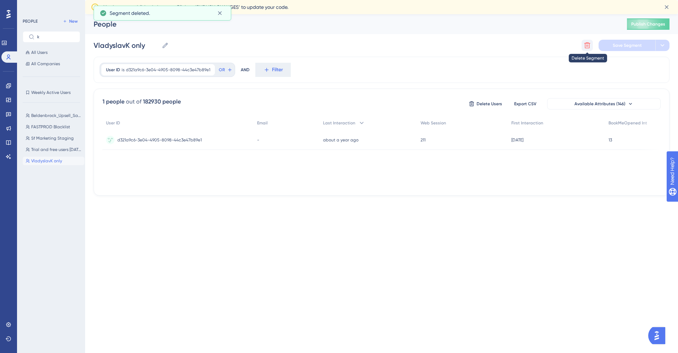
click at [592, 47] on button at bounding box center [587, 45] width 11 height 11
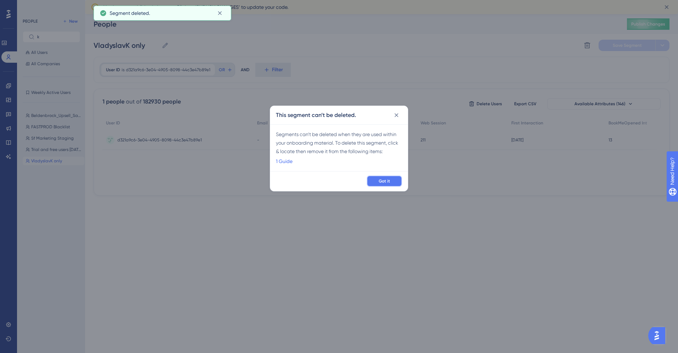
click at [389, 184] on button "Got it" at bounding box center [384, 181] width 35 height 11
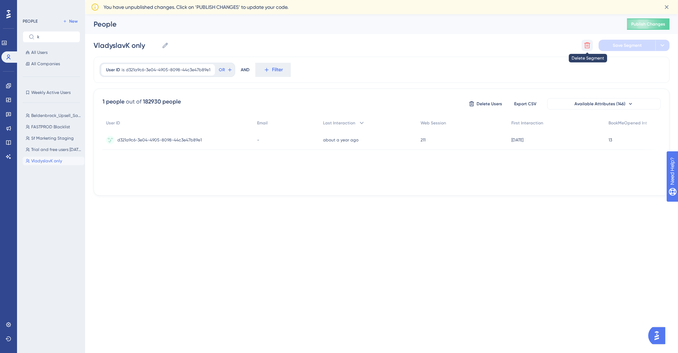
click at [586, 45] on icon at bounding box center [588, 46] width 6 height 6
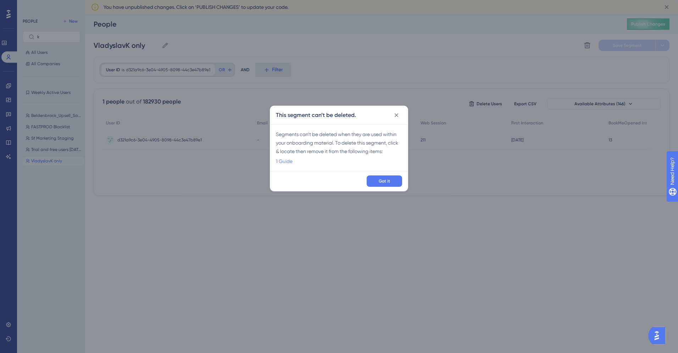
click at [283, 164] on link "1 Guide" at bounding box center [284, 161] width 17 height 9
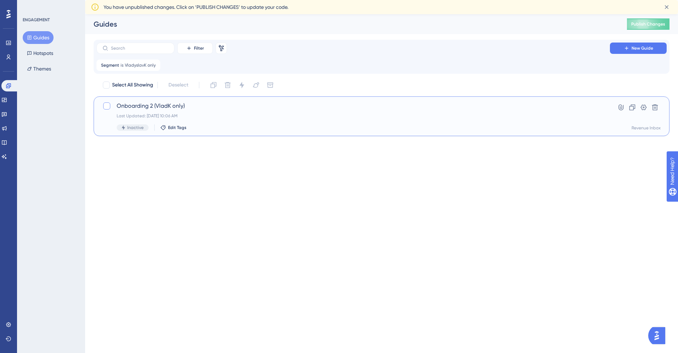
click at [108, 108] on div at bounding box center [106, 106] width 7 height 7
checkbox input "true"
click at [226, 86] on icon at bounding box center [227, 85] width 7 height 7
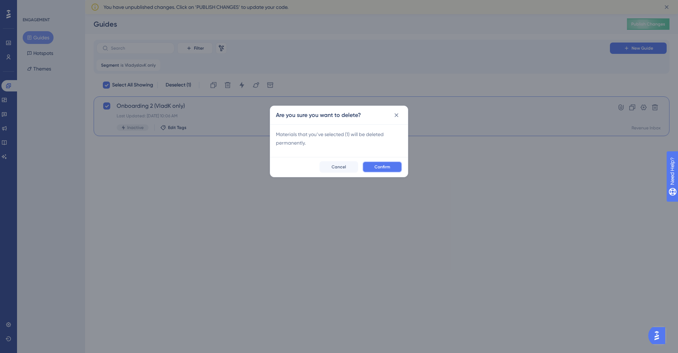
click at [395, 170] on button "Confirm" at bounding box center [383, 166] width 40 height 11
checkbox input "false"
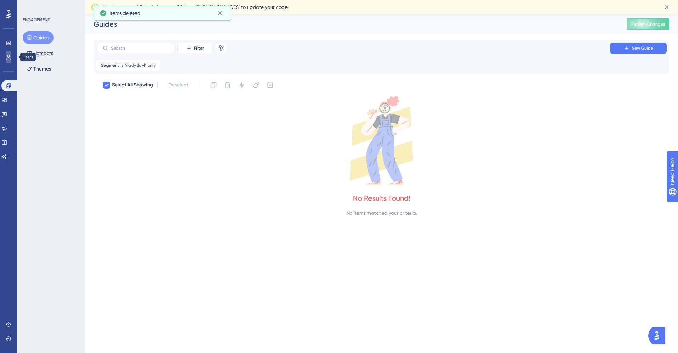
click at [9, 59] on icon at bounding box center [9, 57] width 6 height 6
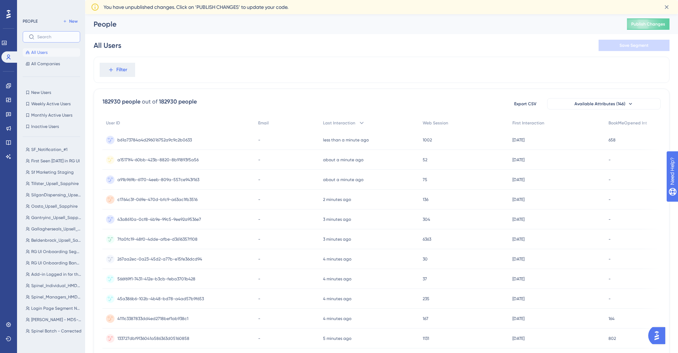
click at [48, 37] on input "text" at bounding box center [55, 36] width 37 height 5
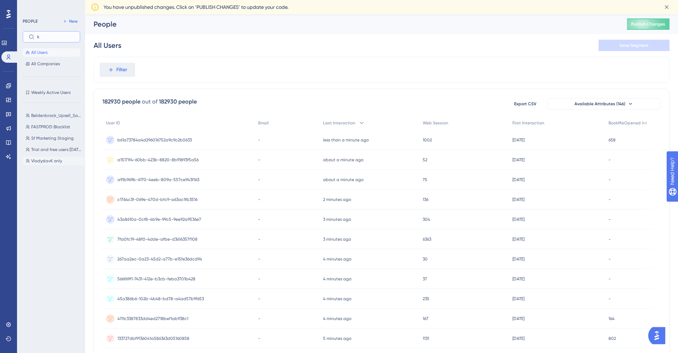
type input "k"
click at [40, 162] on span "VladyslavK only" at bounding box center [46, 161] width 31 height 6
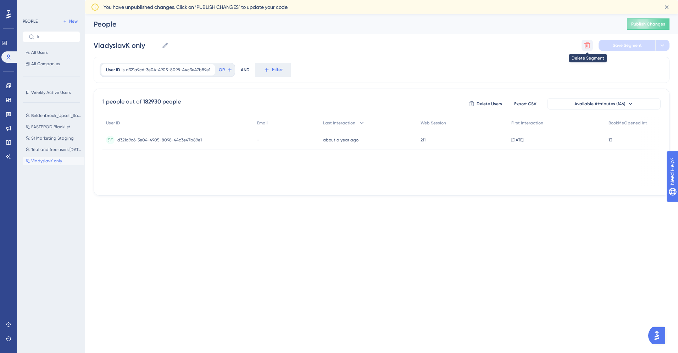
click at [588, 46] on icon at bounding box center [588, 46] width 6 height 6
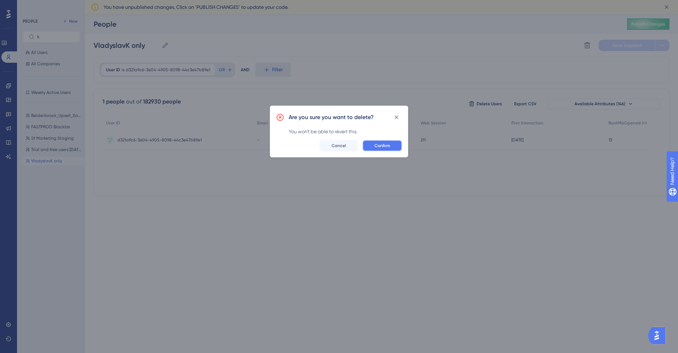
click at [384, 144] on span "Confirm" at bounding box center [383, 146] width 16 height 6
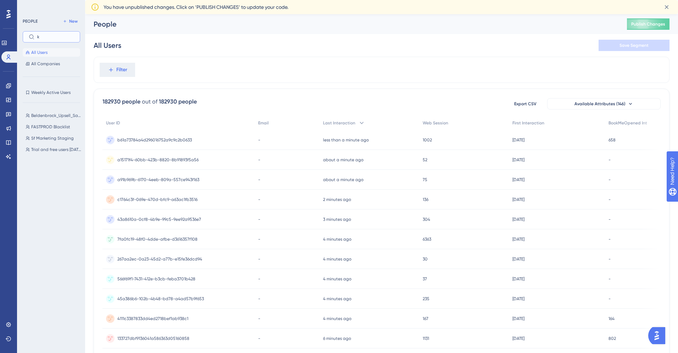
click at [47, 35] on input "k" at bounding box center [55, 36] width 37 height 5
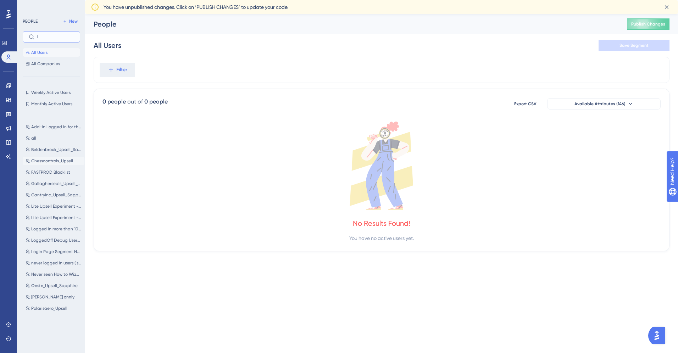
type input "l"
click at [48, 159] on span "Chesscontrols_Upsell" at bounding box center [52, 161] width 42 height 6
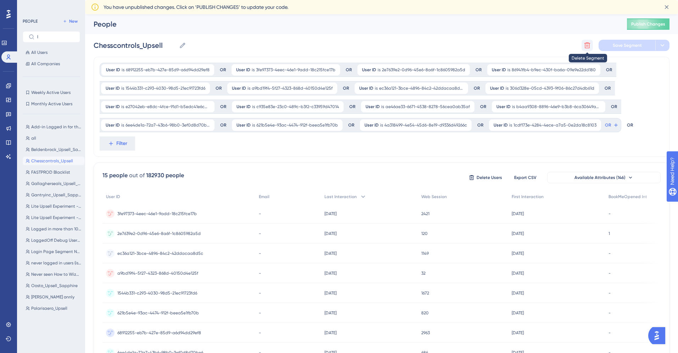
click at [587, 45] on icon at bounding box center [588, 46] width 6 height 6
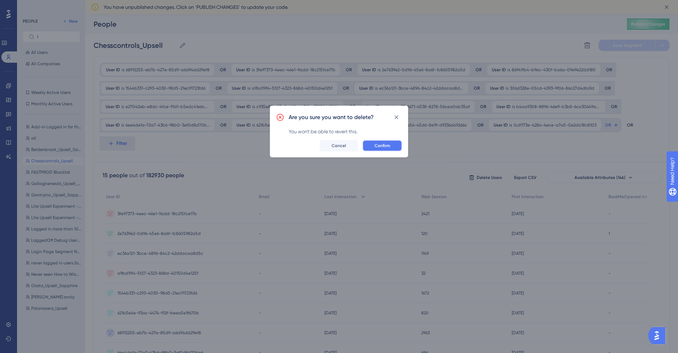
click at [384, 141] on button "Confirm" at bounding box center [383, 145] width 40 height 11
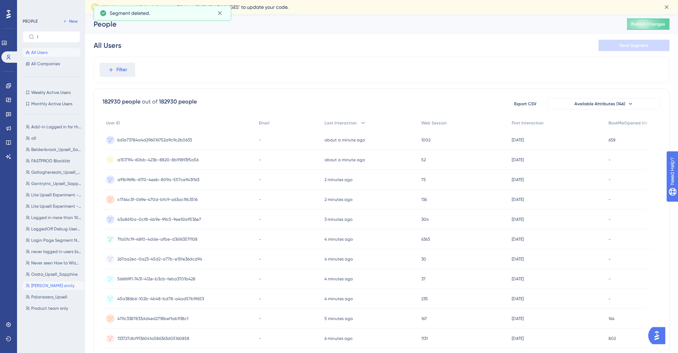
click at [45, 284] on span "[PERSON_NAME] onnly" at bounding box center [52, 286] width 43 height 6
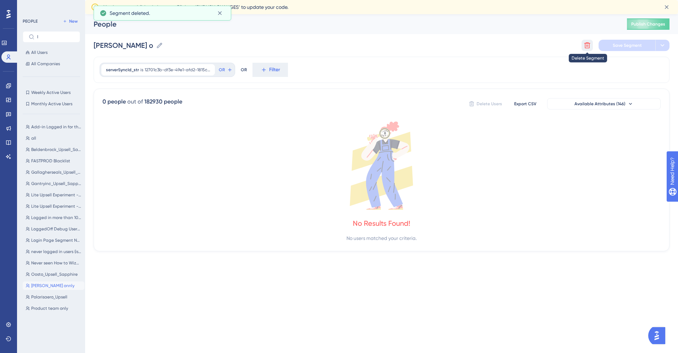
click at [591, 44] on button at bounding box center [587, 45] width 11 height 11
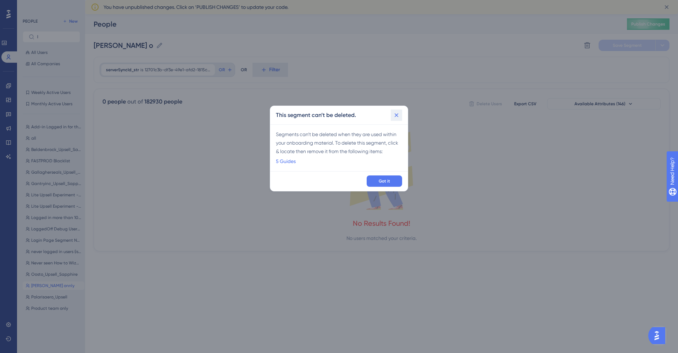
click at [398, 115] on icon at bounding box center [396, 115] width 7 height 7
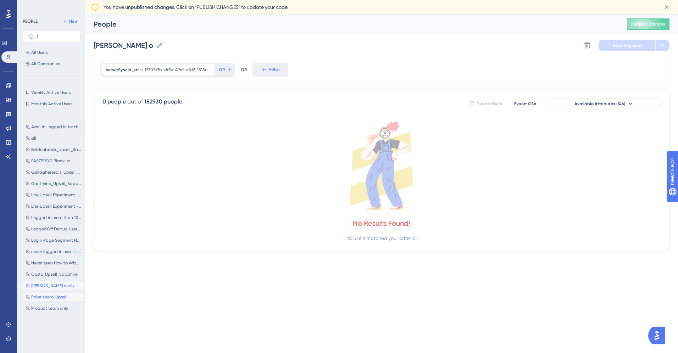
click at [56, 299] on span "Polarisaero_Upsell" at bounding box center [49, 297] width 36 height 6
type input "Polarisaero_Upsell"
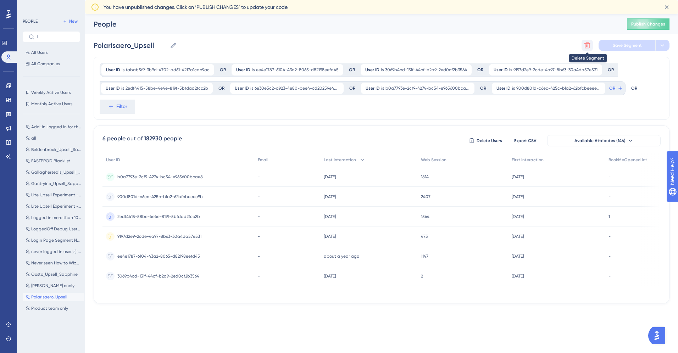
click at [583, 43] on button at bounding box center [587, 45] width 11 height 11
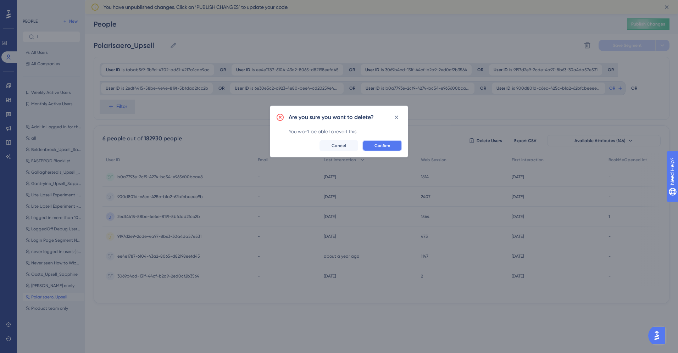
click at [378, 148] on span "Confirm" at bounding box center [383, 146] width 16 height 6
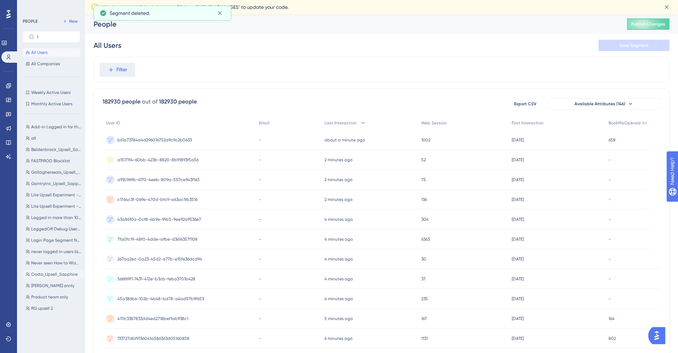
click at [45, 272] on span "Oosto_Upsell_Sapphire" at bounding box center [54, 275] width 46 height 6
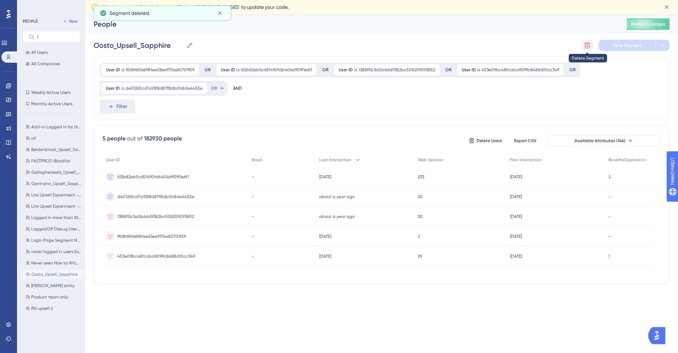
click at [584, 46] on icon at bounding box center [587, 45] width 7 height 7
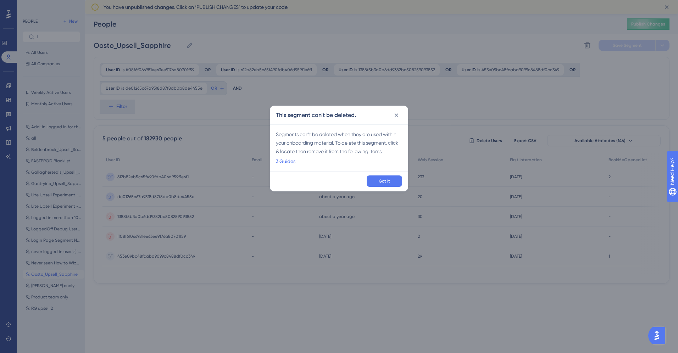
click at [394, 121] on div "This segment can’t be deleted." at bounding box center [339, 115] width 138 height 18
click at [399, 114] on icon at bounding box center [396, 115] width 7 height 7
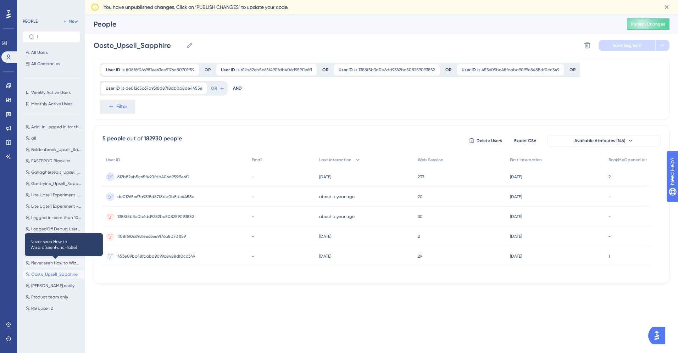
click at [52, 264] on span "Never seen How to Wizard(seenFunc=false)" at bounding box center [56, 263] width 50 height 6
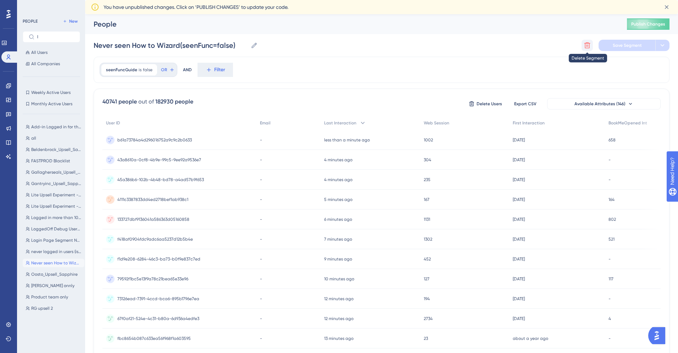
click at [591, 43] on button at bounding box center [587, 45] width 11 height 11
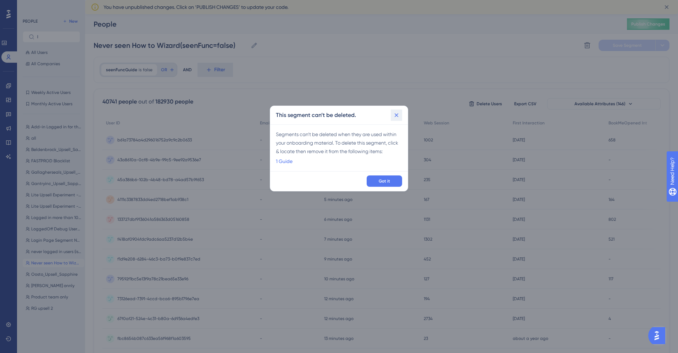
click at [394, 114] on icon at bounding box center [396, 115] width 7 height 7
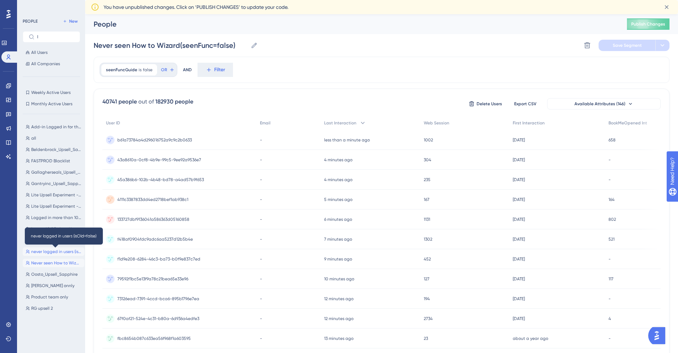
click at [46, 254] on span "never logged in users (isOld=false)" at bounding box center [56, 252] width 50 height 6
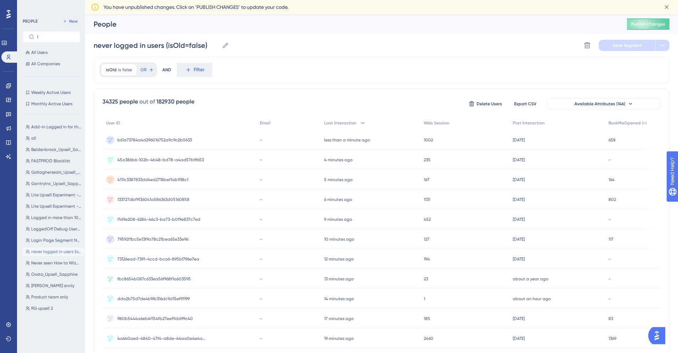
click at [588, 38] on div "never logged in users (isOld=false) never logged in users (isOld=false) Delete …" at bounding box center [382, 45] width 576 height 23
click at [588, 43] on icon at bounding box center [588, 46] width 6 height 6
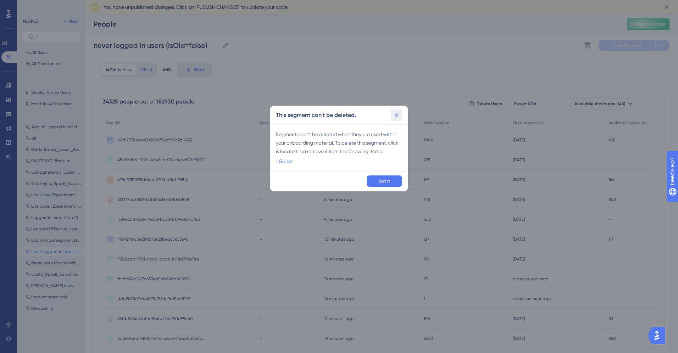
click at [399, 116] on icon at bounding box center [396, 115] width 7 height 7
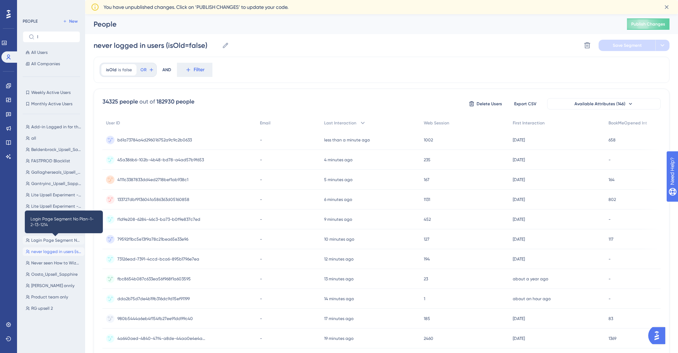
click at [45, 242] on span "Login Page Segment No Plan-1-2-13-1214" at bounding box center [56, 241] width 50 height 6
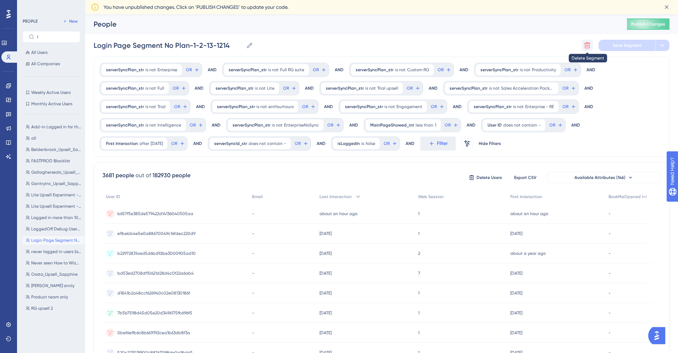
click at [587, 43] on icon at bounding box center [588, 46] width 6 height 6
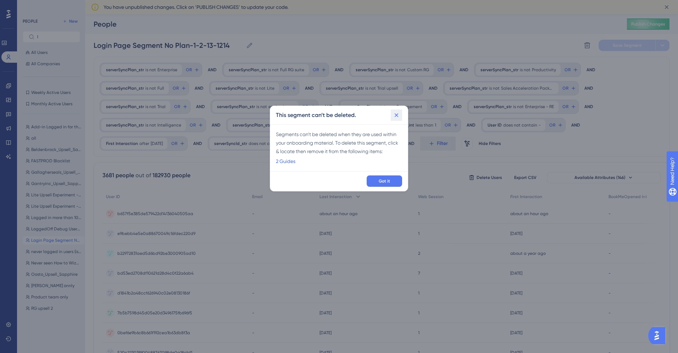
click at [399, 114] on icon at bounding box center [396, 115] width 7 height 7
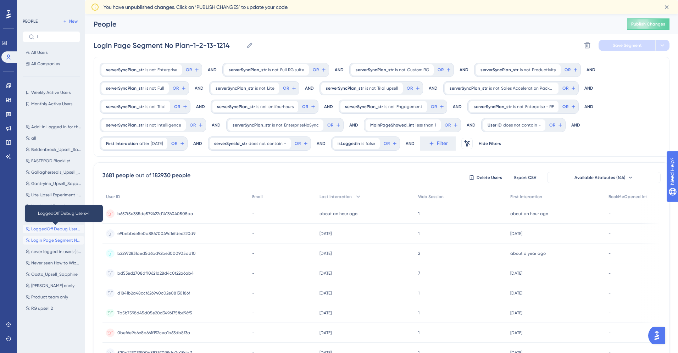
click at [39, 229] on span "LoggedOff Debug Users-1" at bounding box center [56, 229] width 50 height 6
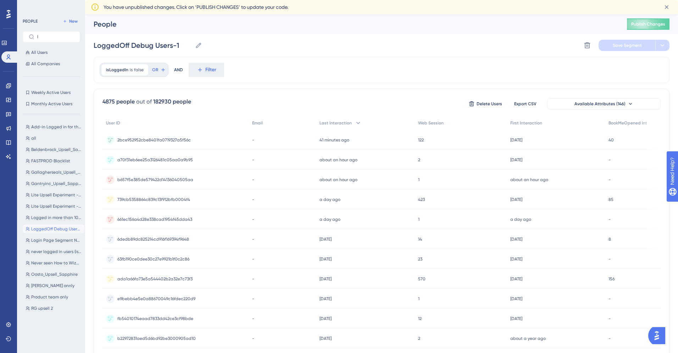
click at [581, 45] on div "LoggedOff Debug Users-1 LoggedOff Debug Users-1 Delete Segment Save Segment" at bounding box center [382, 45] width 576 height 23
click at [589, 45] on icon at bounding box center [588, 46] width 6 height 6
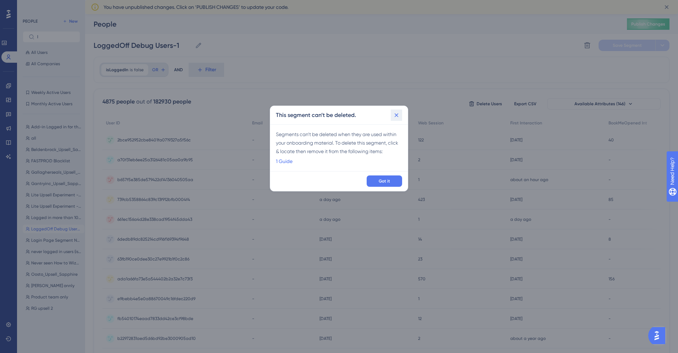
click at [396, 117] on icon at bounding box center [396, 115] width 7 height 7
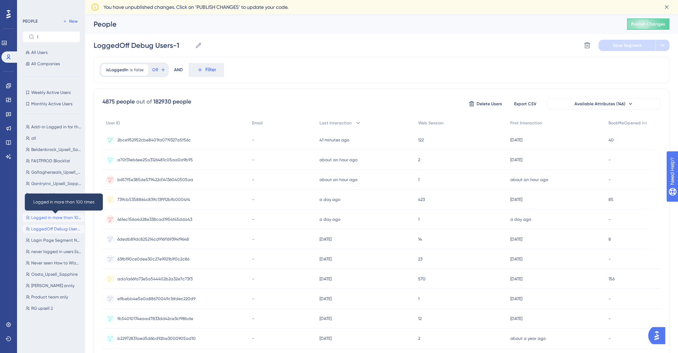
click at [43, 217] on span "Logged in more than 100 times" at bounding box center [56, 218] width 50 height 6
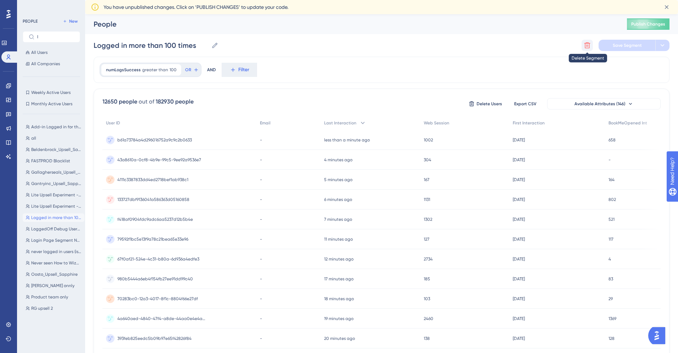
click at [588, 46] on icon at bounding box center [588, 46] width 6 height 6
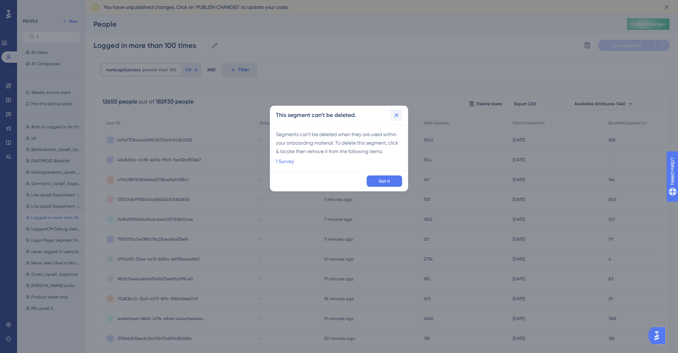
click at [400, 115] on button at bounding box center [396, 115] width 11 height 11
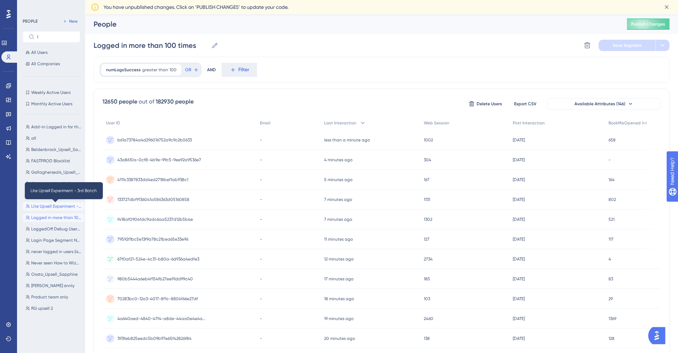
click at [47, 205] on span "Lite Upsell Experiment - 3rd Batch" at bounding box center [56, 207] width 50 height 6
type input "Lite Upsell Experiment - 3rd Batch"
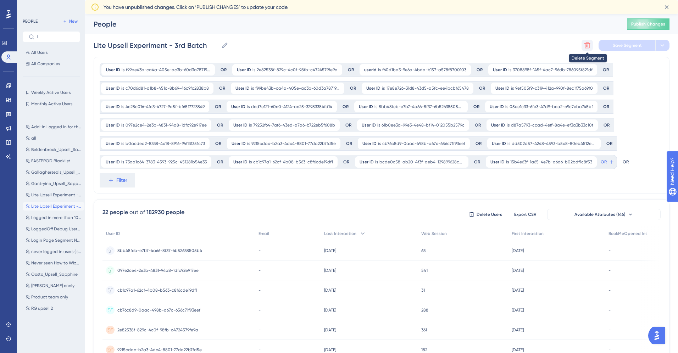
click at [587, 43] on icon at bounding box center [588, 46] width 6 height 6
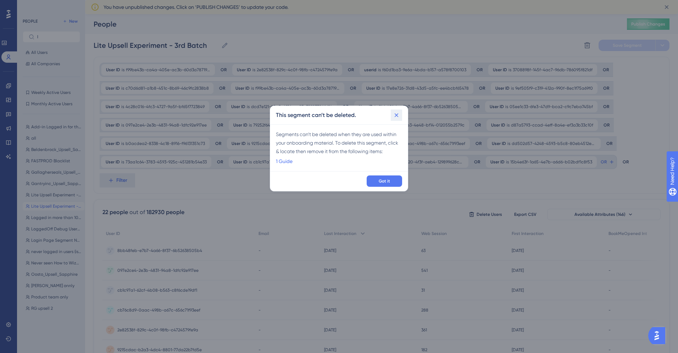
click at [402, 115] on button at bounding box center [396, 115] width 11 height 11
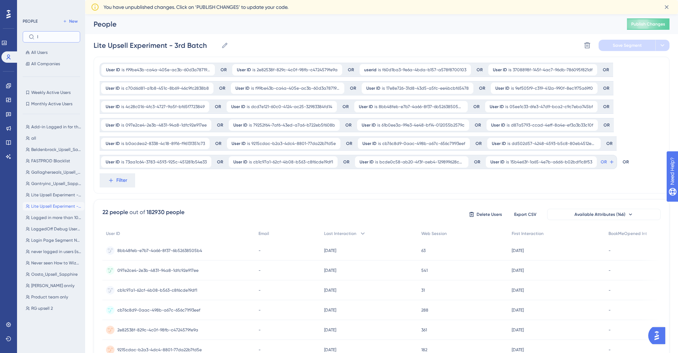
click at [52, 39] on input "l" at bounding box center [55, 36] width 37 height 5
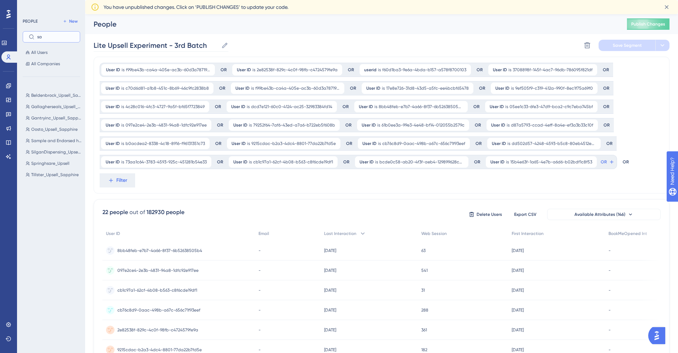
type input "s"
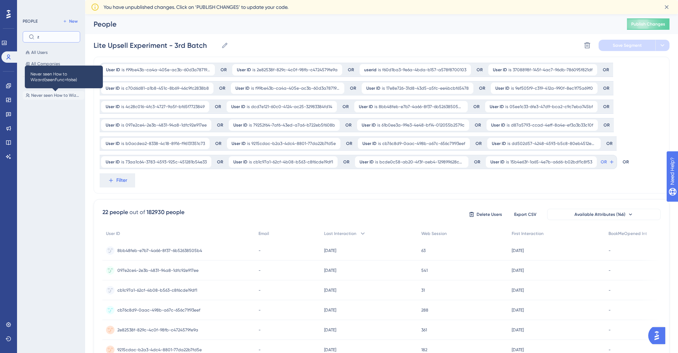
type input "z"
click at [54, 95] on span "Never seen How to Wizard(seenFunc=false)" at bounding box center [56, 96] width 50 height 6
type input "Never seen How to Wizard(seenFunc=false)"
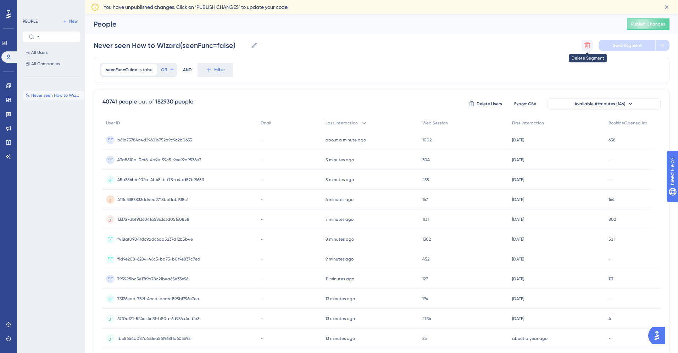
click at [590, 45] on icon at bounding box center [588, 46] width 6 height 6
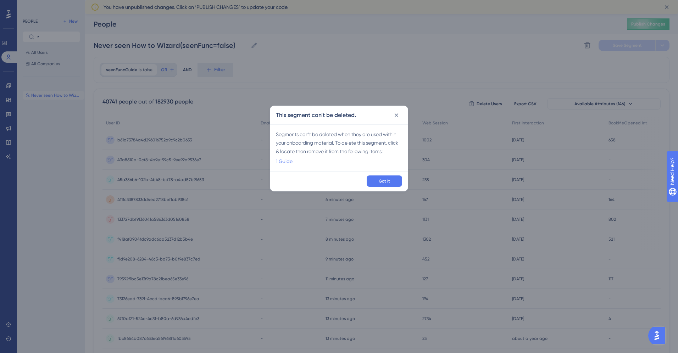
click at [286, 158] on link "1 Guide" at bounding box center [284, 161] width 17 height 9
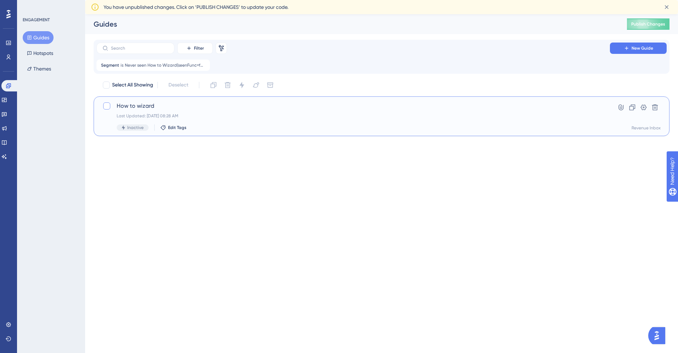
click at [109, 107] on div at bounding box center [106, 106] width 7 height 7
checkbox input "true"
click at [234, 86] on div "Clone Delete Change Status Change Theme Switch Container" at bounding box center [242, 84] width 68 height 11
click at [233, 86] on button at bounding box center [227, 84] width 11 height 11
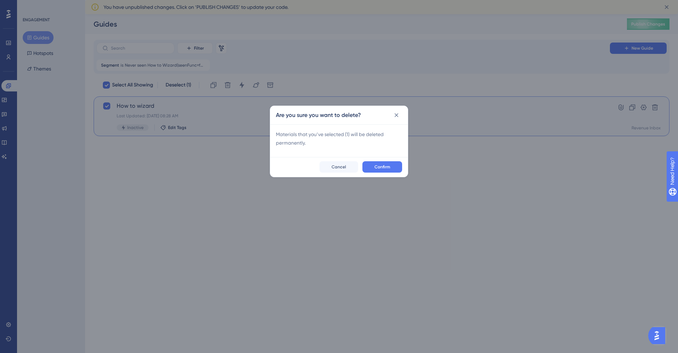
click at [383, 173] on div "Confirm Cancel" at bounding box center [339, 167] width 138 height 20
click at [383, 170] on span "Confirm" at bounding box center [383, 167] width 16 height 6
checkbox input "false"
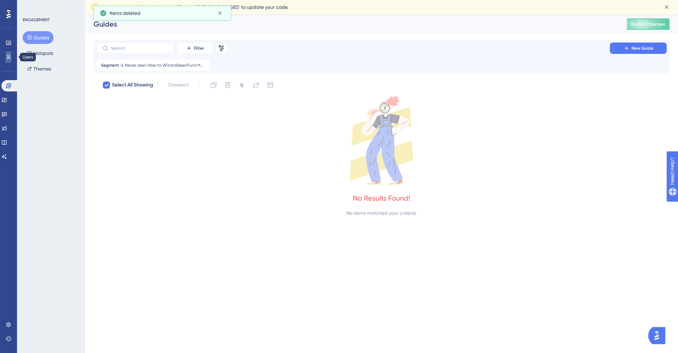
click at [6, 59] on link at bounding box center [9, 56] width 6 height 11
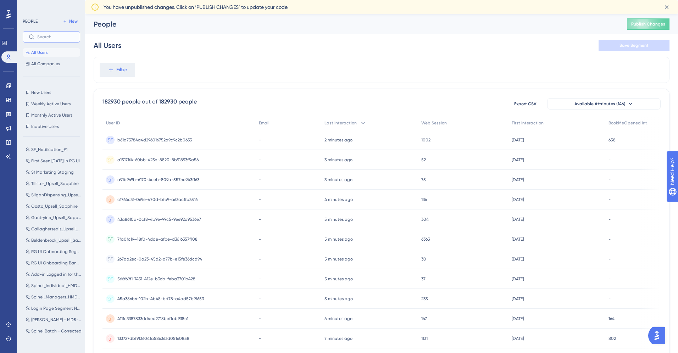
click at [46, 35] on input "text" at bounding box center [55, 36] width 37 height 5
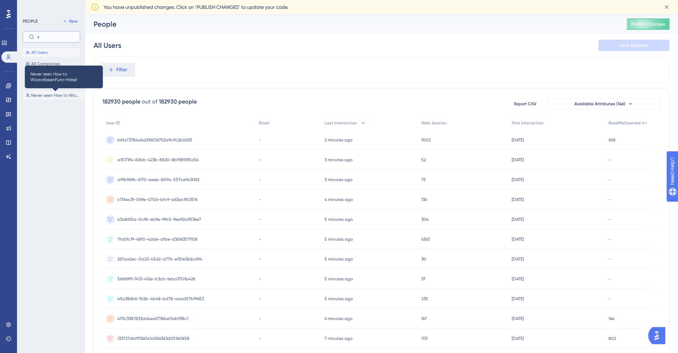
type input "z"
click at [43, 93] on span "Never seen How to Wizard(seenFunc=false)" at bounding box center [56, 96] width 50 height 6
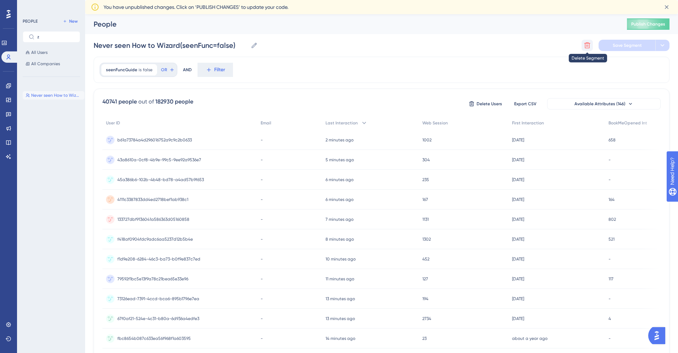
click at [590, 48] on icon at bounding box center [587, 45] width 7 height 7
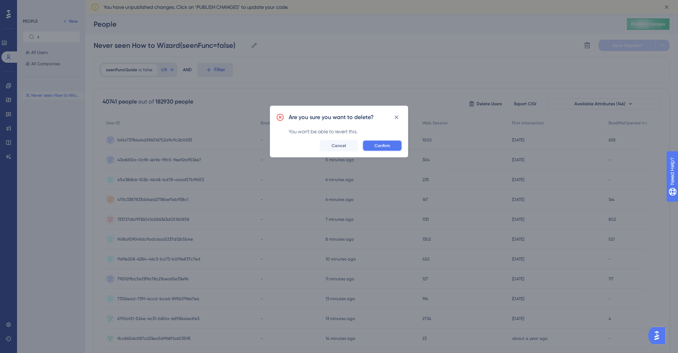
click at [385, 146] on span "Confirm" at bounding box center [383, 146] width 16 height 6
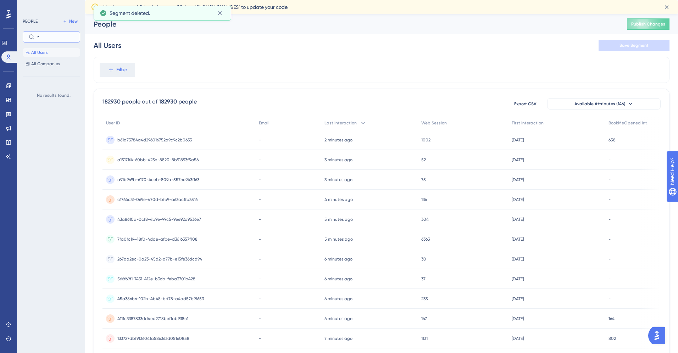
click at [51, 38] on input "z" at bounding box center [55, 36] width 37 height 5
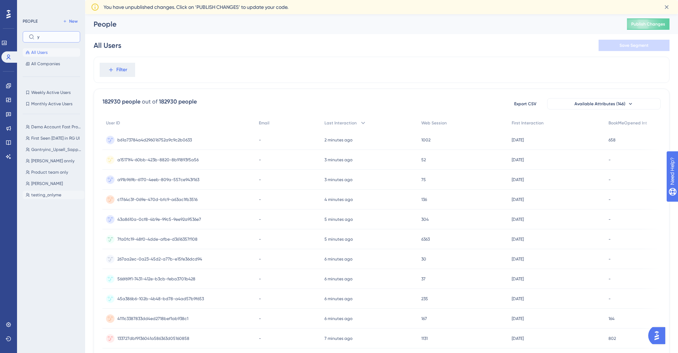
type input "y"
click at [44, 196] on span "testing_onlyme" at bounding box center [46, 195] width 30 height 6
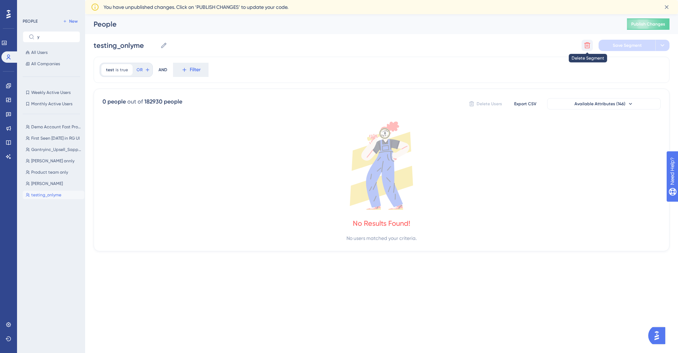
click at [588, 45] on icon at bounding box center [587, 45] width 7 height 7
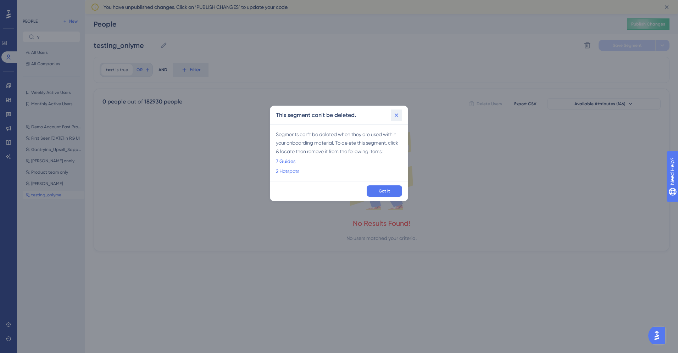
click at [399, 115] on icon at bounding box center [396, 115] width 7 height 7
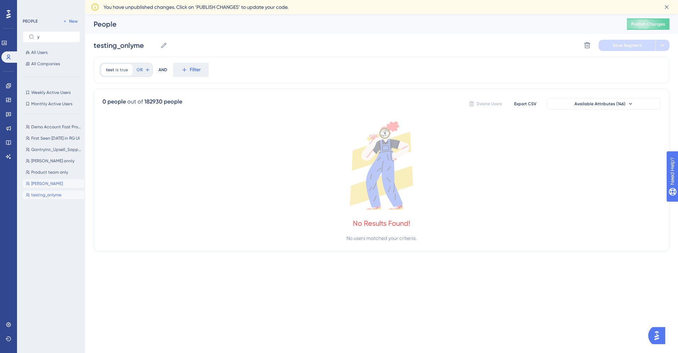
click at [38, 186] on span "[PERSON_NAME]" at bounding box center [47, 184] width 32 height 6
type input "[PERSON_NAME]"
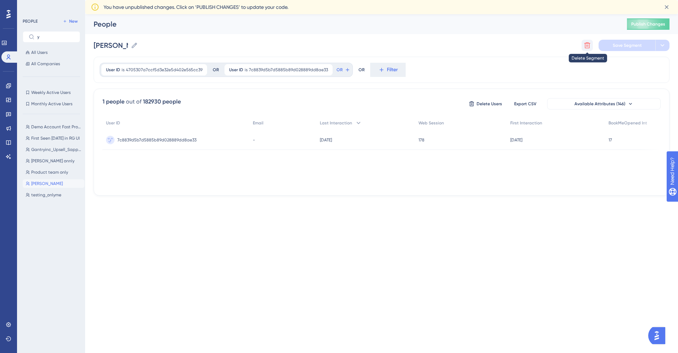
click at [587, 44] on icon at bounding box center [587, 45] width 7 height 7
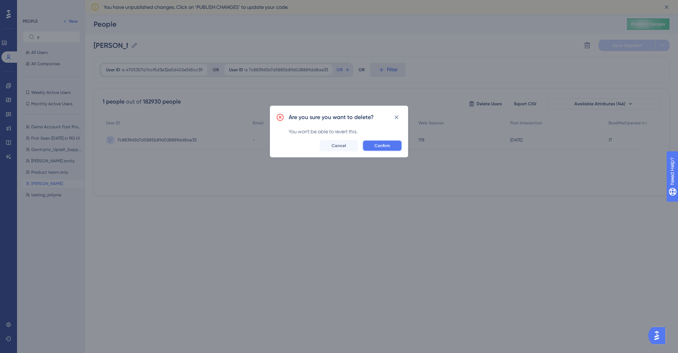
click at [378, 145] on span "Confirm" at bounding box center [383, 146] width 16 height 6
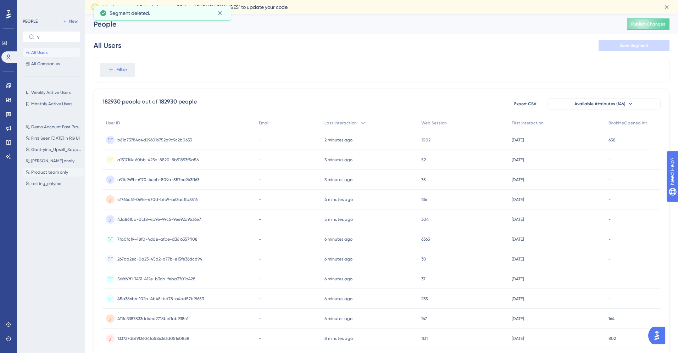
click at [51, 172] on span "Product team only" at bounding box center [49, 173] width 37 height 6
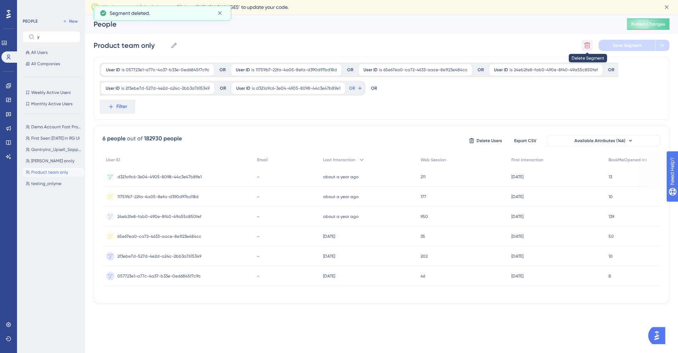
click at [588, 48] on icon at bounding box center [588, 46] width 6 height 6
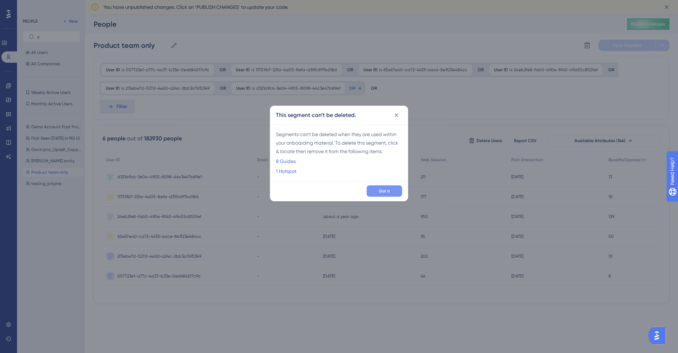
click at [381, 189] on span "Got it" at bounding box center [384, 191] width 11 height 6
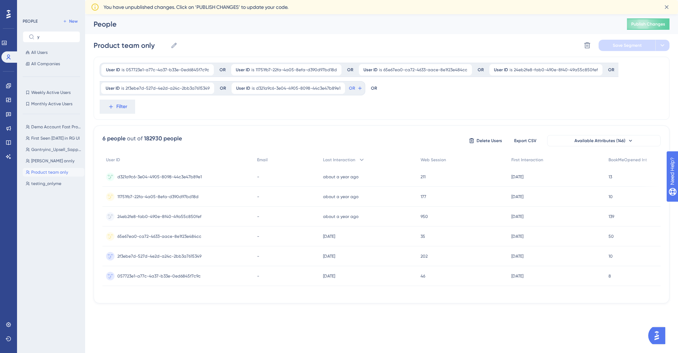
click at [96, 9] on icon at bounding box center [95, 7] width 9 height 9
click at [241, 7] on span "You have unpublished changes. Click on ‘PUBLISH CHANGES’ to update your code." at bounding box center [196, 7] width 185 height 9
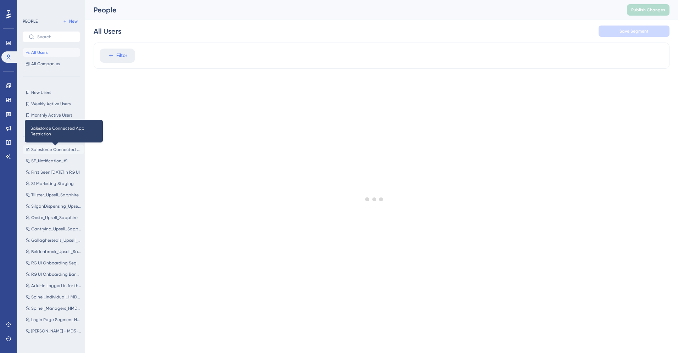
click at [52, 148] on span "Salesforce Connected App Restriction" at bounding box center [56, 150] width 50 height 6
